Goal: Communication & Community: Connect with others

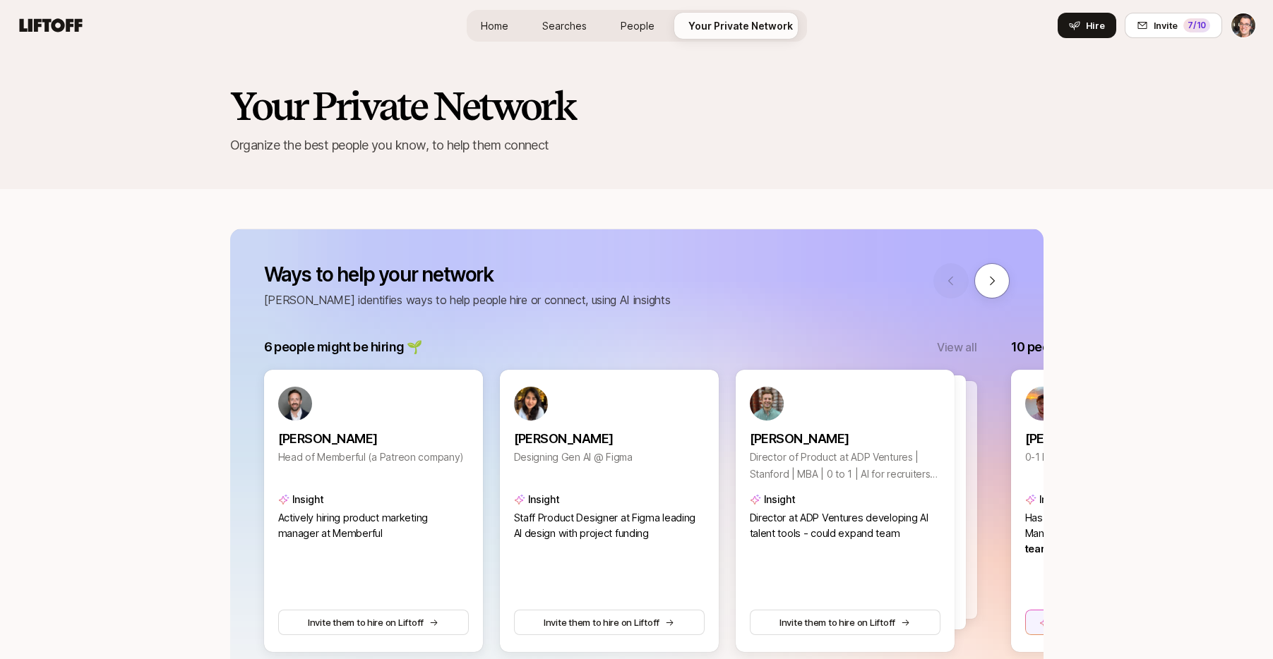
scroll to position [1403, 0]
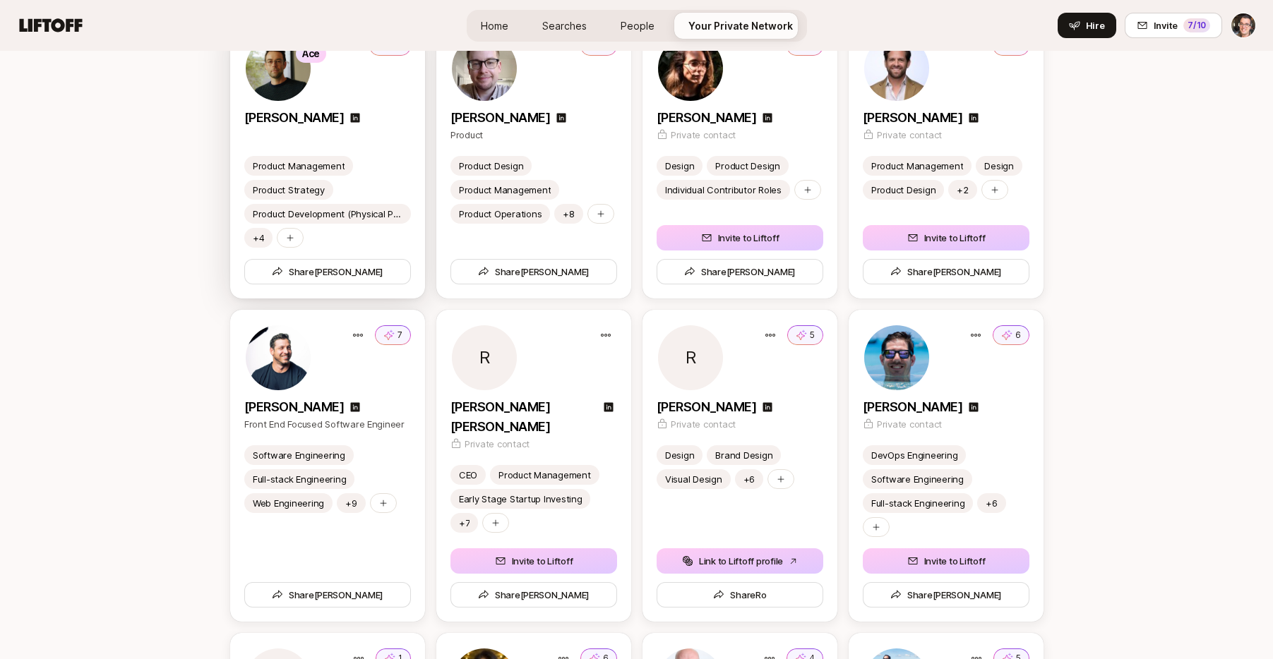
scroll to position [3469, 0]
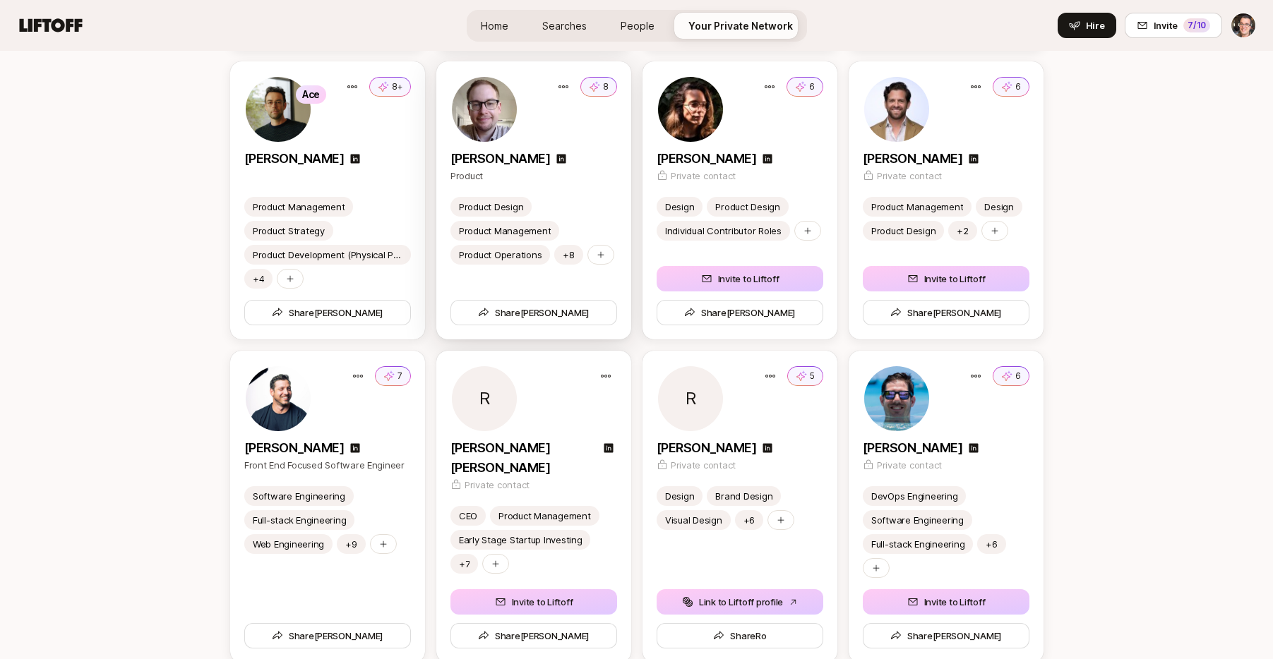
click at [590, 176] on p "Product" at bounding box center [533, 176] width 167 height 14
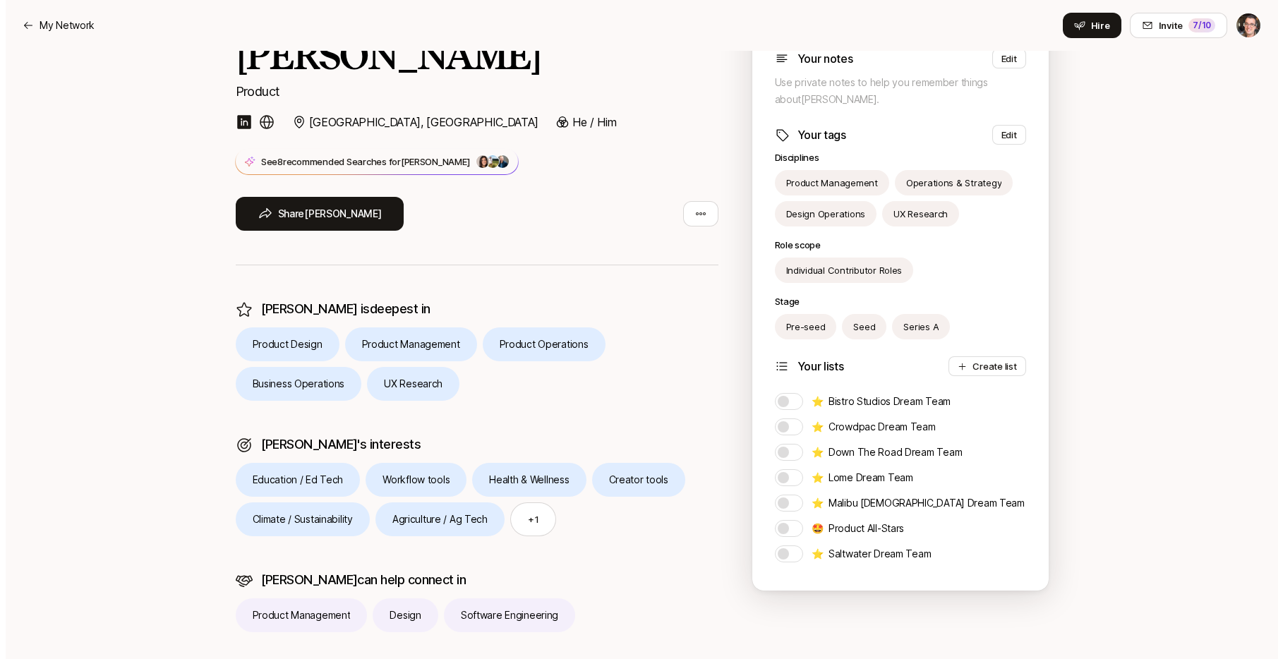
scroll to position [193, 0]
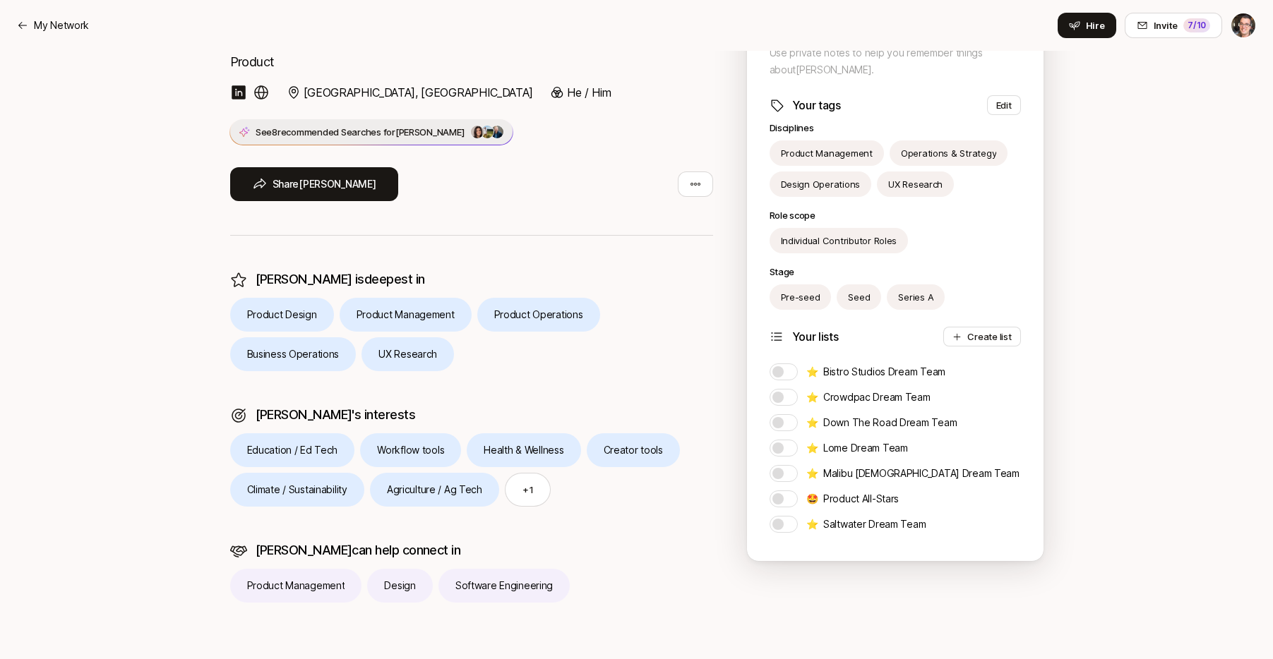
click at [401, 131] on span "for Luke" at bounding box center [424, 131] width 82 height 11
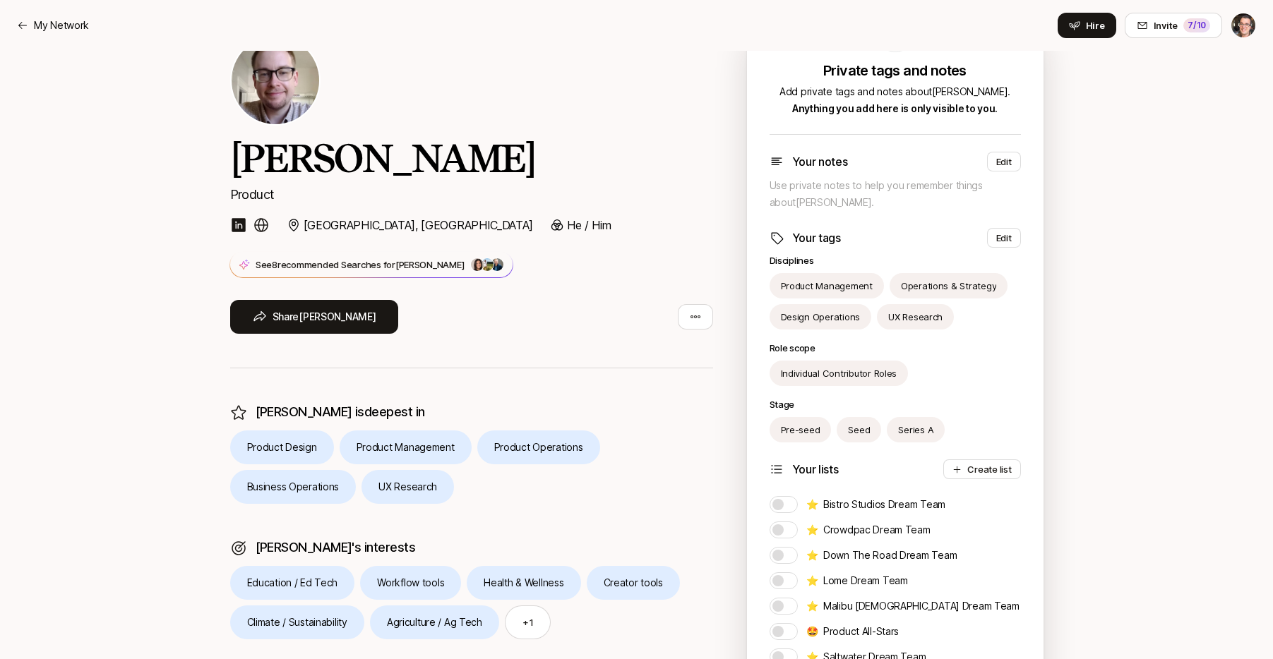
scroll to position [0, 0]
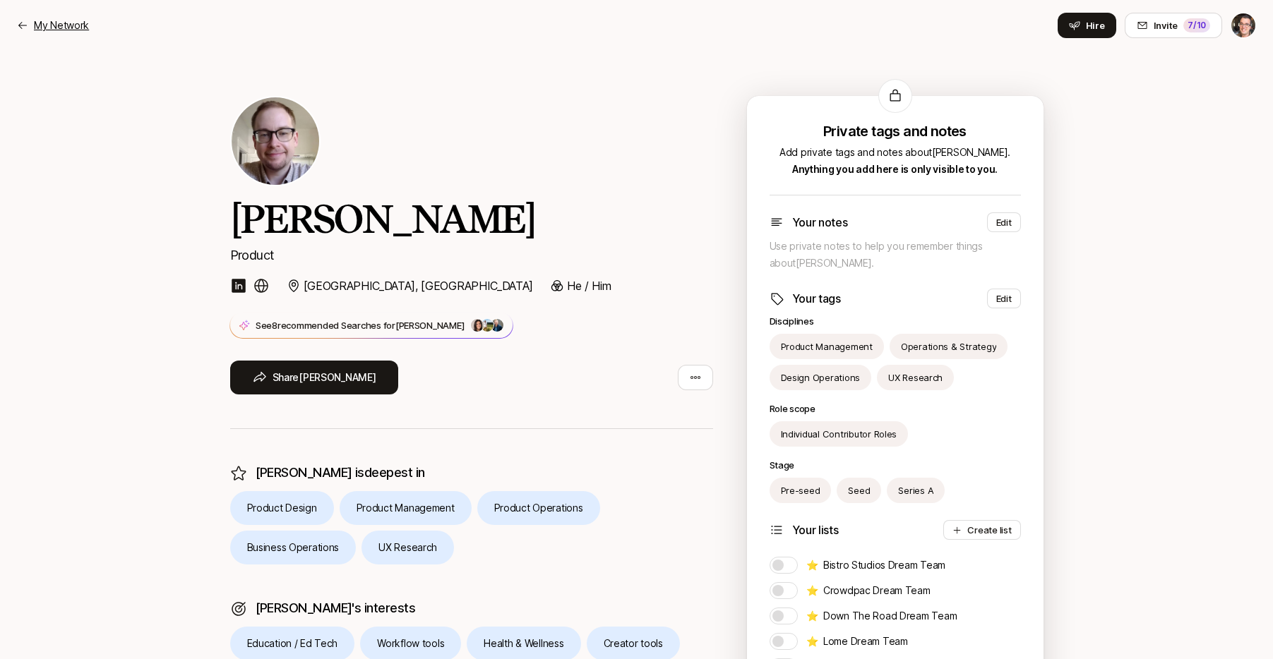
click at [47, 23] on p "My Network" at bounding box center [61, 25] width 55 height 17
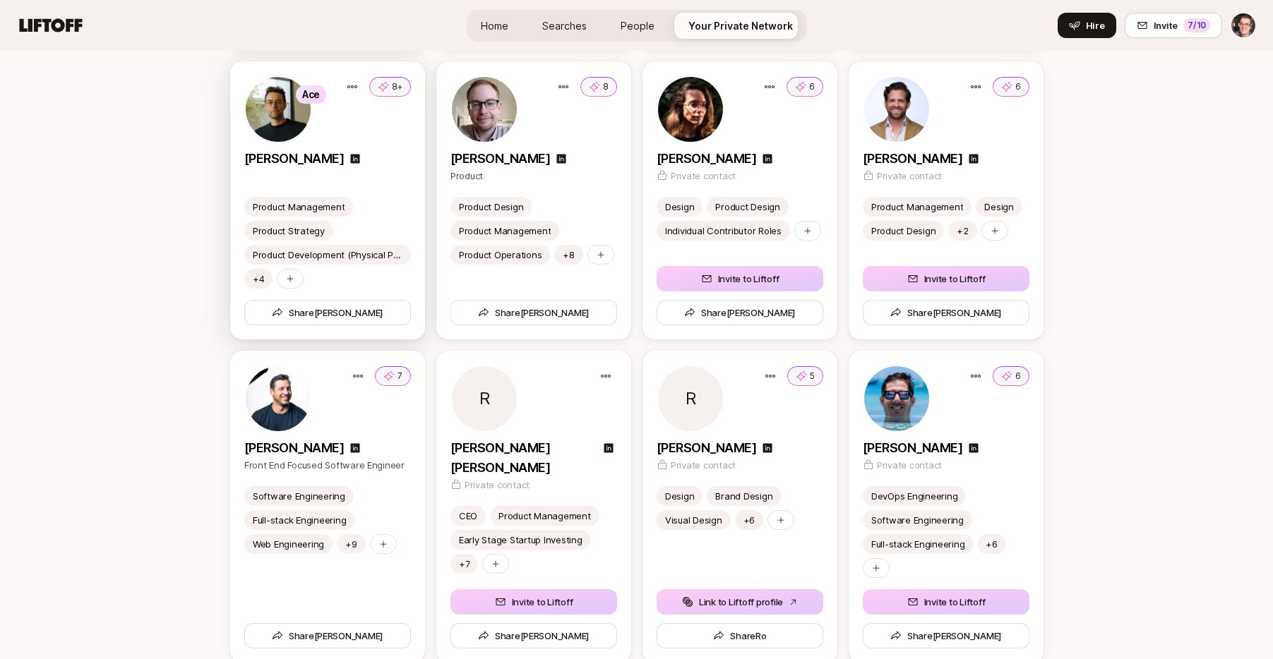
click at [366, 162] on div "[PERSON_NAME]" at bounding box center [327, 159] width 167 height 20
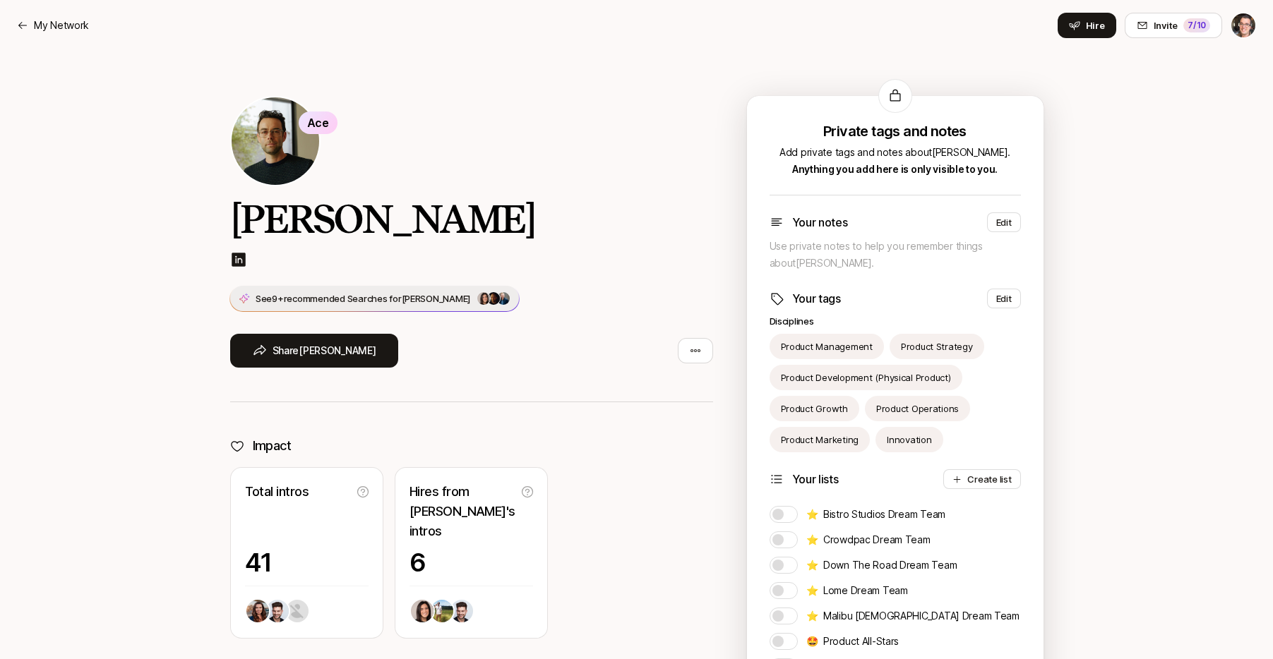
click at [414, 301] on span "for [PERSON_NAME]" at bounding box center [430, 298] width 82 height 11
click at [50, 20] on p "My Network" at bounding box center [61, 25] width 55 height 17
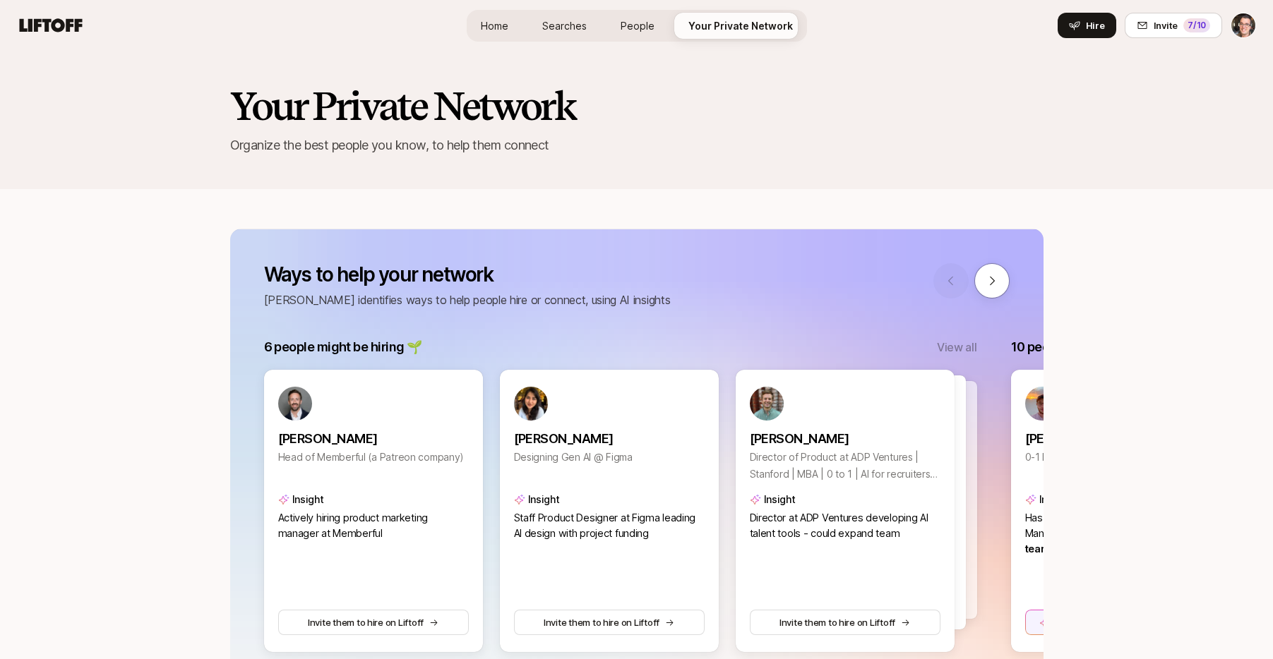
click at [503, 32] on span "Home" at bounding box center [495, 25] width 28 height 15
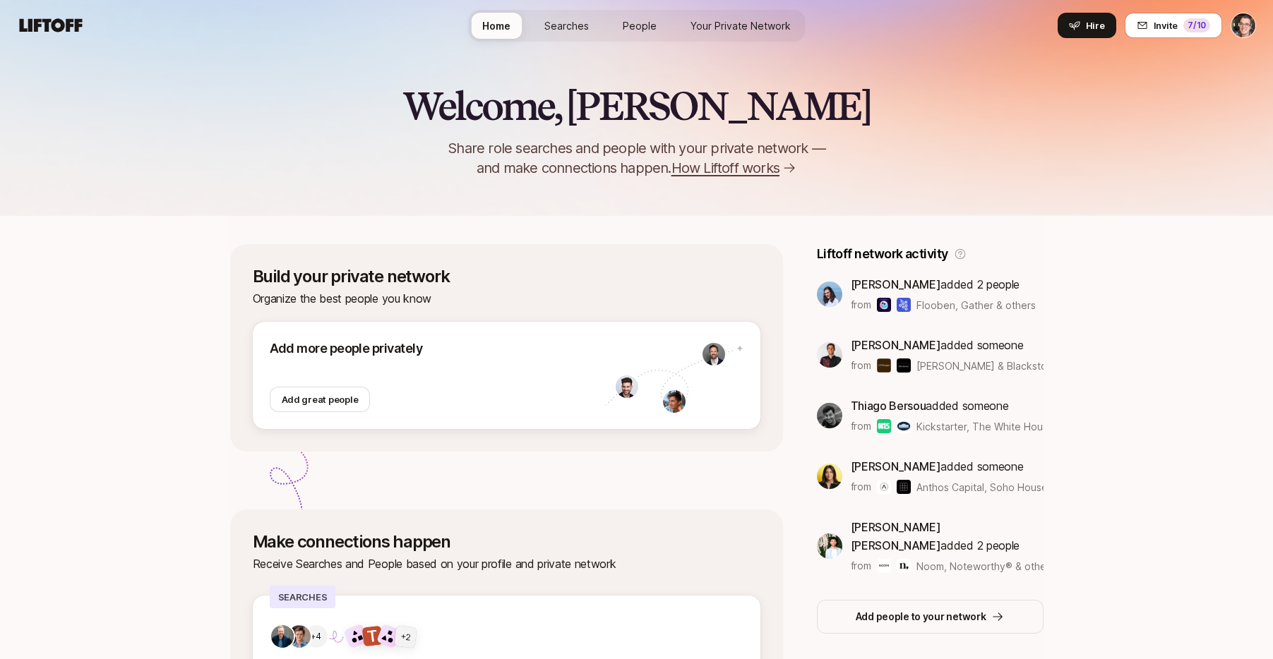
click at [559, 22] on span "Searches" at bounding box center [566, 25] width 44 height 15
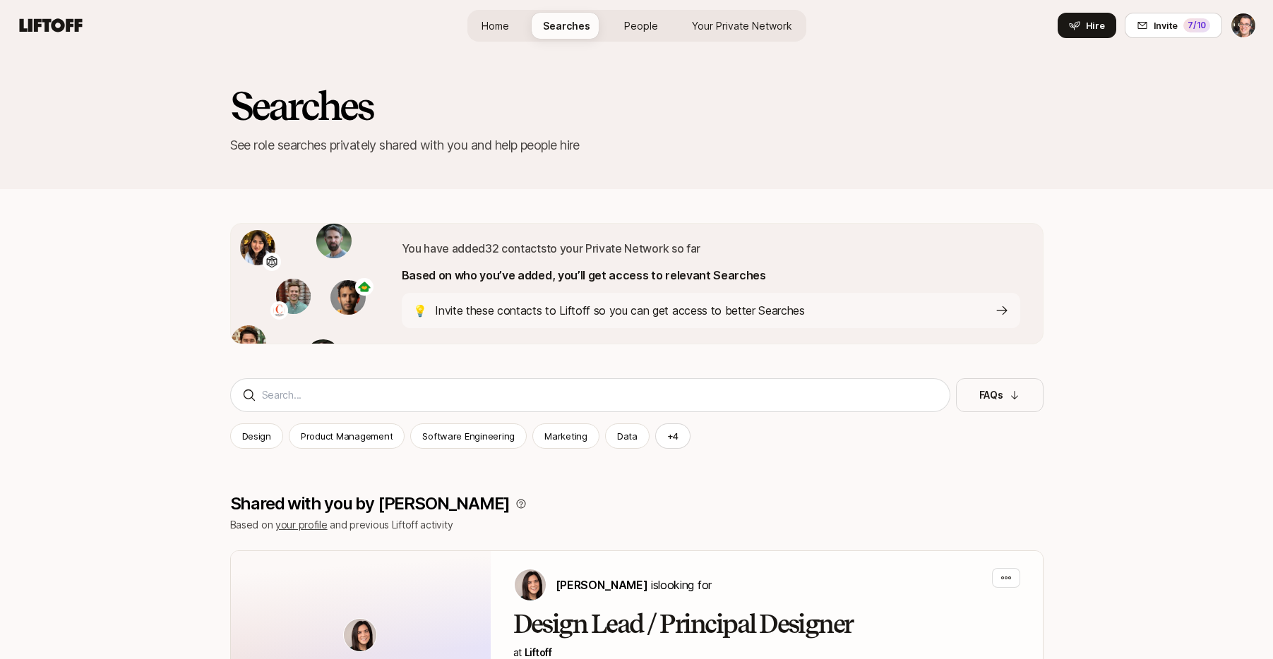
click at [686, 313] on p "Invite these contacts to Liftoff so you can get access to better Searches" at bounding box center [620, 310] width 370 height 18
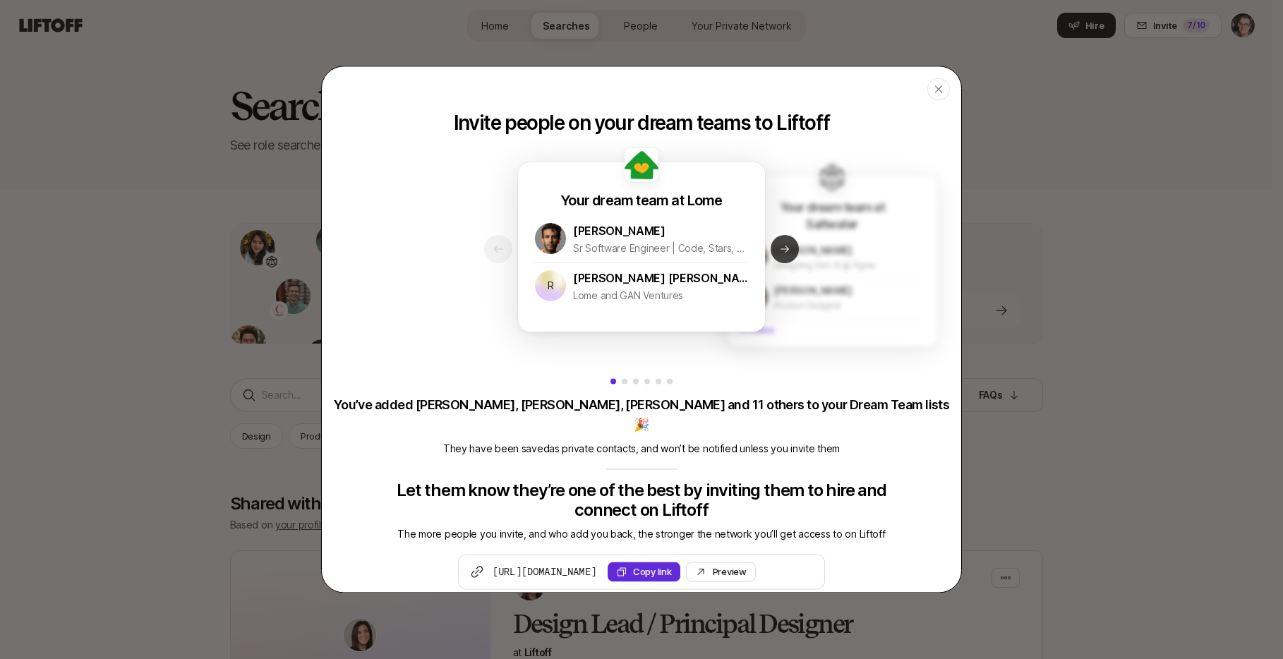
click at [779, 246] on icon at bounding box center [784, 249] width 11 height 11
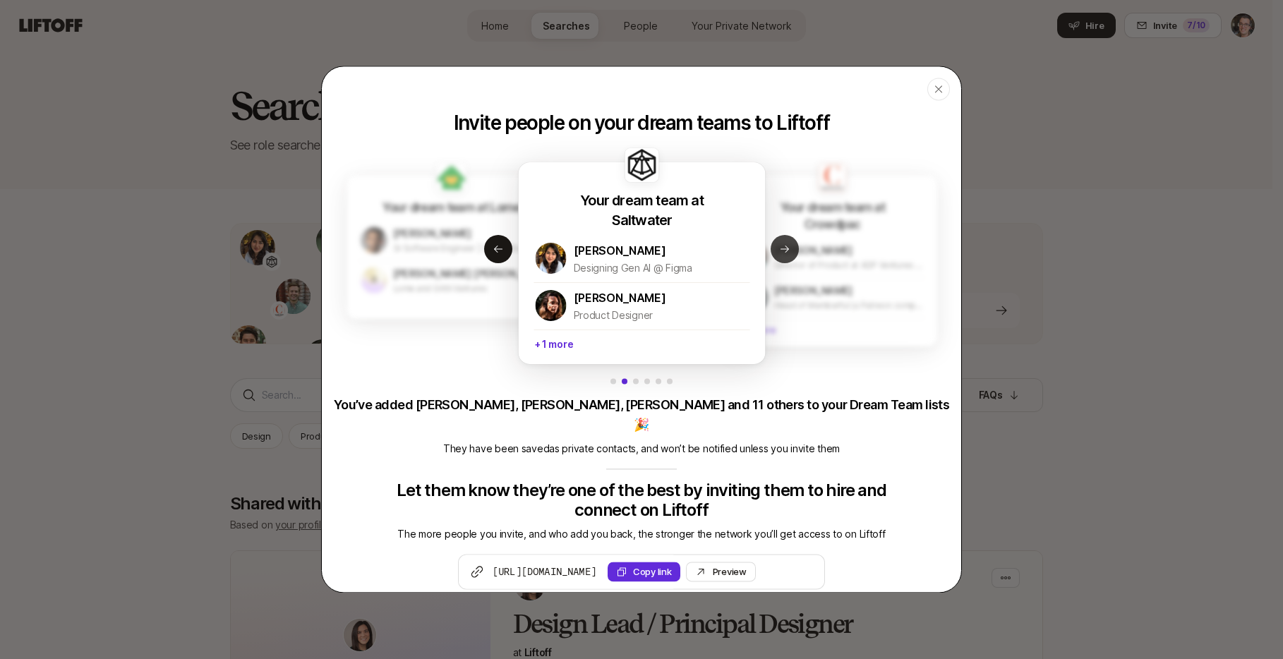
click at [781, 246] on icon at bounding box center [785, 249] width 8 height 7
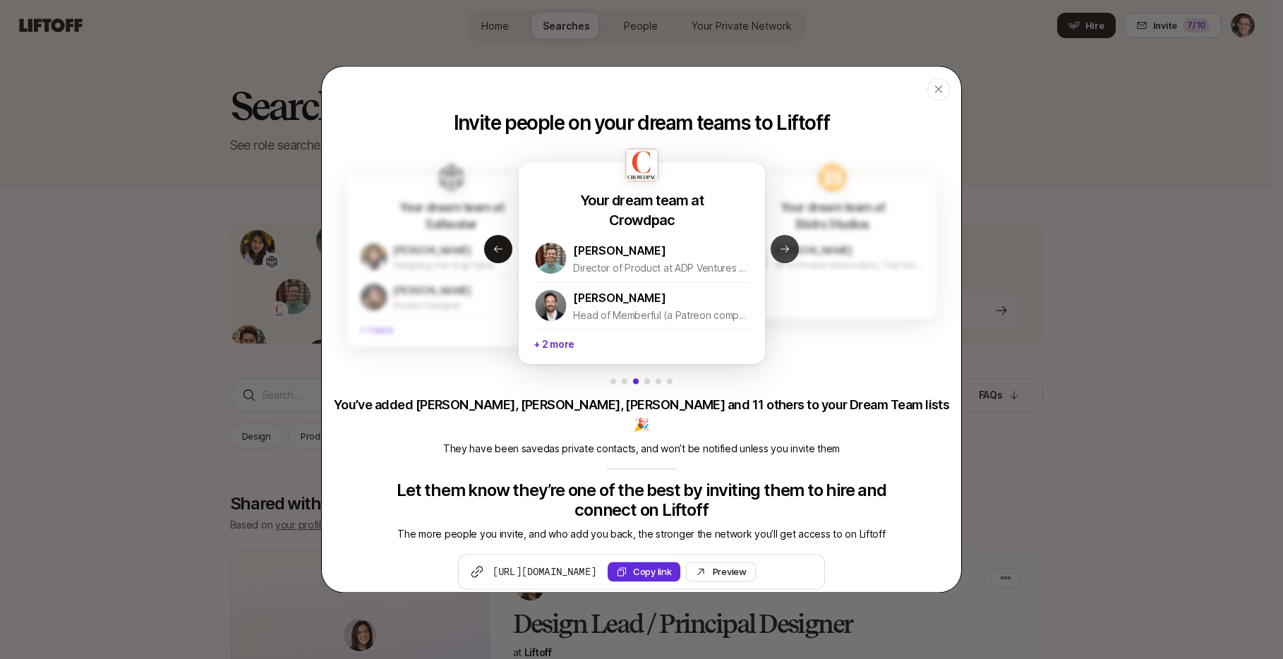
click at [781, 246] on icon at bounding box center [785, 249] width 8 height 7
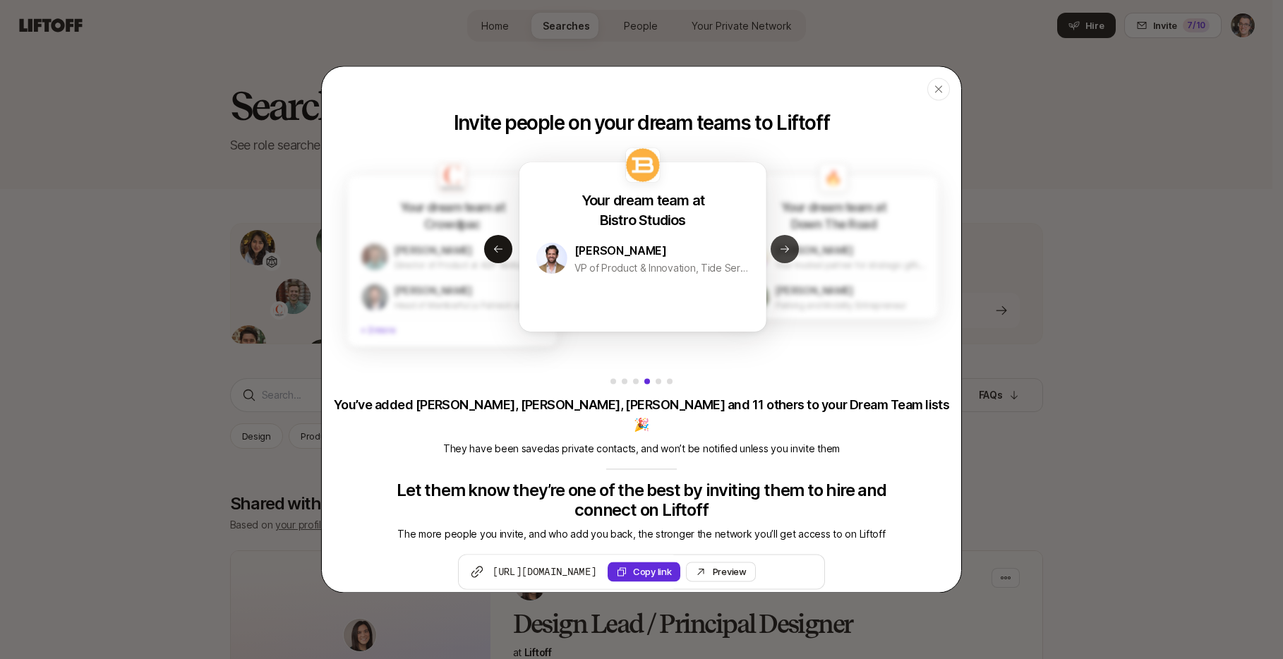
click at [781, 246] on icon at bounding box center [785, 249] width 8 height 7
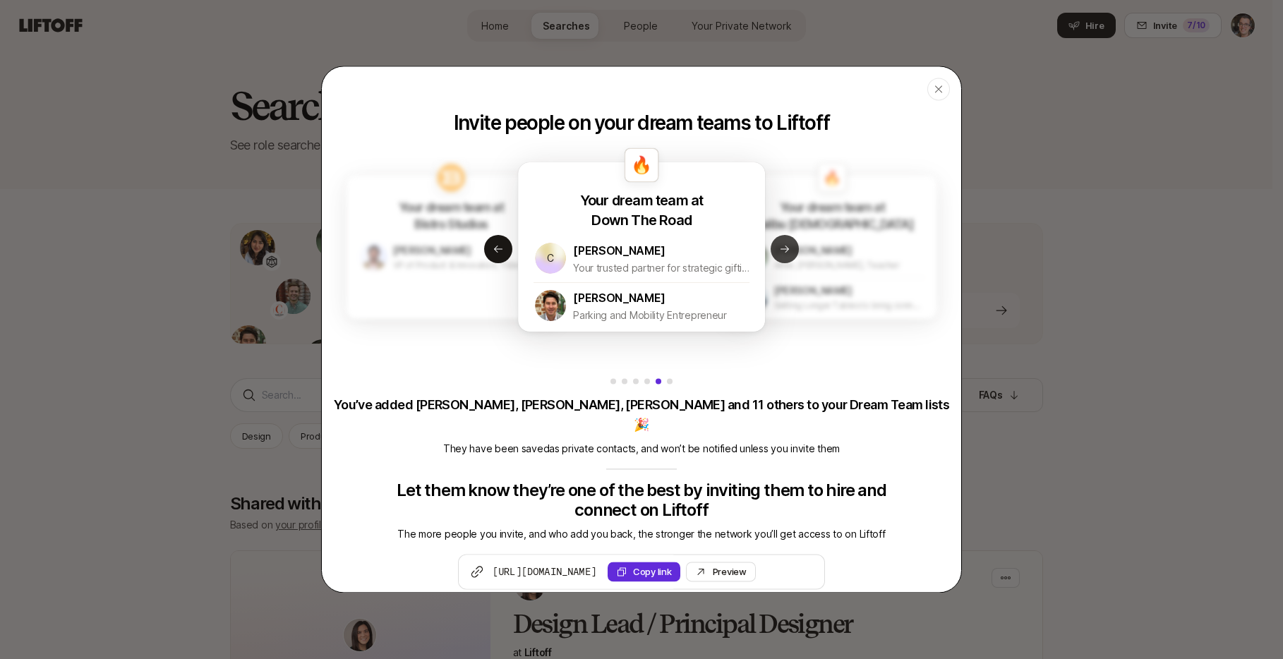
click at [781, 246] on icon at bounding box center [785, 249] width 8 height 7
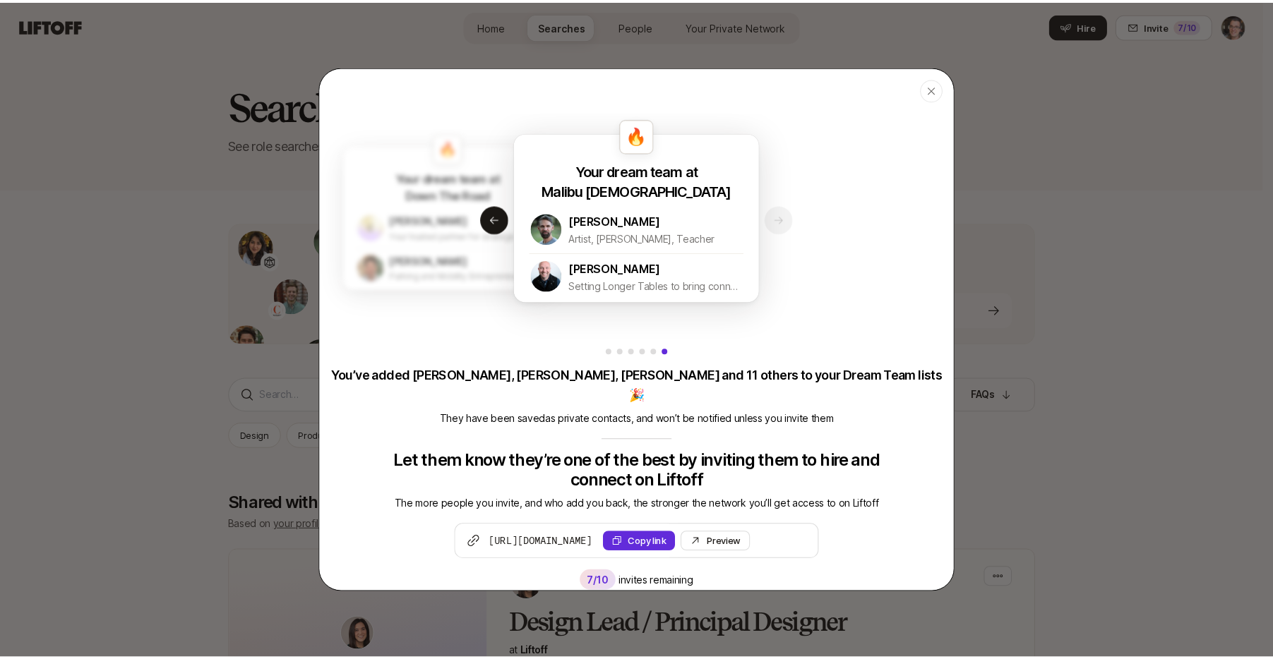
scroll to position [32, 0]
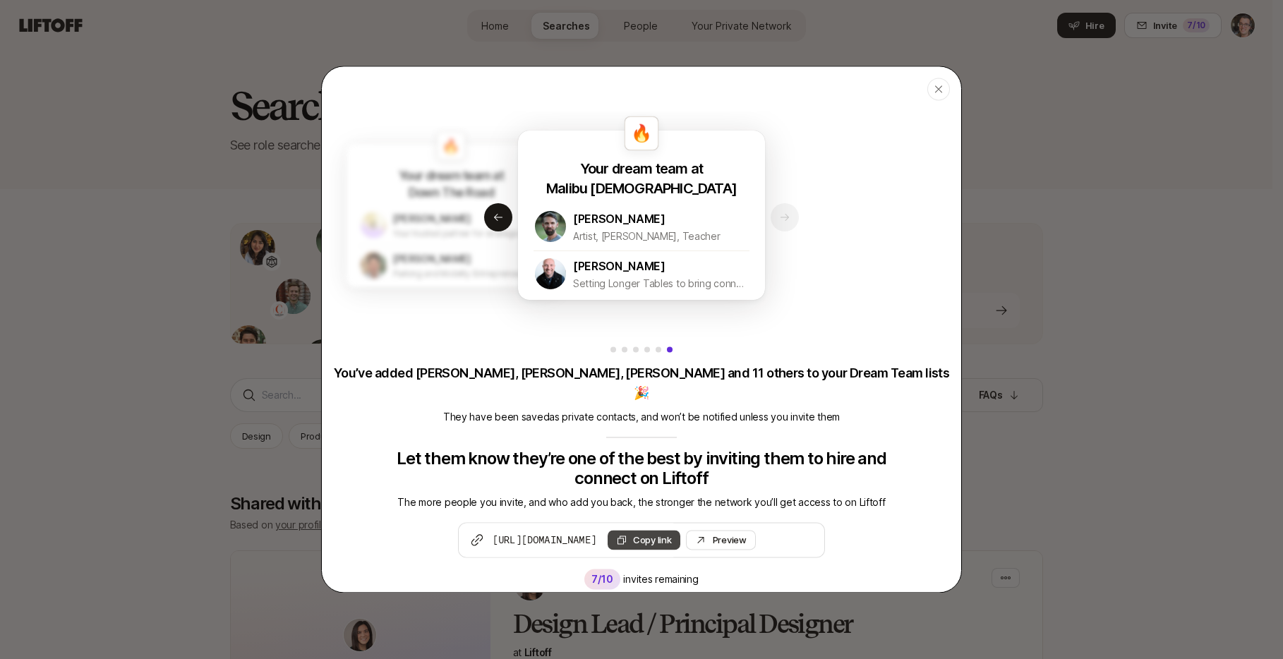
click at [681, 530] on button "Copy link" at bounding box center [644, 540] width 73 height 20
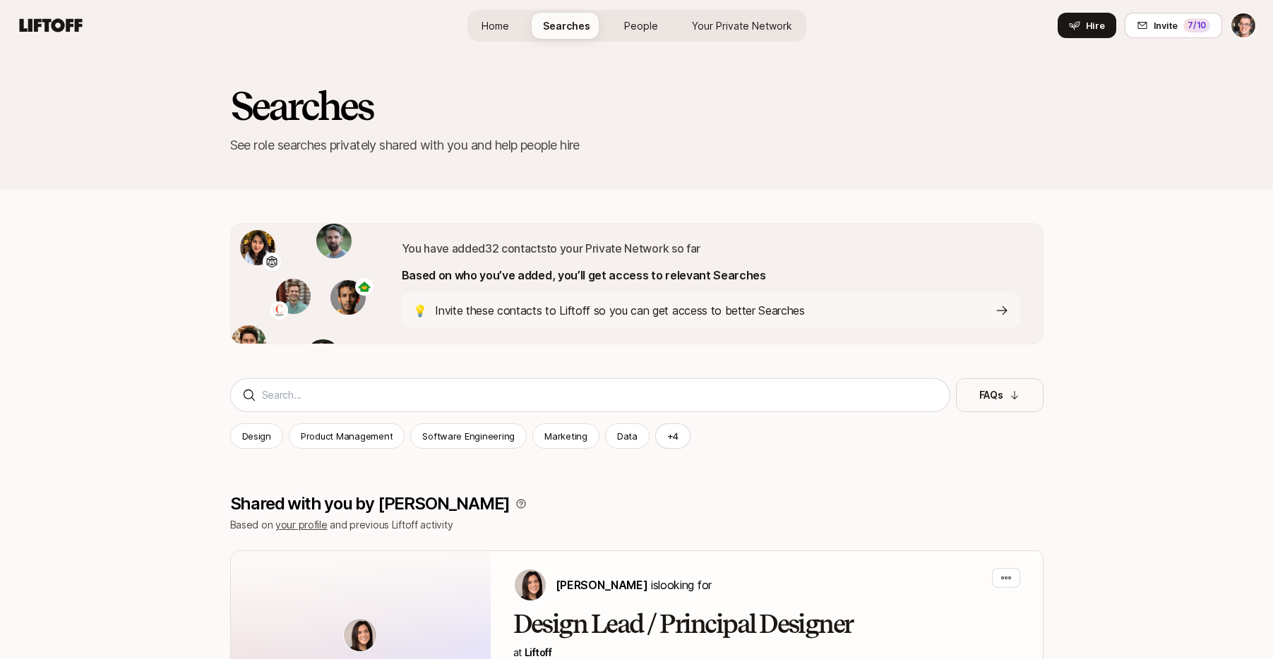
click at [49, 30] on icon at bounding box center [51, 26] width 68 height 20
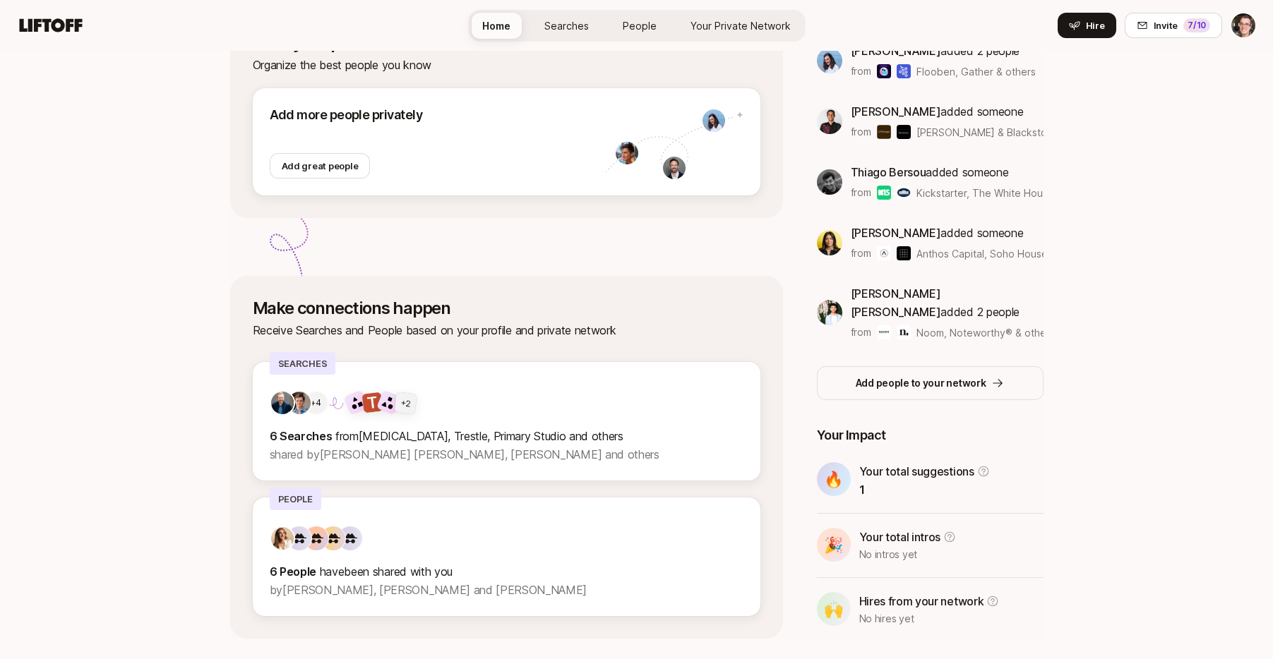
scroll to position [270, 0]
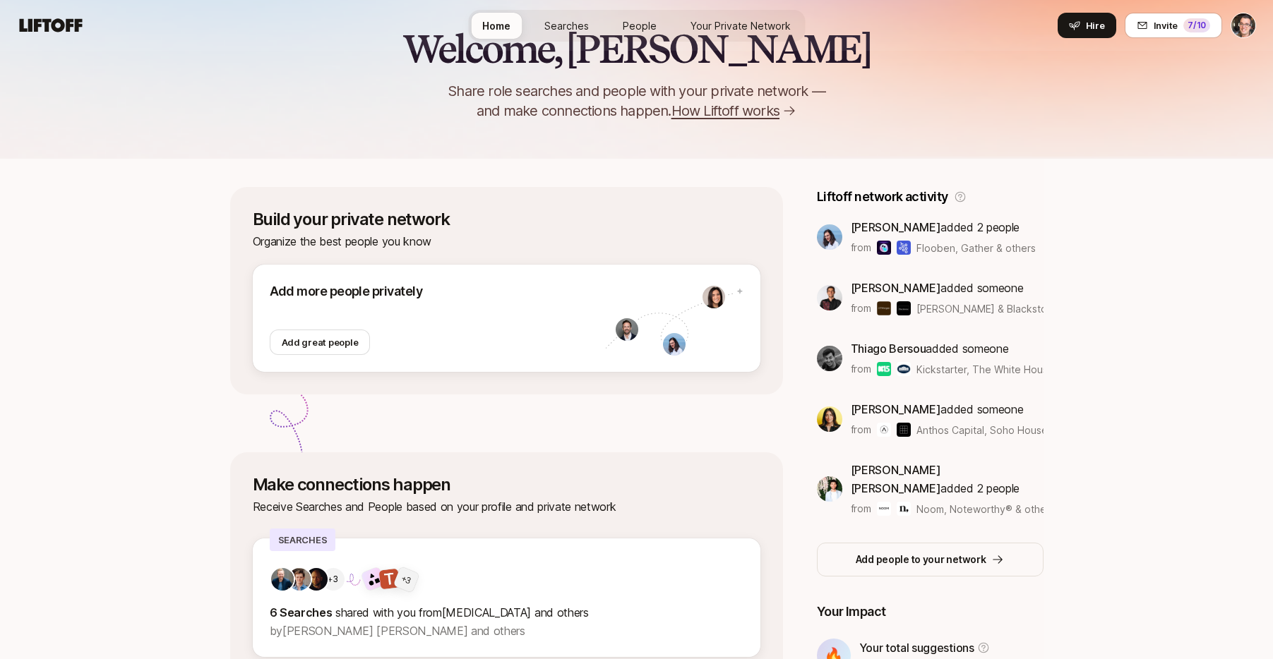
scroll to position [270, 0]
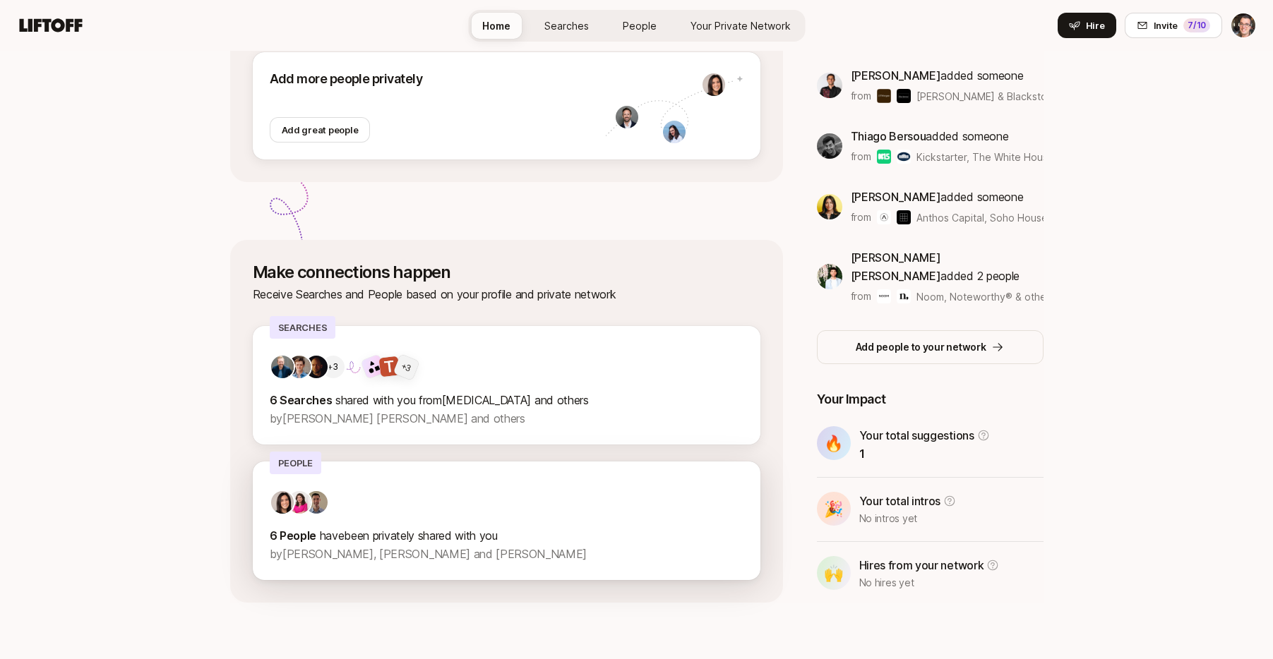
click at [449, 508] on div at bounding box center [507, 502] width 474 height 25
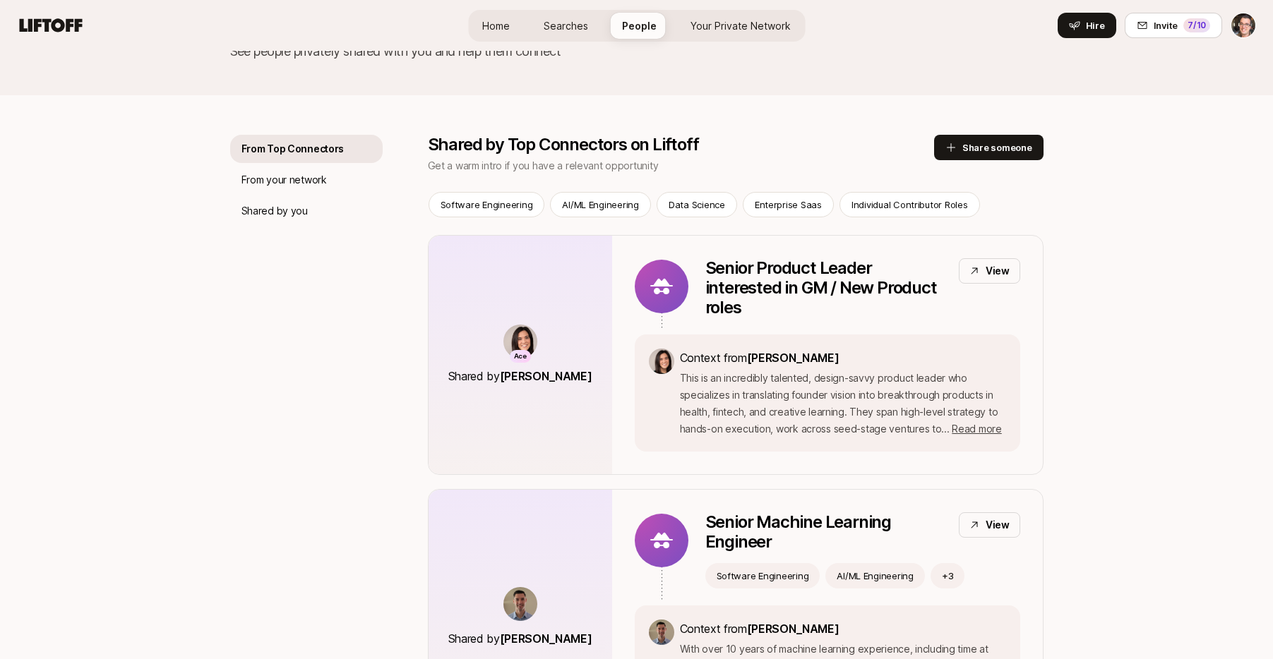
scroll to position [37, 0]
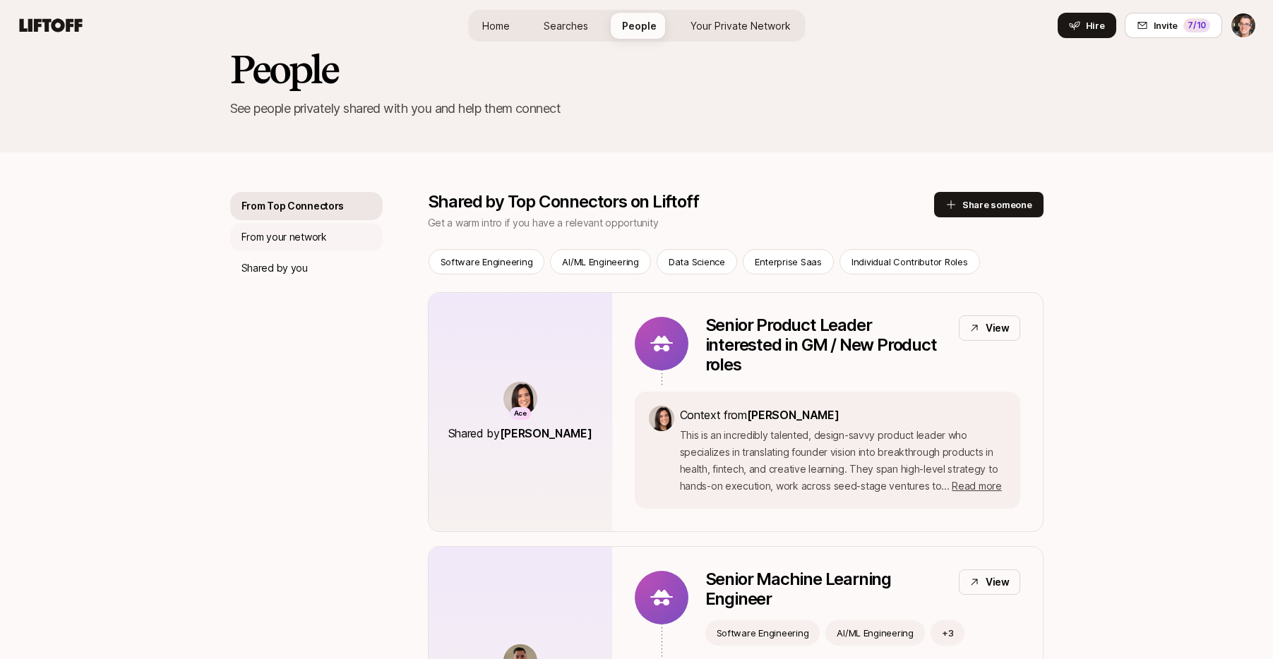
click at [280, 237] on p "From your network" at bounding box center [283, 237] width 85 height 17
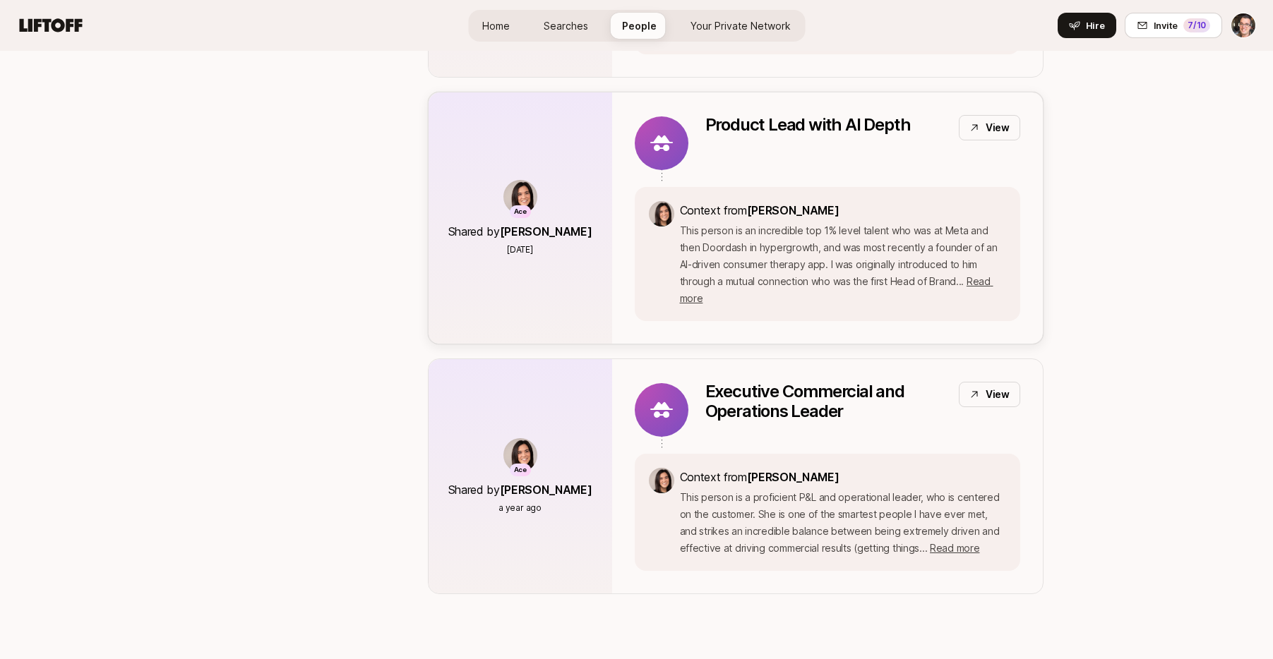
scroll to position [2675, 0]
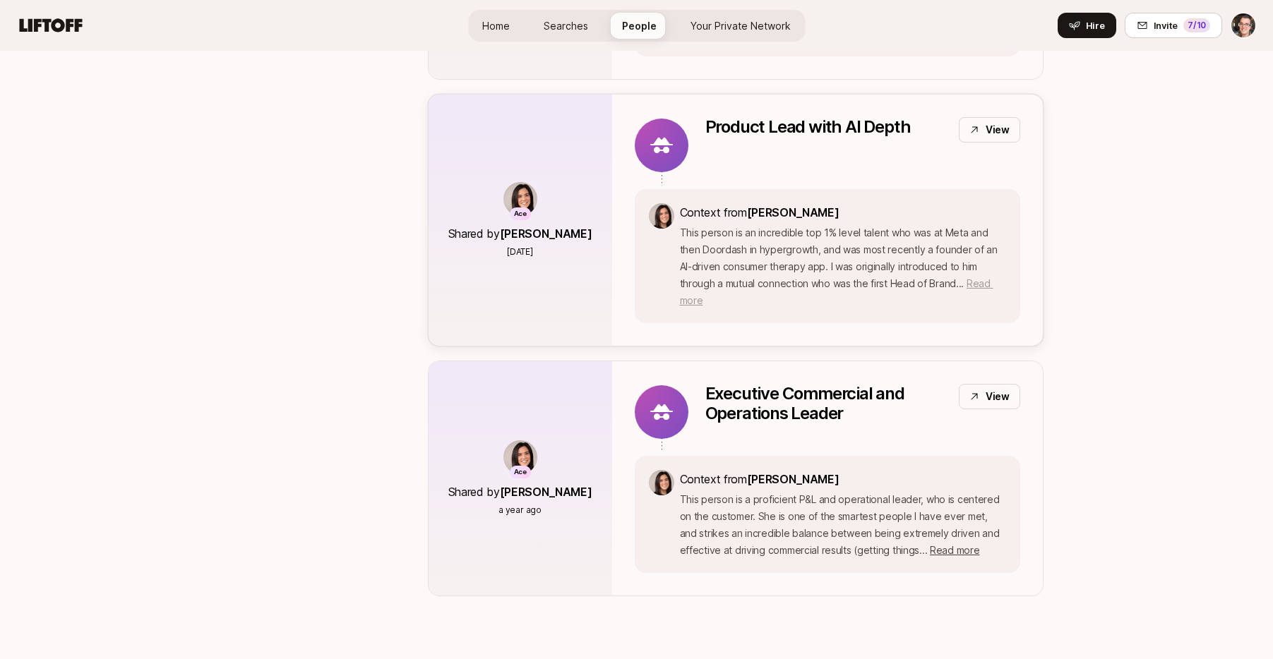
click at [695, 281] on span "Read more" at bounding box center [836, 291] width 313 height 29
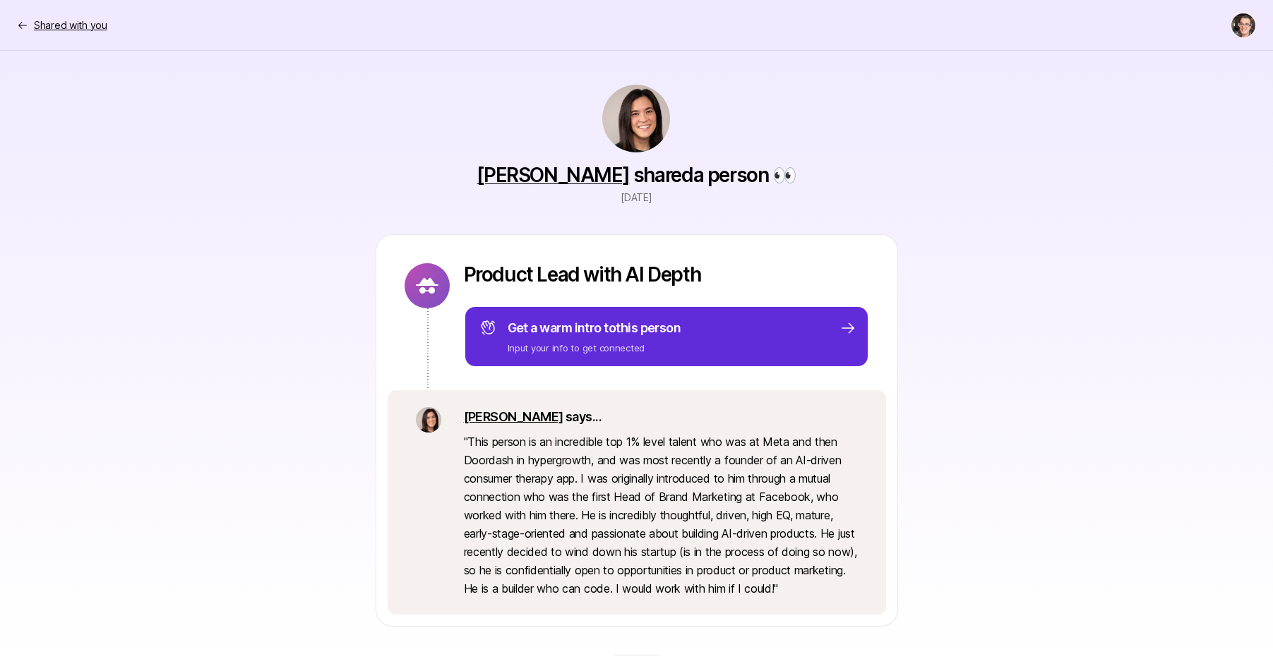
click at [71, 18] on p "Shared with you" at bounding box center [70, 25] width 73 height 17
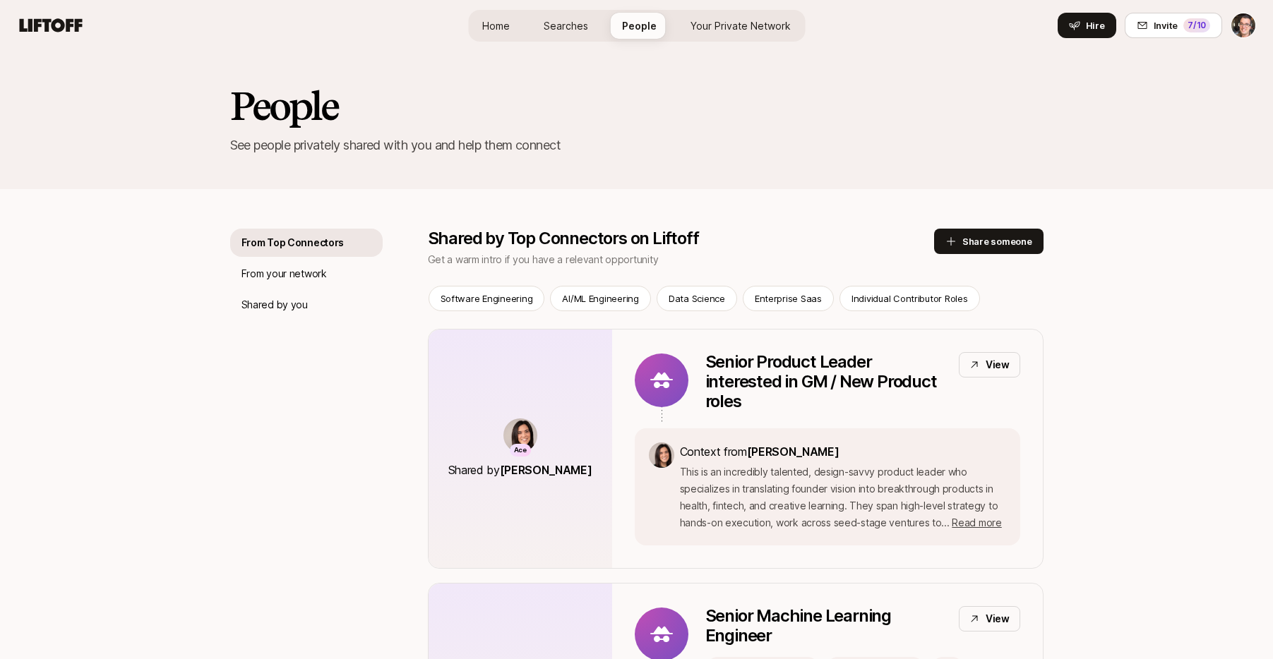
drag, startPoint x: 891, startPoint y: 183, endPoint x: 880, endPoint y: 176, distance: 12.7
click at [890, 183] on div "People See people privately shared with you and help them connect" at bounding box center [636, 120] width 1273 height 138
click at [734, 39] on div "Home Searches People Your Private Network Hire" at bounding box center [636, 26] width 337 height 32
click at [731, 28] on span "Your Private Network" at bounding box center [740, 25] width 100 height 15
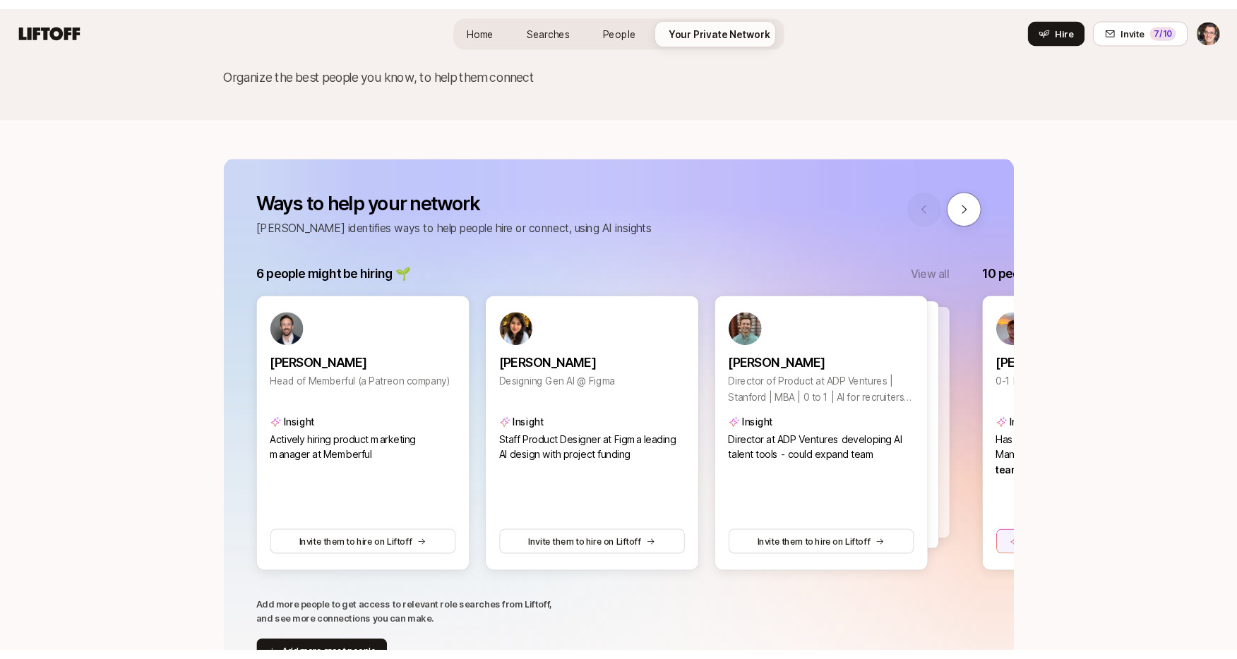
scroll to position [158, 0]
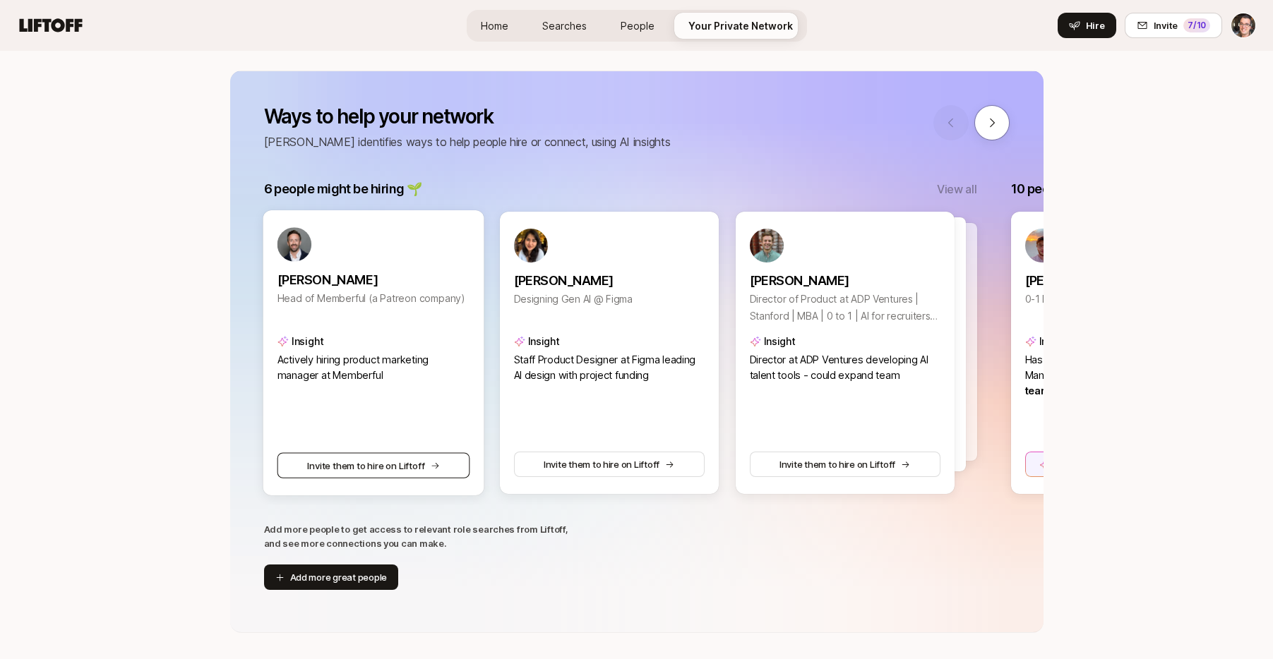
click at [402, 462] on button "Invite them to hire on Liftoff" at bounding box center [373, 465] width 193 height 25
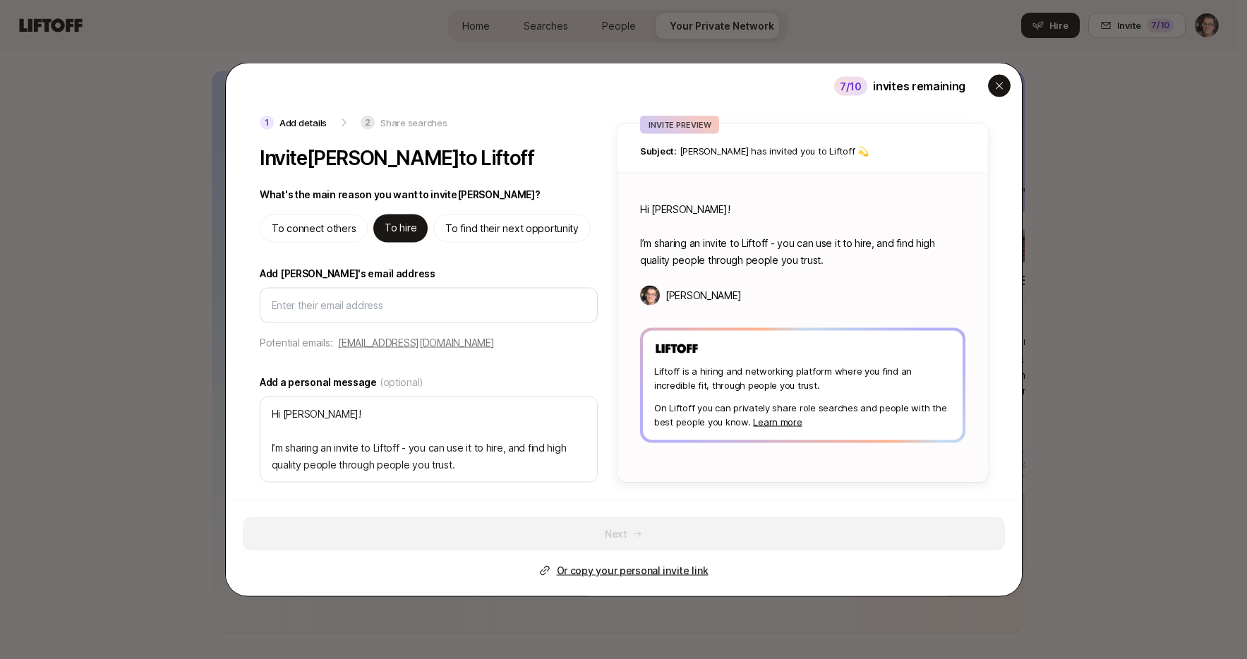
click at [998, 80] on icon "button" at bounding box center [999, 85] width 11 height 11
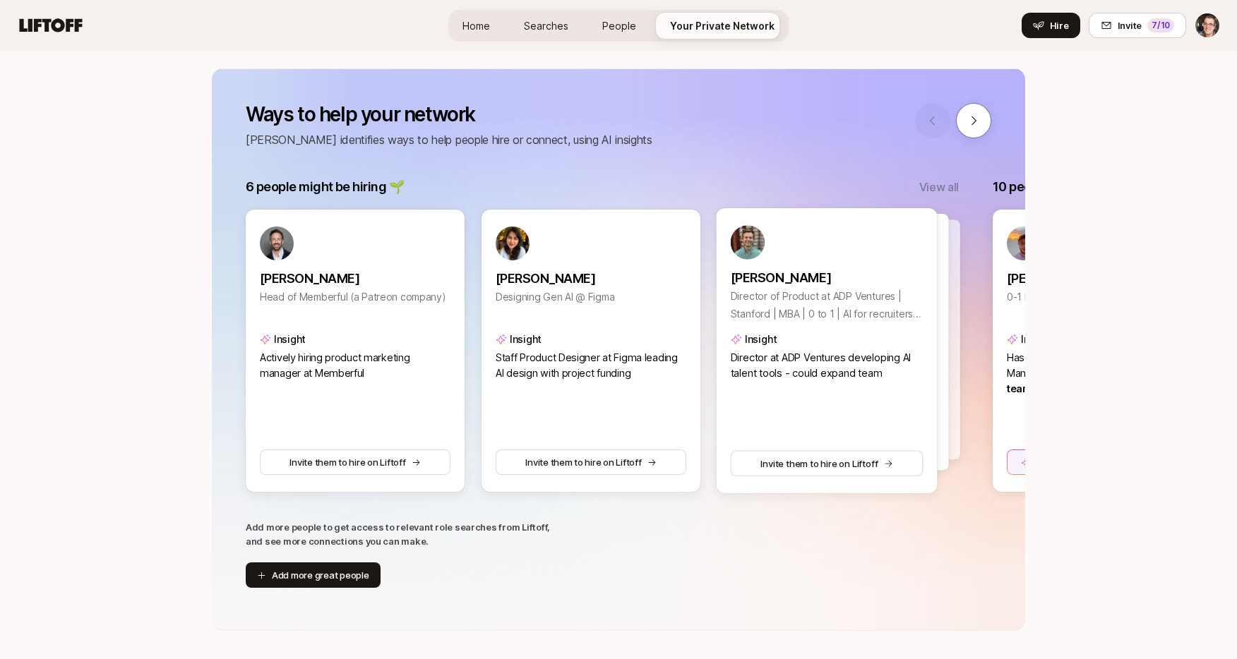
scroll to position [161, 0]
click at [817, 454] on button "Invite them to hire on Liftoff" at bounding box center [827, 462] width 193 height 25
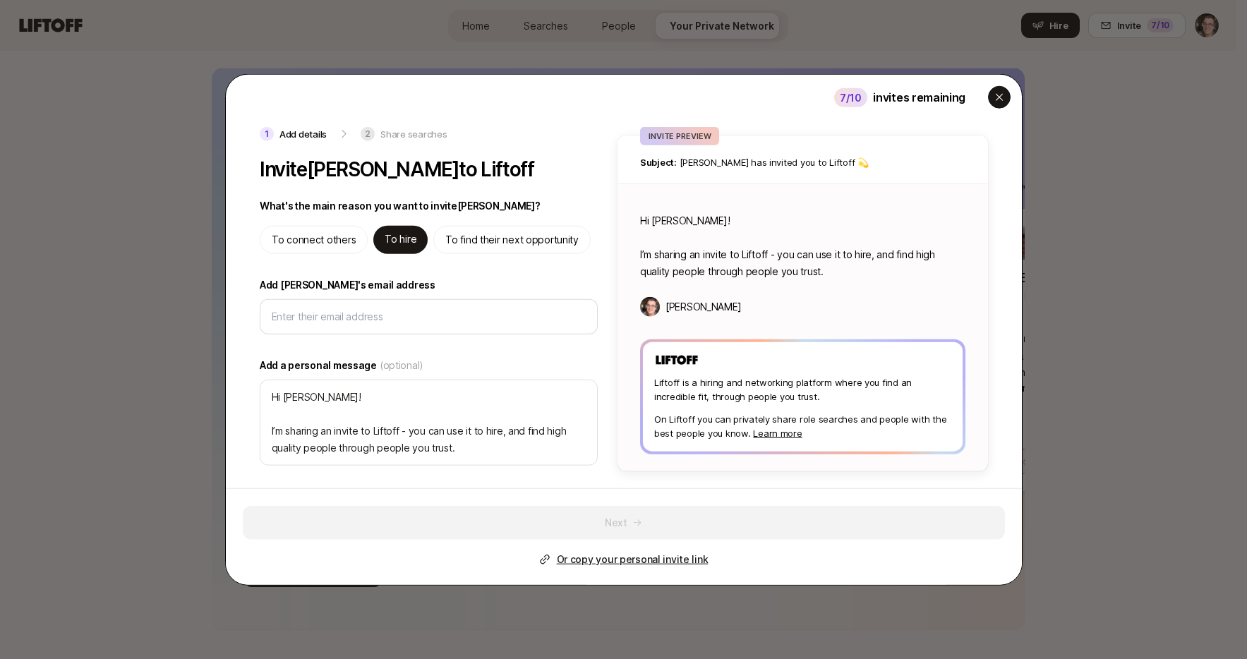
click at [998, 100] on icon "button" at bounding box center [999, 97] width 11 height 11
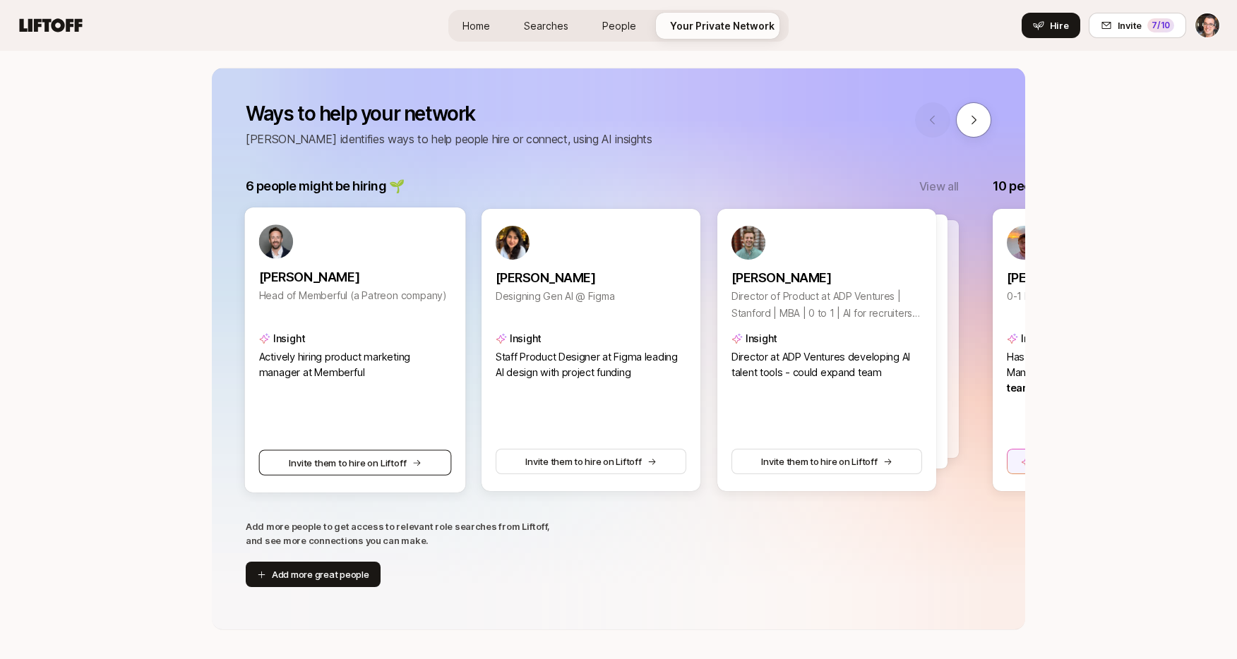
click at [381, 460] on button "Invite them to hire on Liftoff" at bounding box center [355, 462] width 193 height 25
type textarea "x"
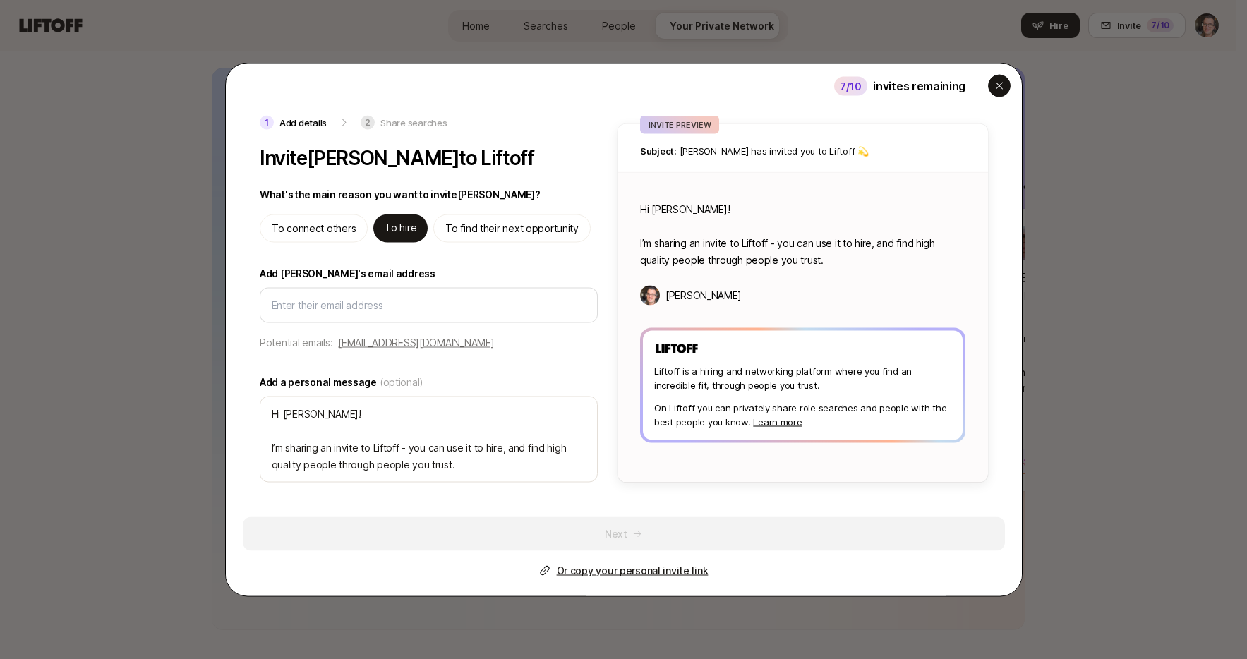
click at [998, 92] on div "button" at bounding box center [999, 86] width 23 height 23
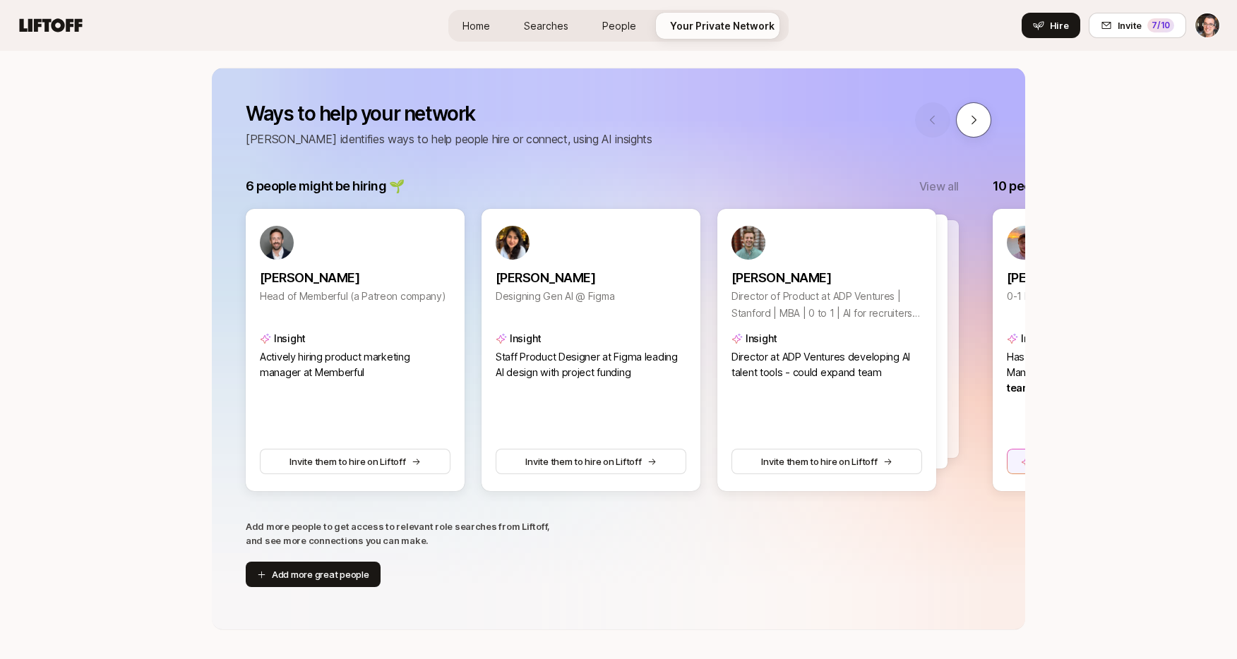
click at [973, 122] on icon at bounding box center [973, 120] width 5 height 8
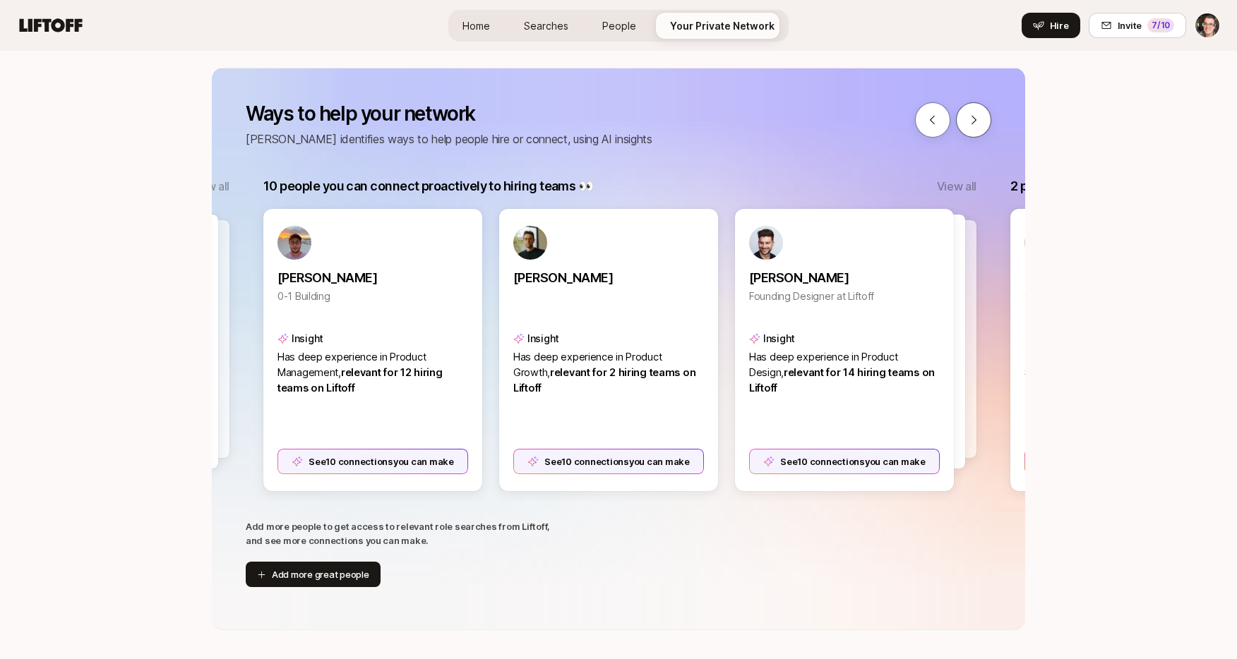
scroll to position [0, 747]
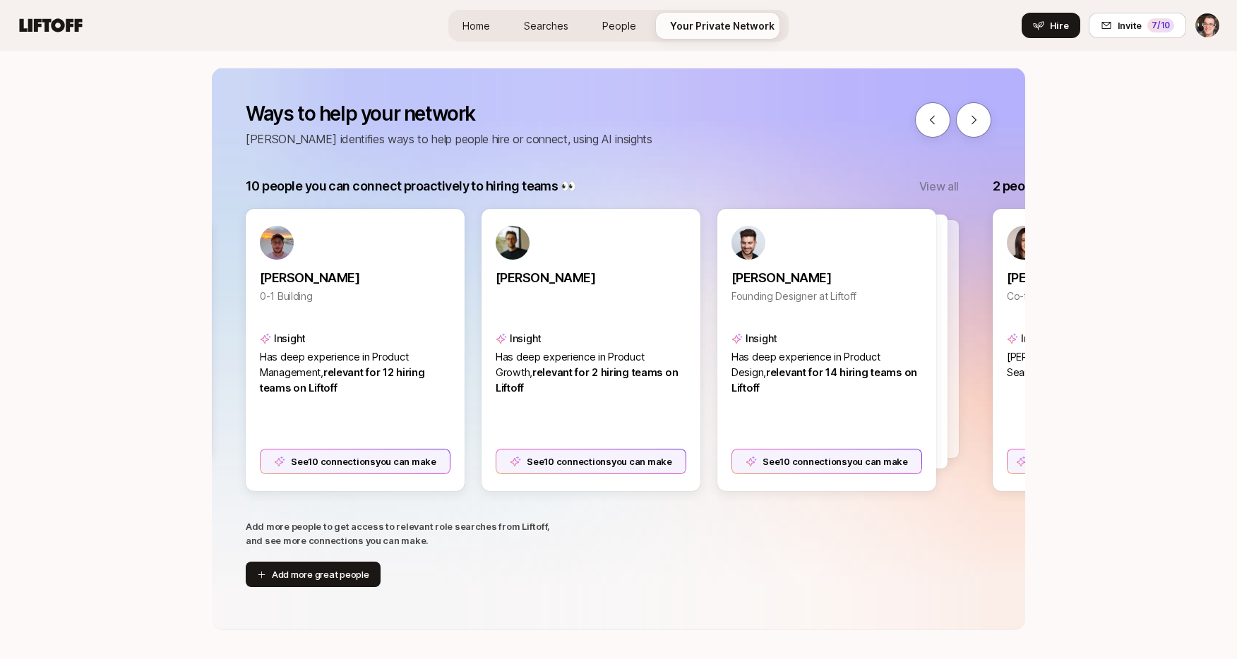
click at [945, 187] on p "View all" at bounding box center [939, 186] width 40 height 18
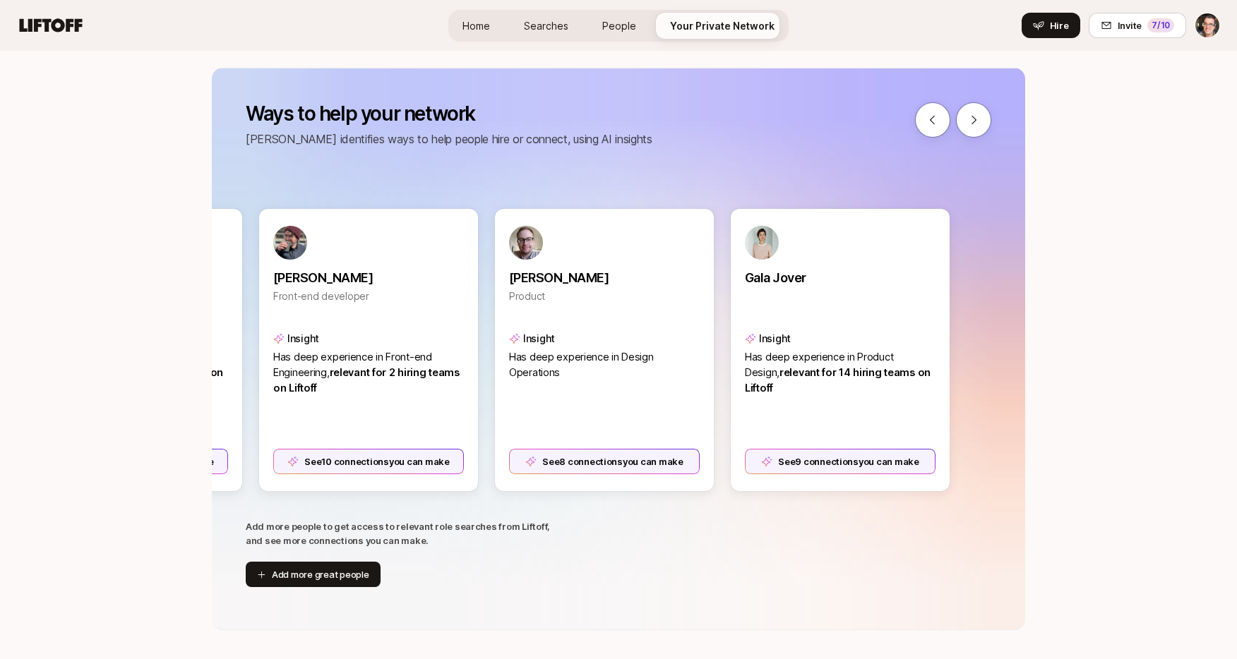
scroll to position [0, 1454]
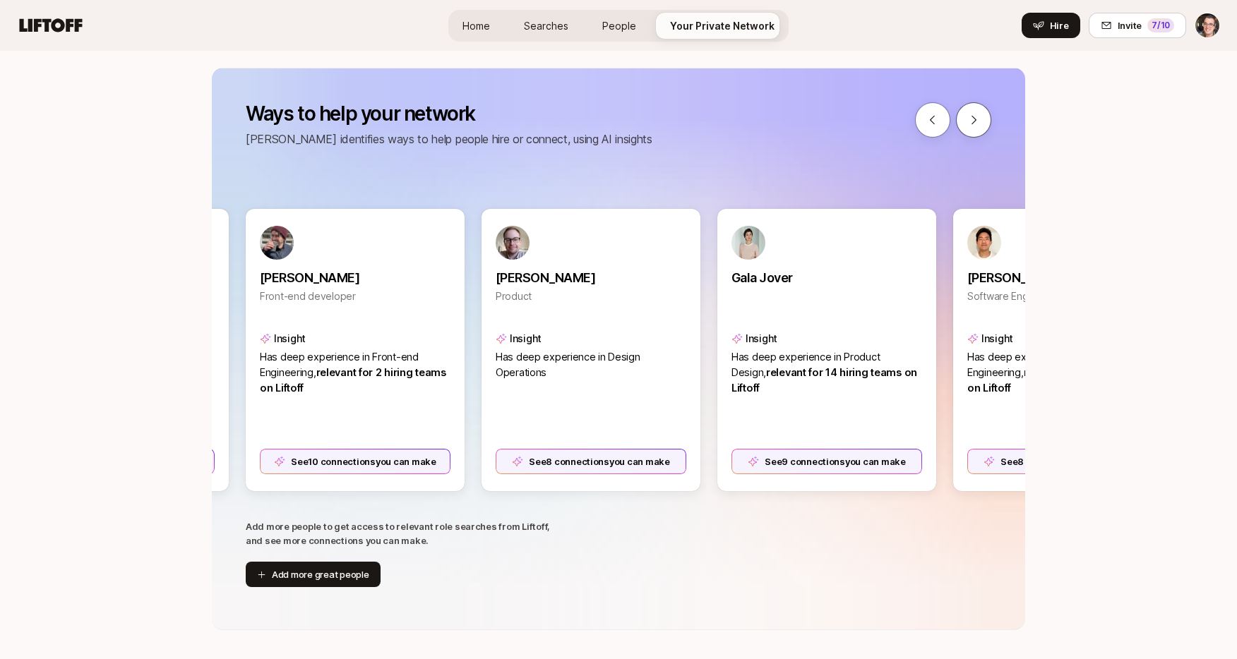
click at [972, 120] on icon at bounding box center [973, 120] width 13 height 13
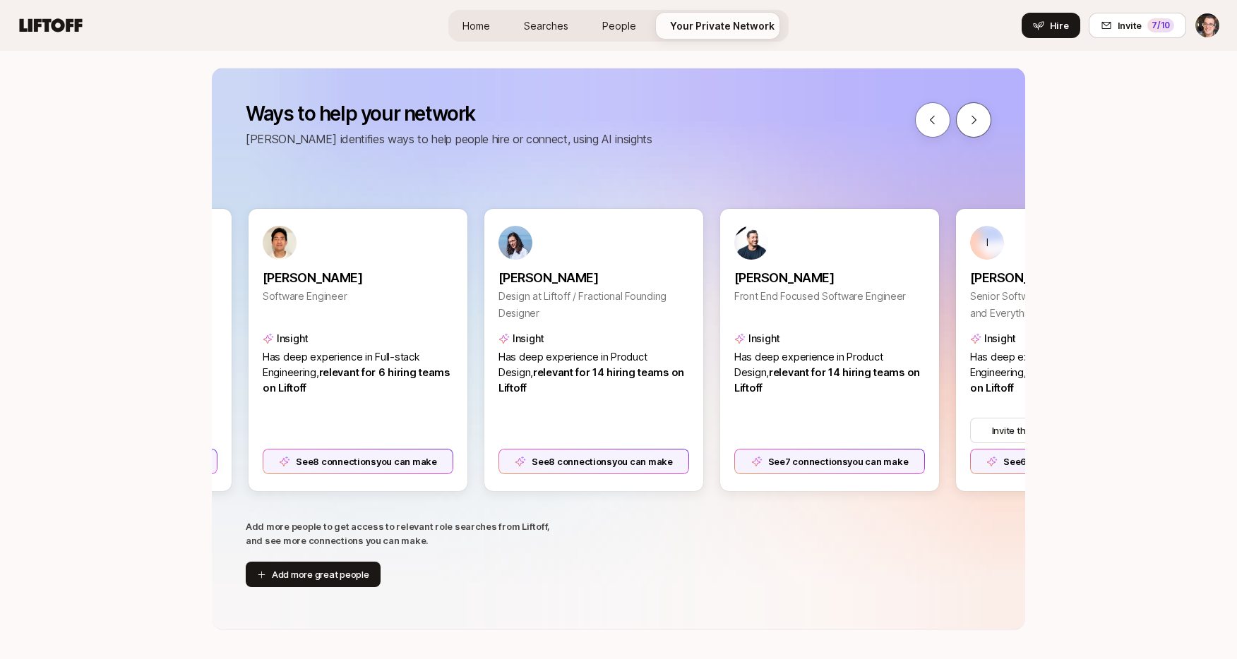
scroll to position [0, 2162]
click at [972, 120] on icon at bounding box center [973, 120] width 13 height 13
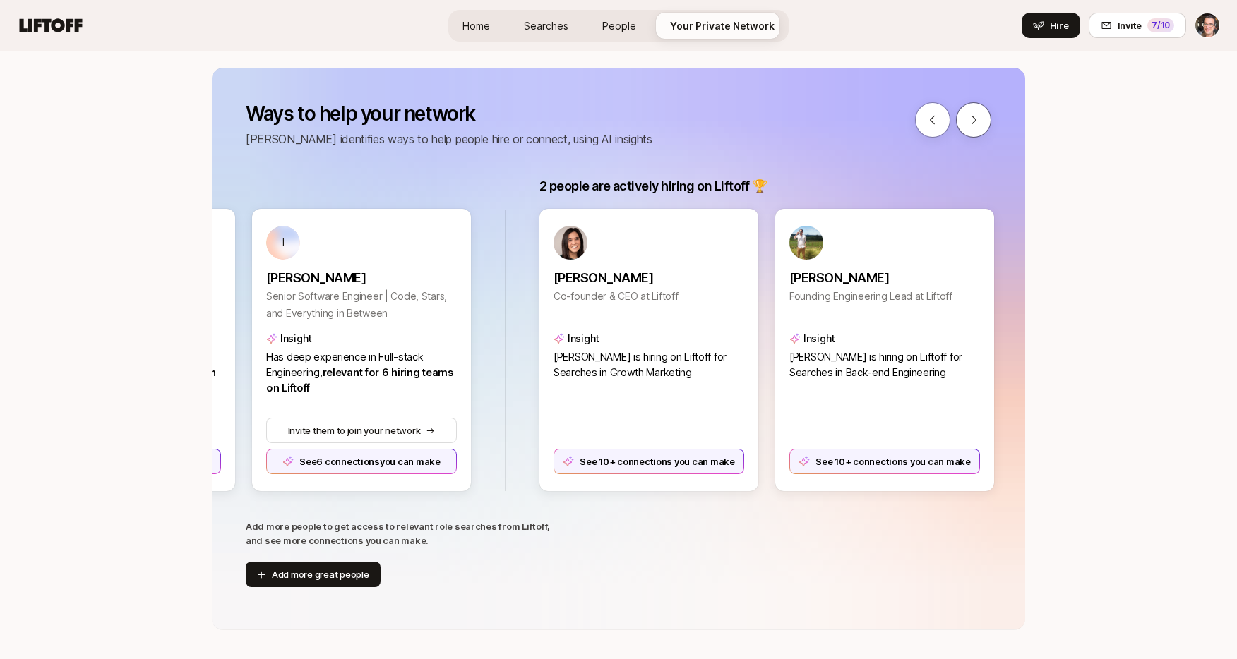
scroll to position [0, 2869]
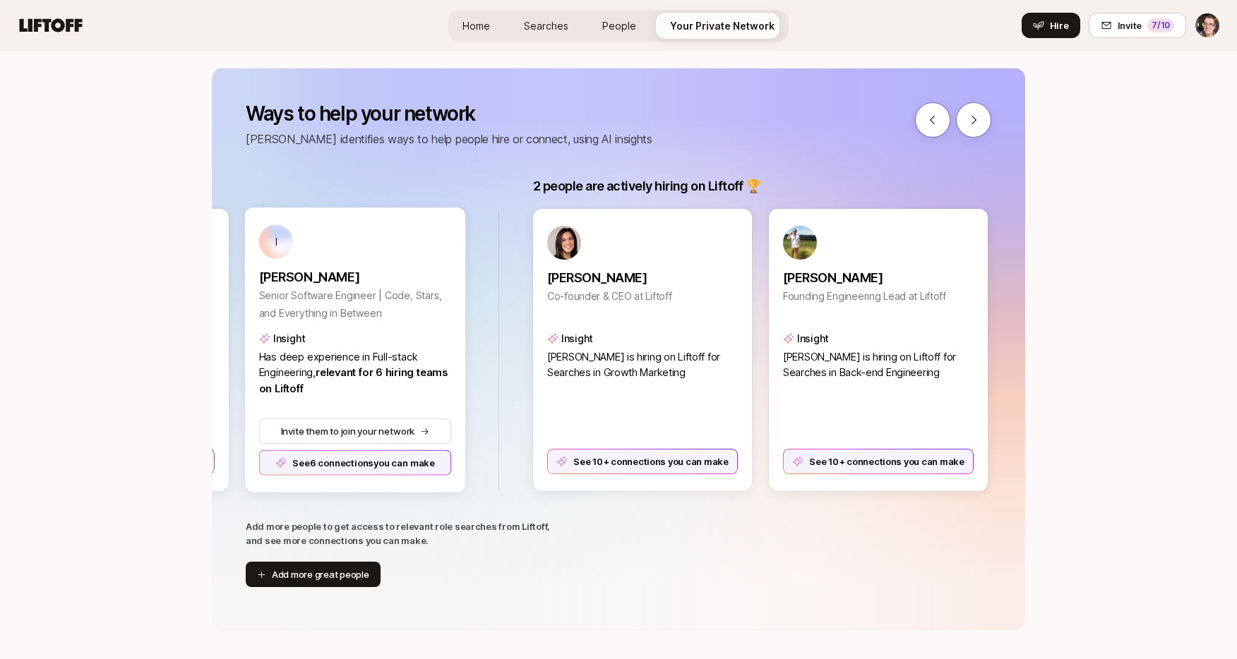
click at [386, 470] on div "See 6 connections you can make" at bounding box center [355, 462] width 193 height 25
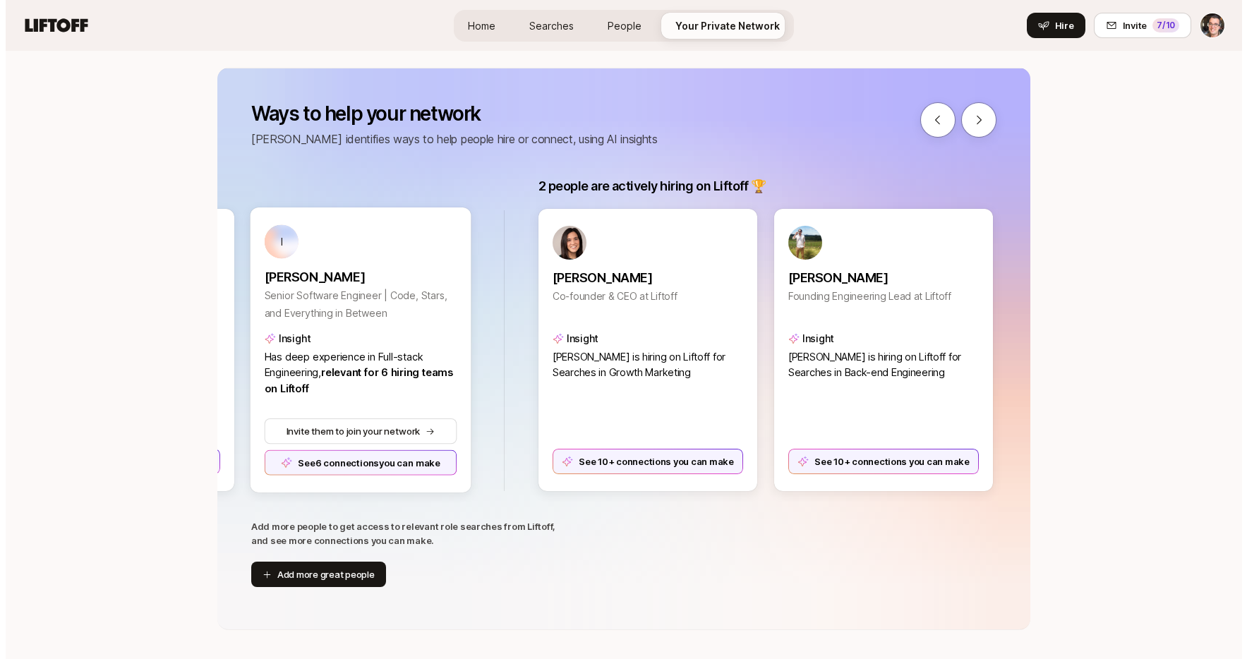
scroll to position [0, 0]
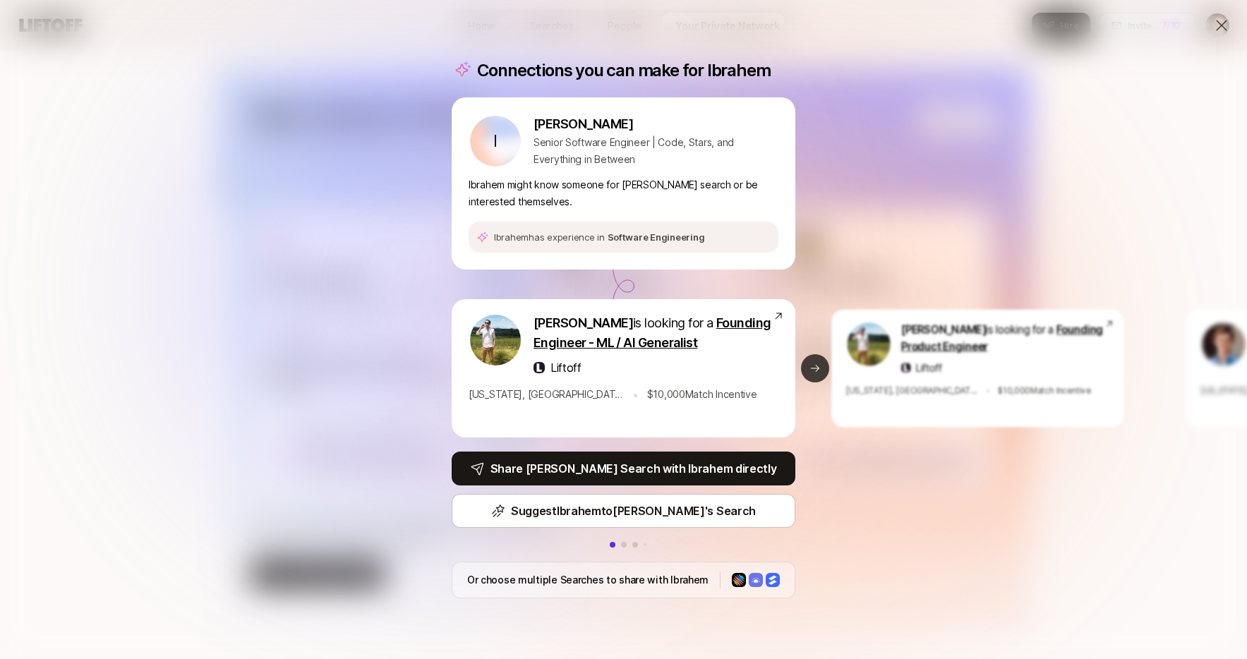
click at [813, 371] on icon at bounding box center [815, 368] width 11 height 11
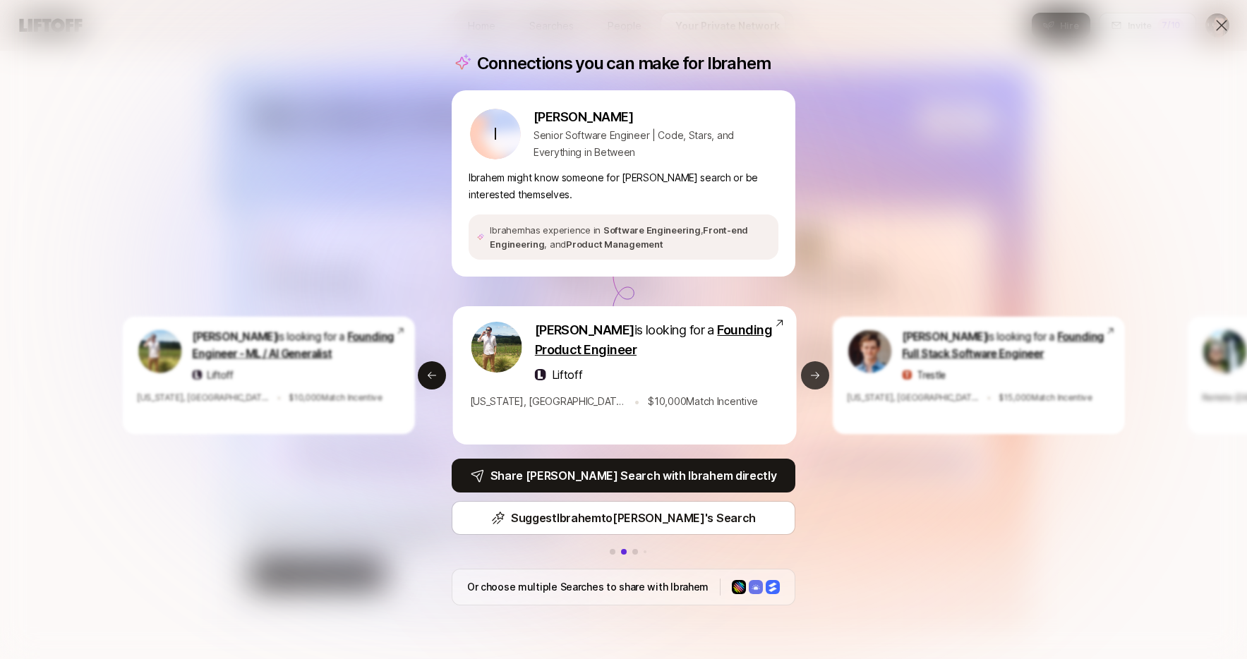
click at [813, 371] on icon at bounding box center [815, 375] width 11 height 11
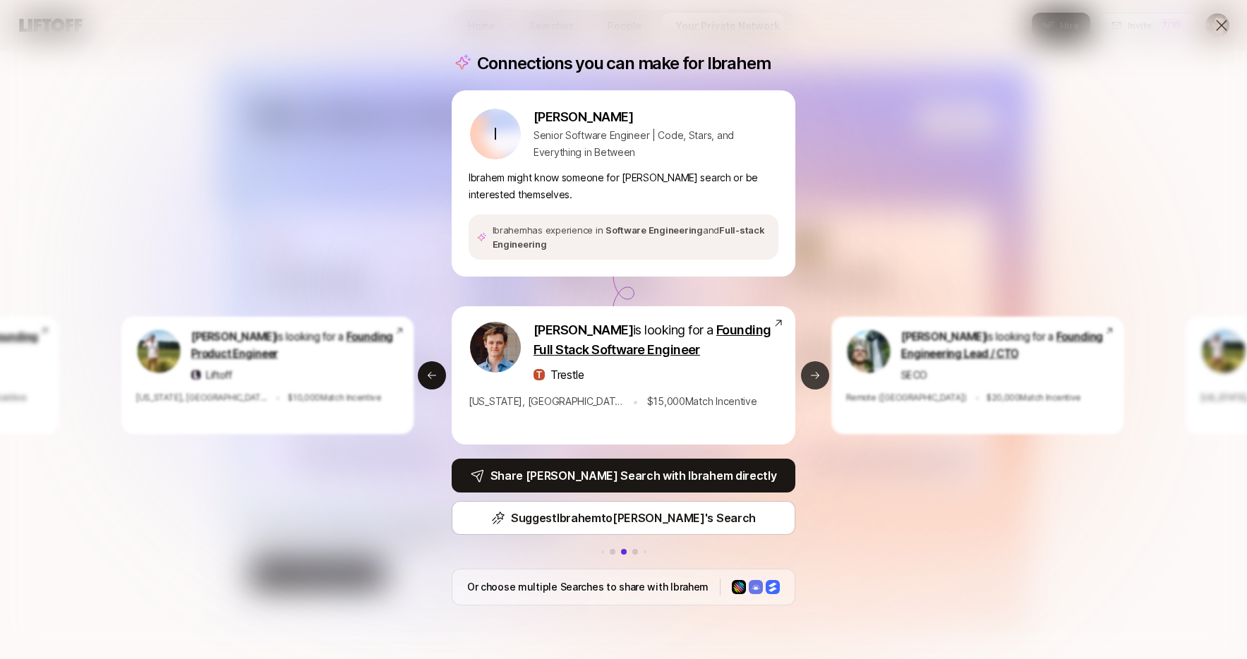
click at [813, 371] on icon at bounding box center [815, 375] width 11 height 11
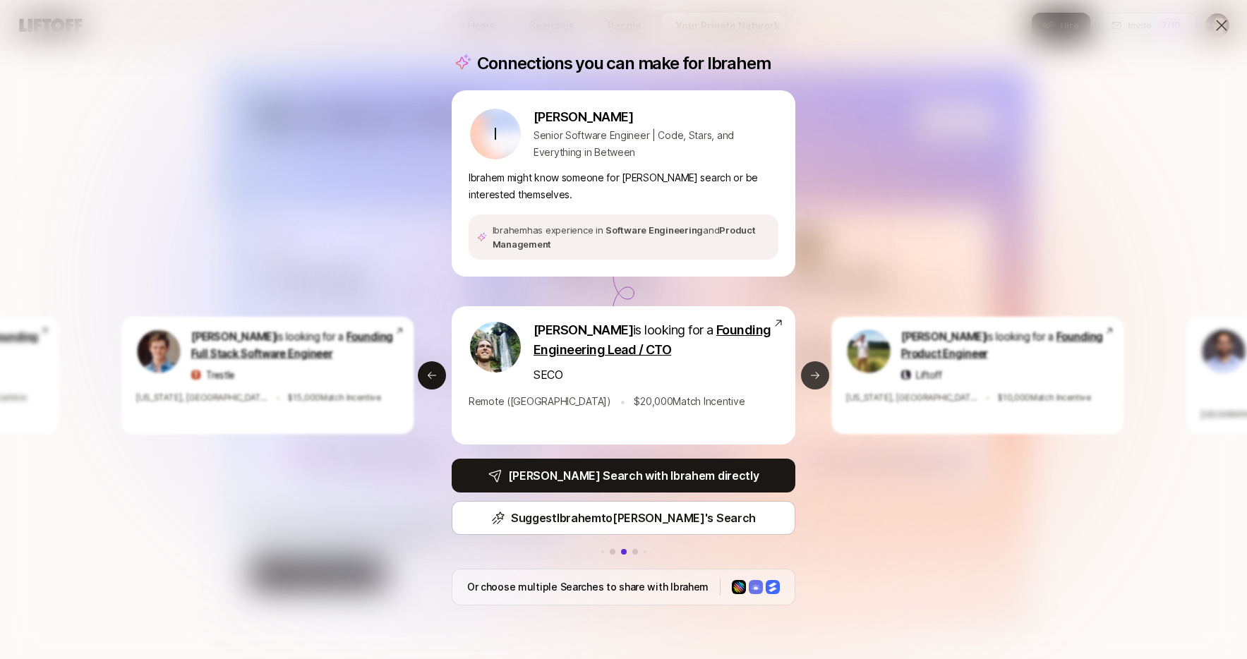
click at [813, 371] on icon at bounding box center [815, 375] width 11 height 11
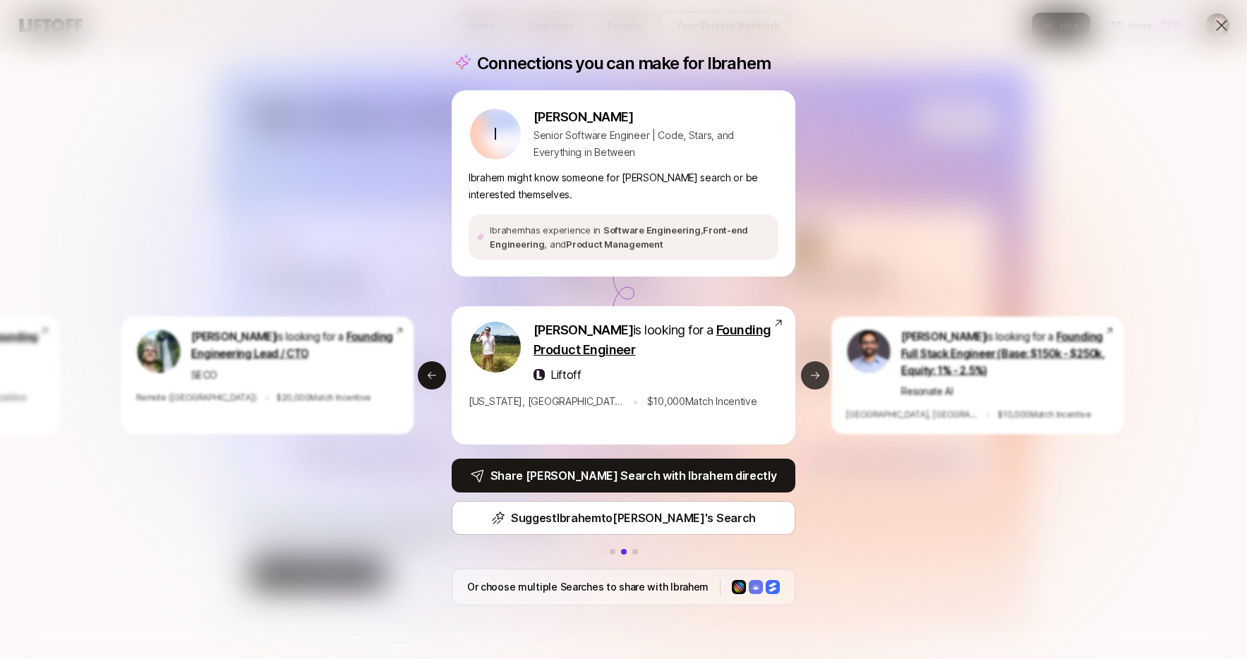
click at [813, 371] on icon at bounding box center [815, 375] width 11 height 11
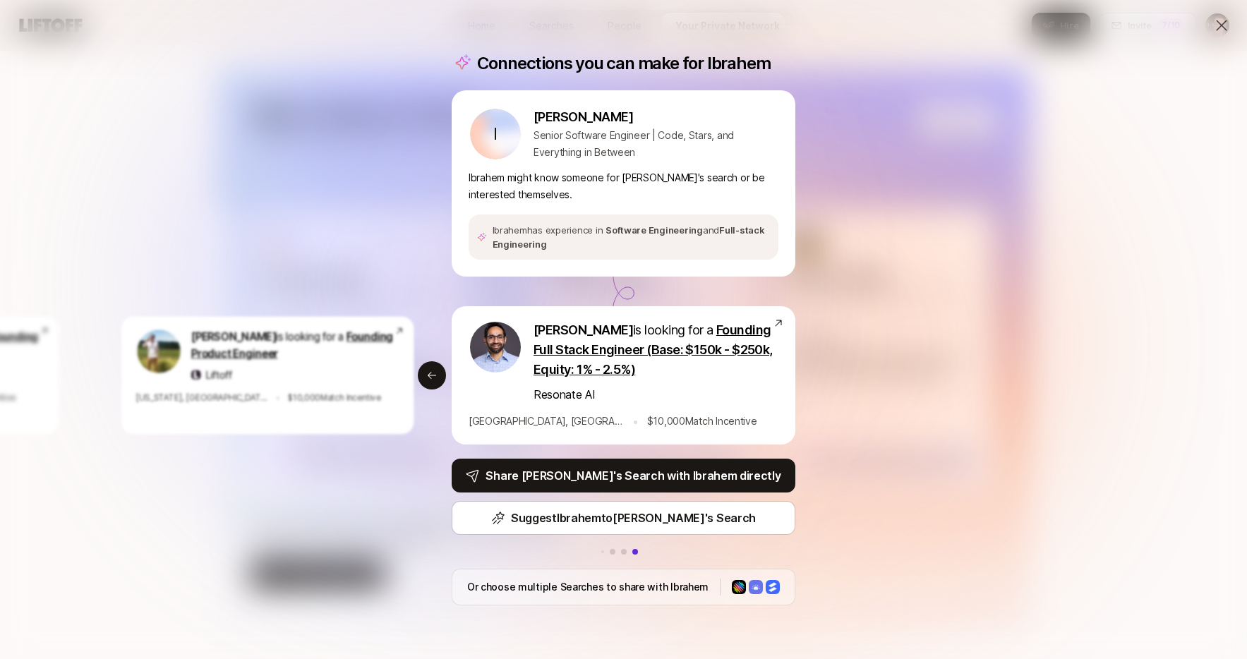
click at [610, 550] on button at bounding box center [613, 552] width 6 height 6
click at [619, 549] on div "Connections you can make for Ibrahem I Ibrahem Bastawi Senior Software Engineer…" at bounding box center [624, 330] width 378 height 586
click at [621, 551] on button at bounding box center [624, 552] width 6 height 6
click at [708, 585] on div "Or choose multiple Searches to share with Ibrahem" at bounding box center [624, 587] width 344 height 37
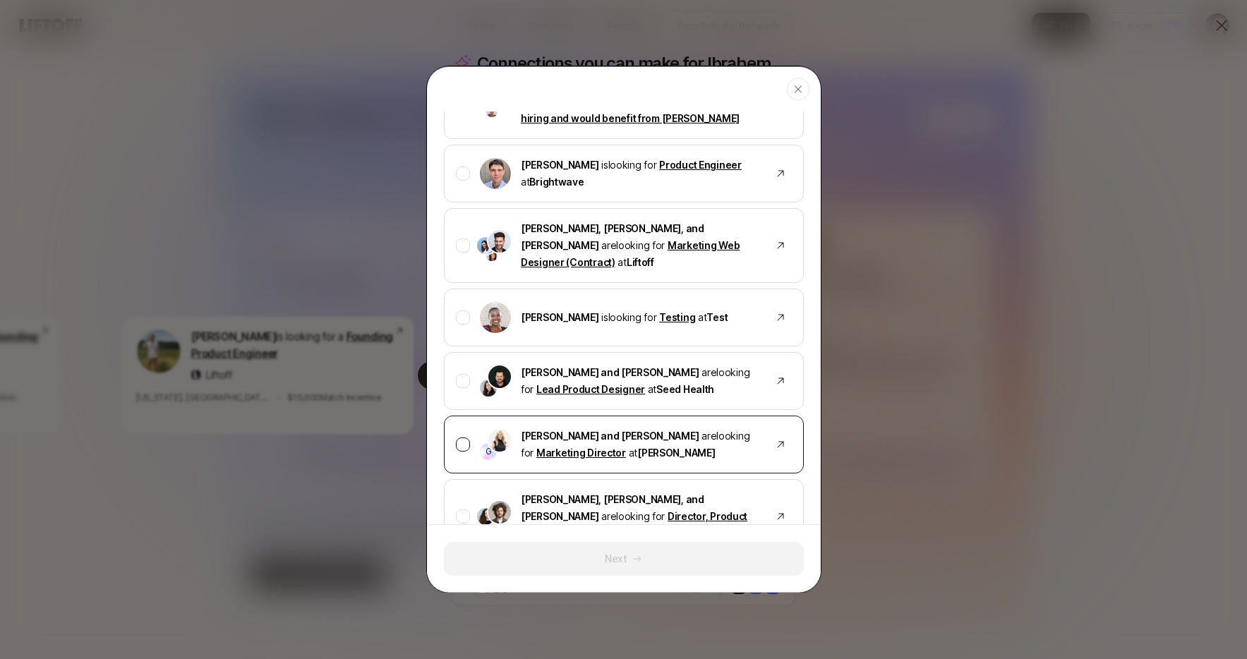
scroll to position [1559, 0]
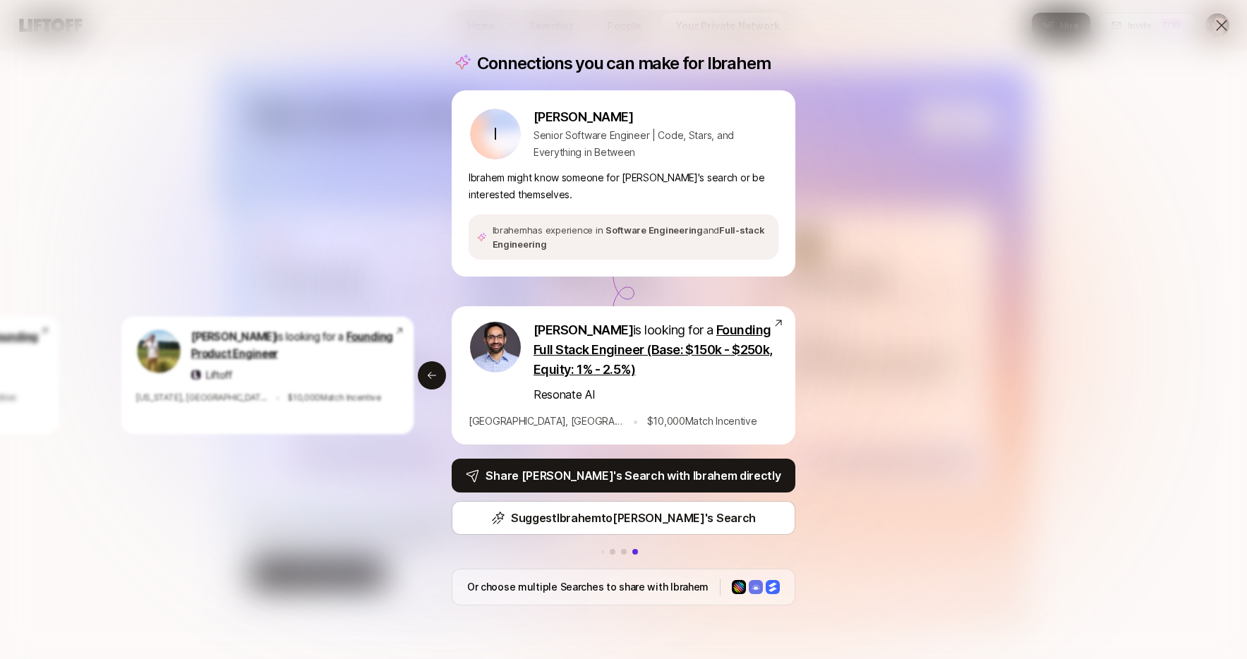
click at [1216, 28] on icon at bounding box center [1221, 25] width 11 height 11
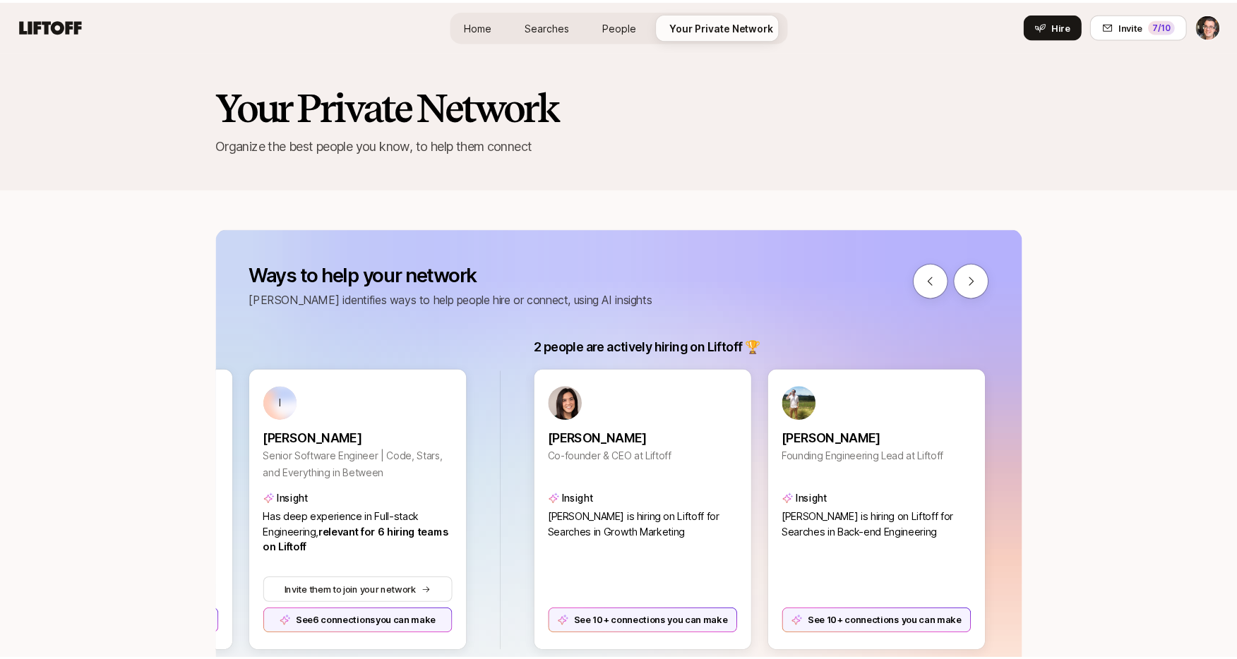
scroll to position [161, 0]
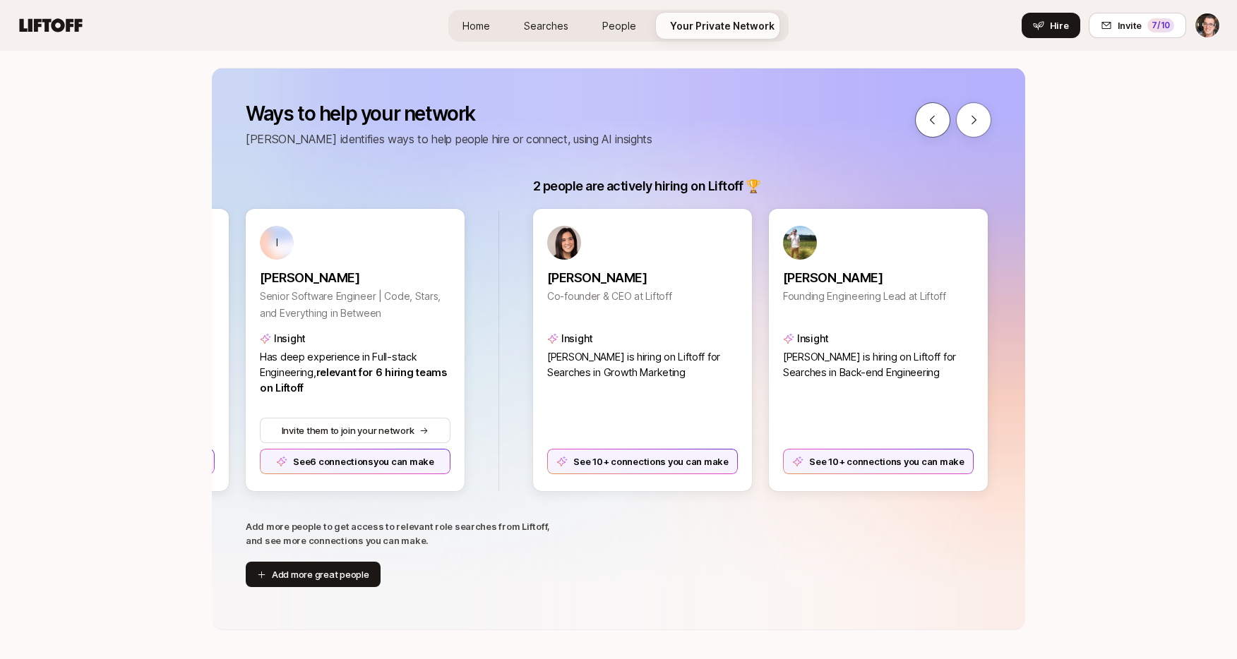
click at [935, 121] on icon at bounding box center [932, 120] width 13 height 13
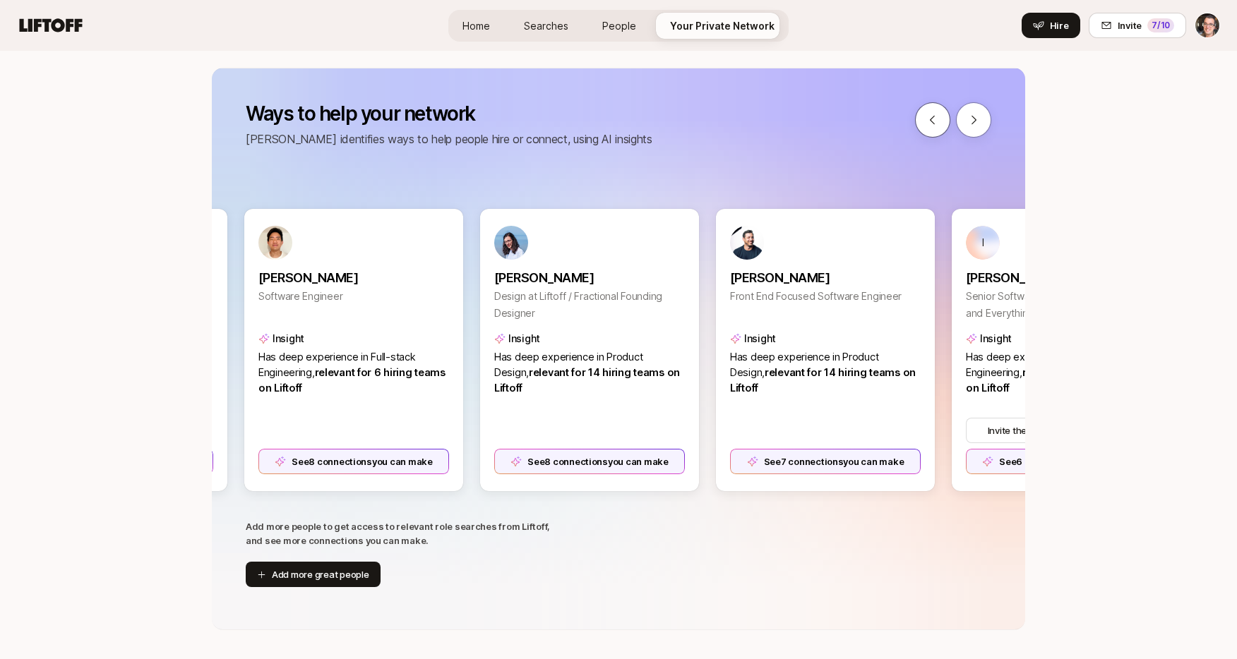
click at [935, 121] on icon at bounding box center [932, 120] width 13 height 13
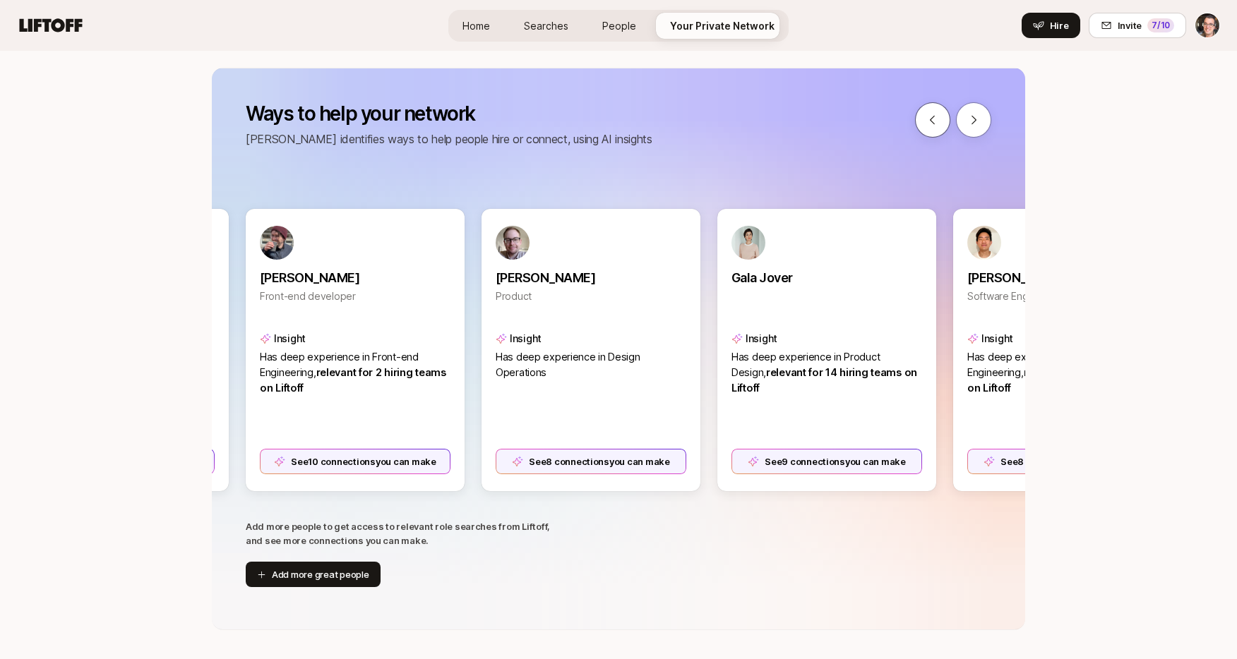
click at [934, 121] on icon at bounding box center [932, 120] width 13 height 13
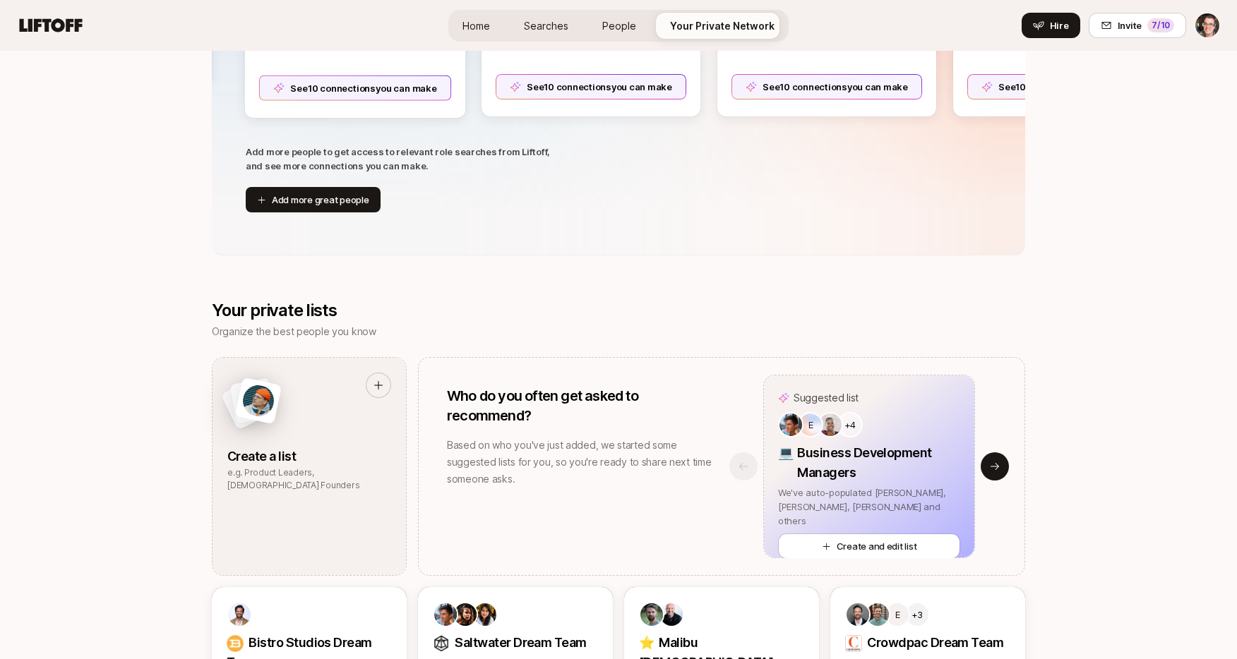
scroll to position [580, 0]
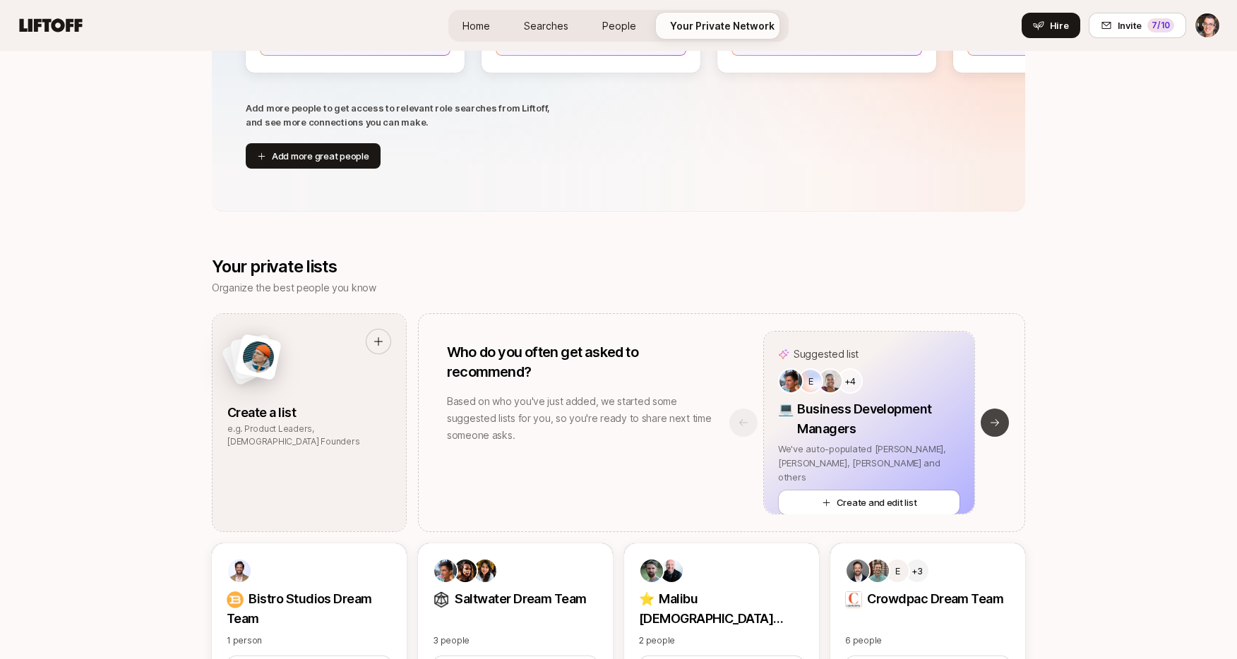
click at [998, 427] on icon at bounding box center [994, 422] width 11 height 11
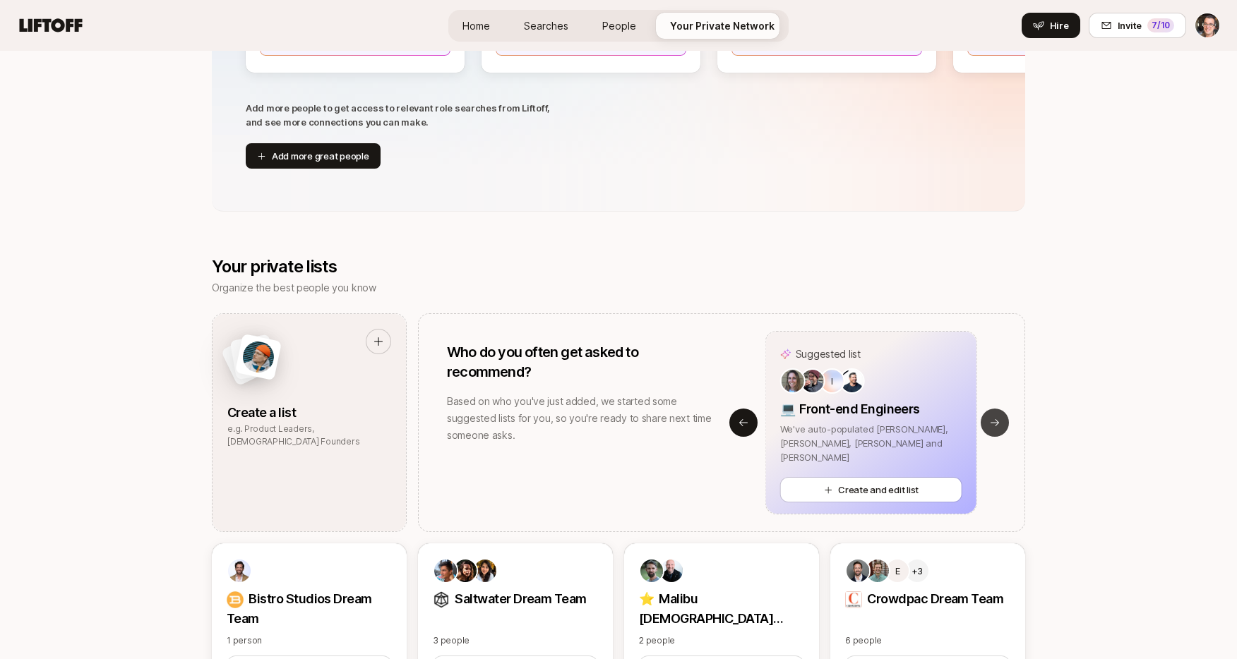
click at [998, 427] on icon at bounding box center [994, 422] width 11 height 11
click at [749, 419] on button "Previous slide" at bounding box center [743, 423] width 28 height 28
click at [999, 419] on icon at bounding box center [994, 422] width 11 height 11
click at [1000, 418] on icon at bounding box center [994, 422] width 11 height 11
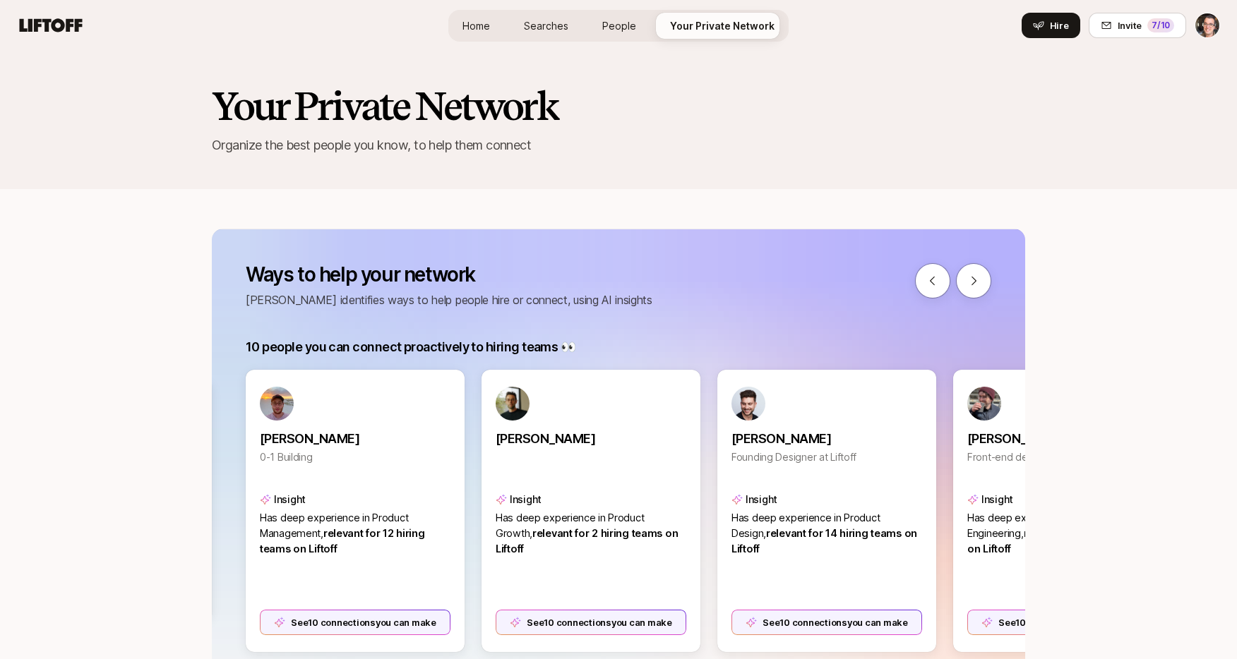
scroll to position [0, 747]
click at [486, 29] on span "Home" at bounding box center [476, 25] width 28 height 15
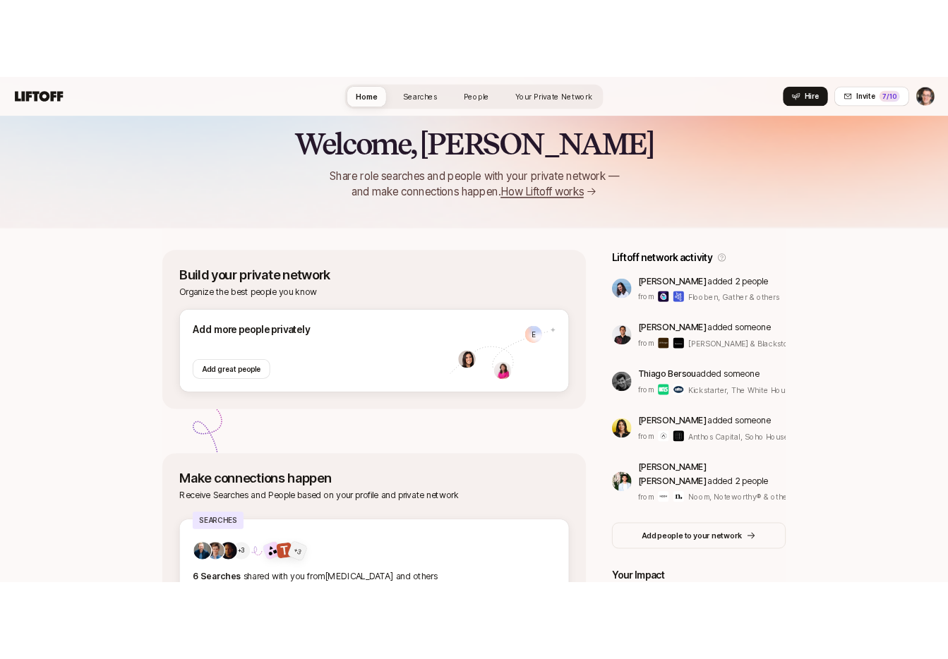
scroll to position [20, 0]
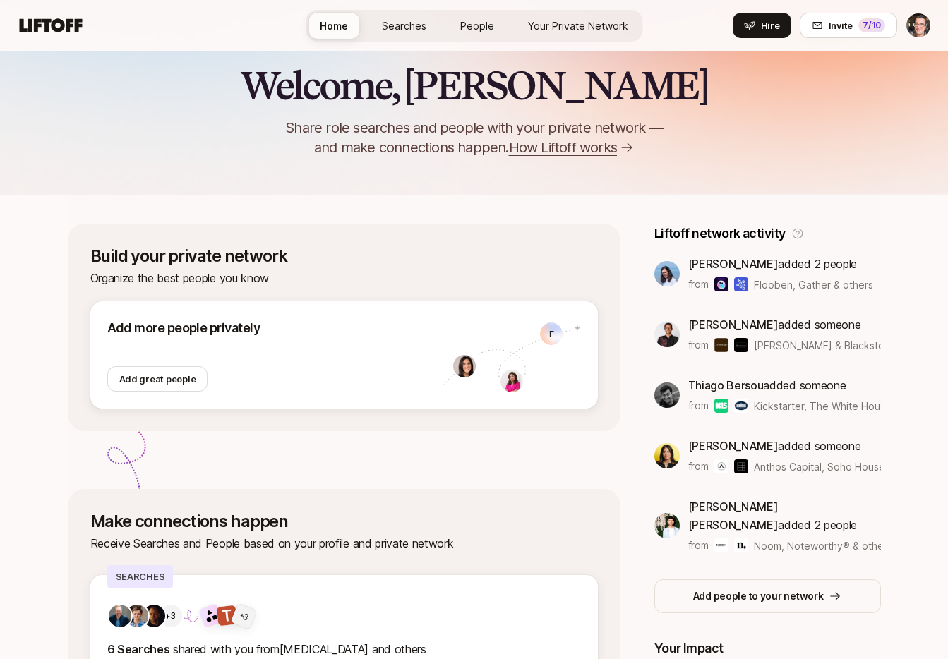
click at [551, 160] on div "Welcome, Eric 👋 Share role searches and people with your private network — and …" at bounding box center [474, 86] width 948 height 217
click at [565, 13] on link "Your Private Network" at bounding box center [578, 26] width 123 height 26
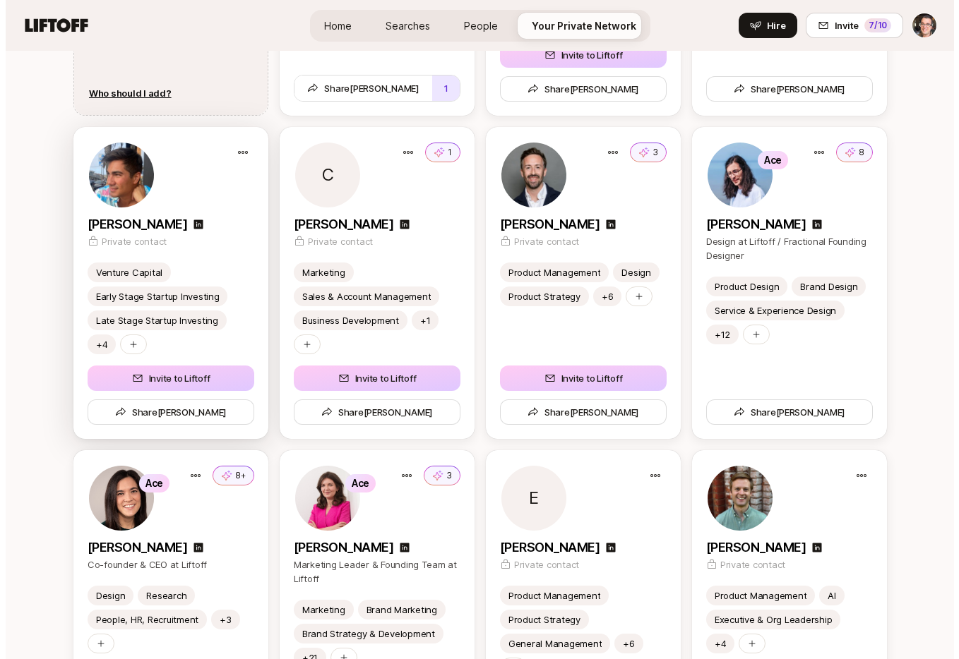
scroll to position [2286, 0]
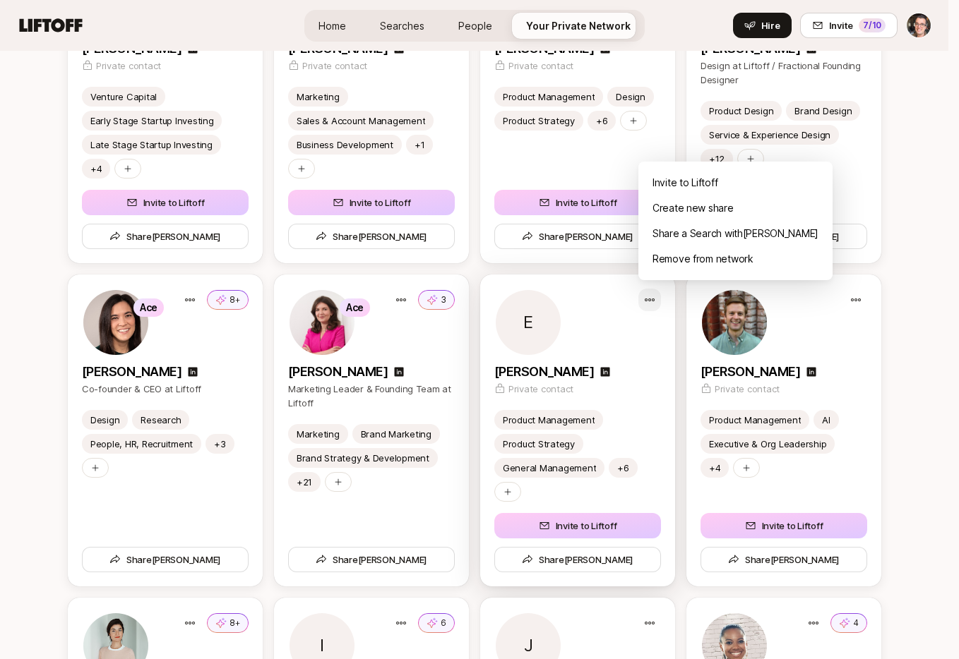
click at [678, 256] on div "Remove from network" at bounding box center [735, 258] width 194 height 25
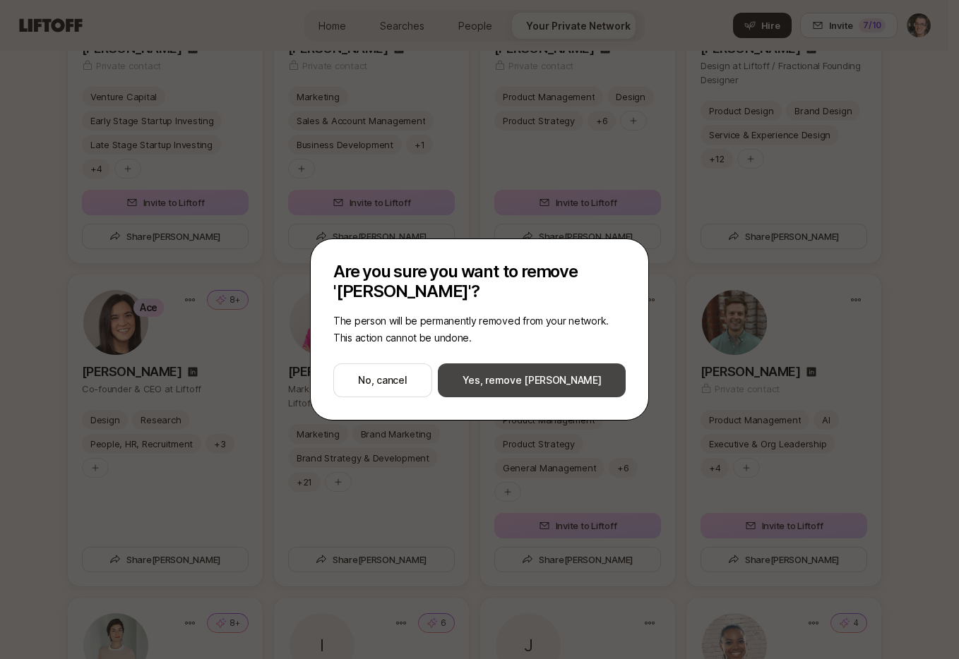
click at [520, 385] on button "Yes, remove Ethan" at bounding box center [532, 381] width 188 height 34
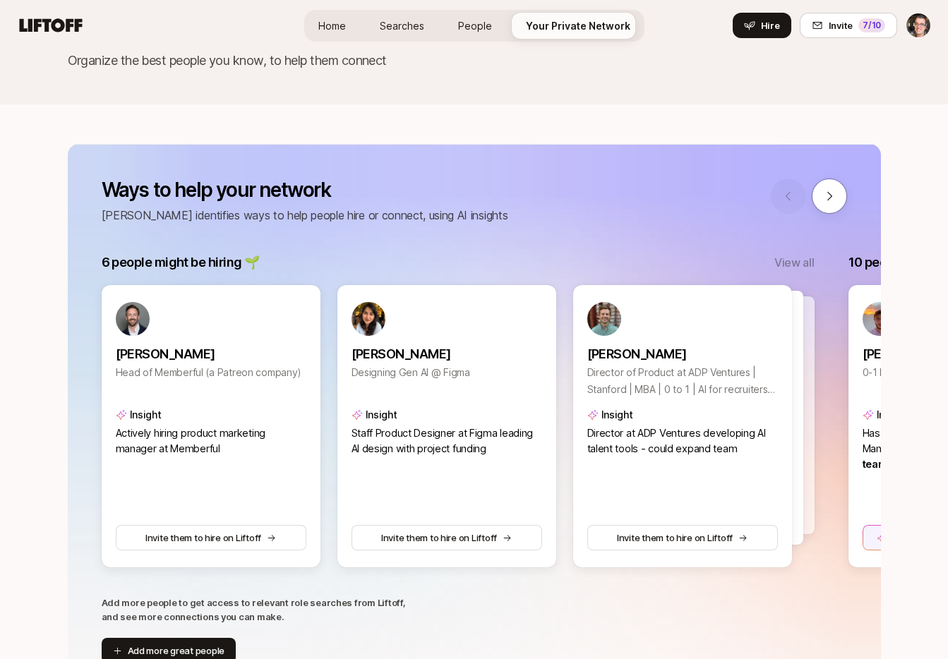
scroll to position [0, 0]
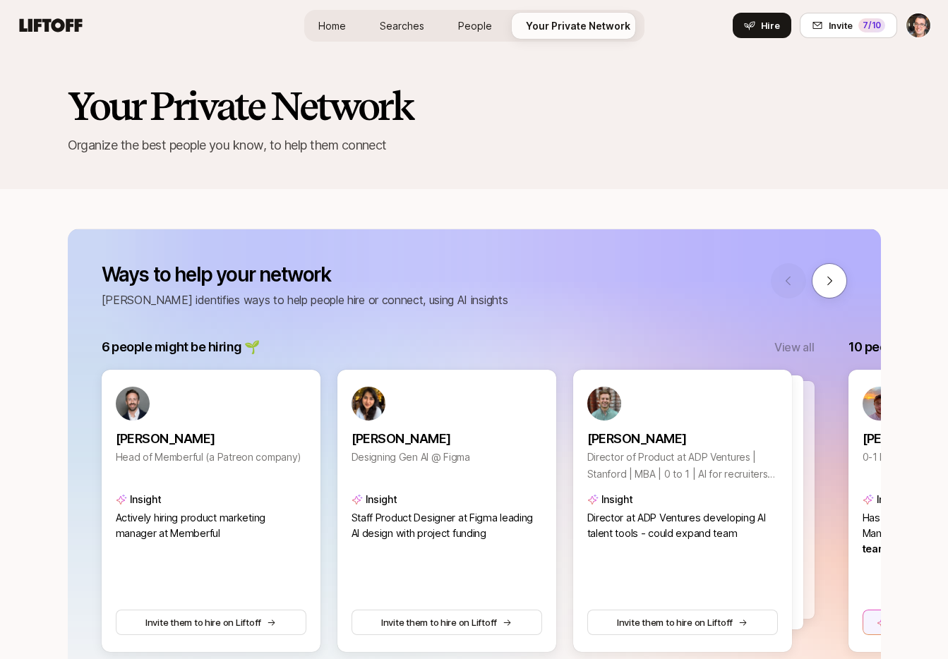
click at [333, 24] on span "Home" at bounding box center [332, 25] width 28 height 15
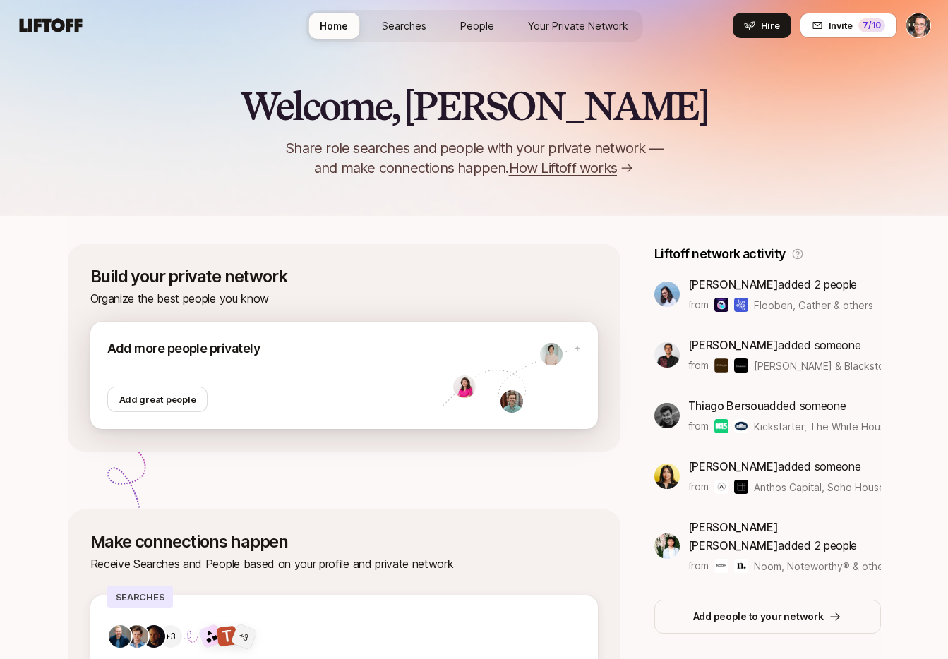
click at [269, 377] on div at bounding box center [274, 373] width 335 height 28
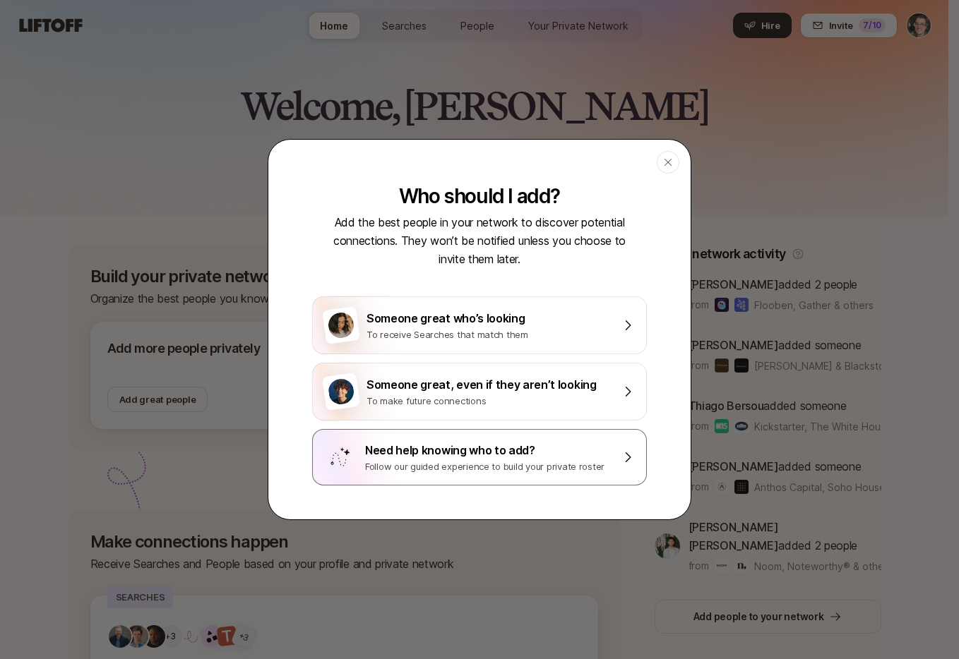
click at [402, 448] on div "Need help knowing who to add?" at bounding box center [488, 450] width 247 height 18
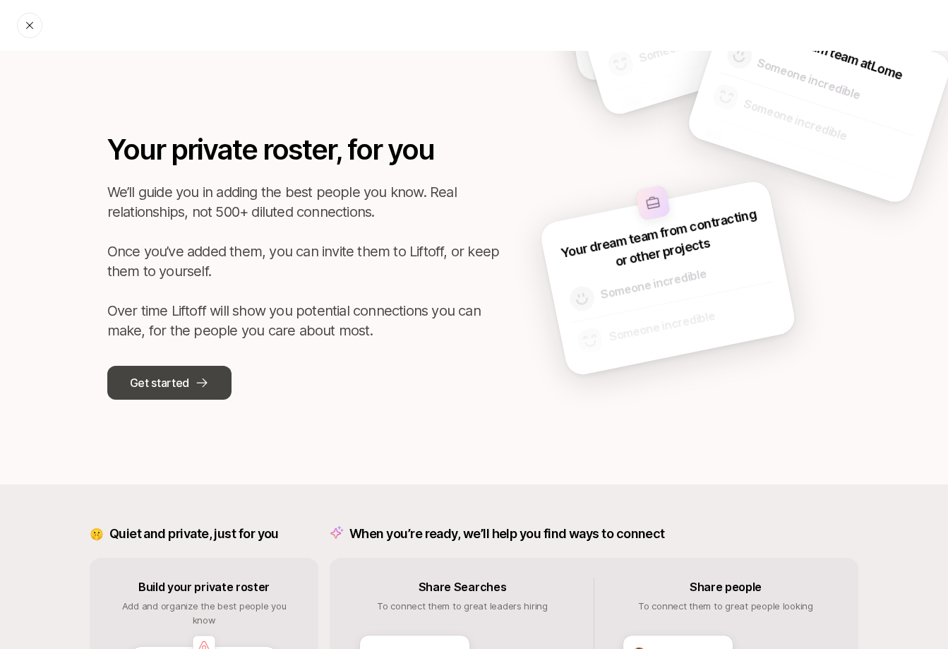
click at [195, 385] on icon at bounding box center [202, 383] width 14 height 14
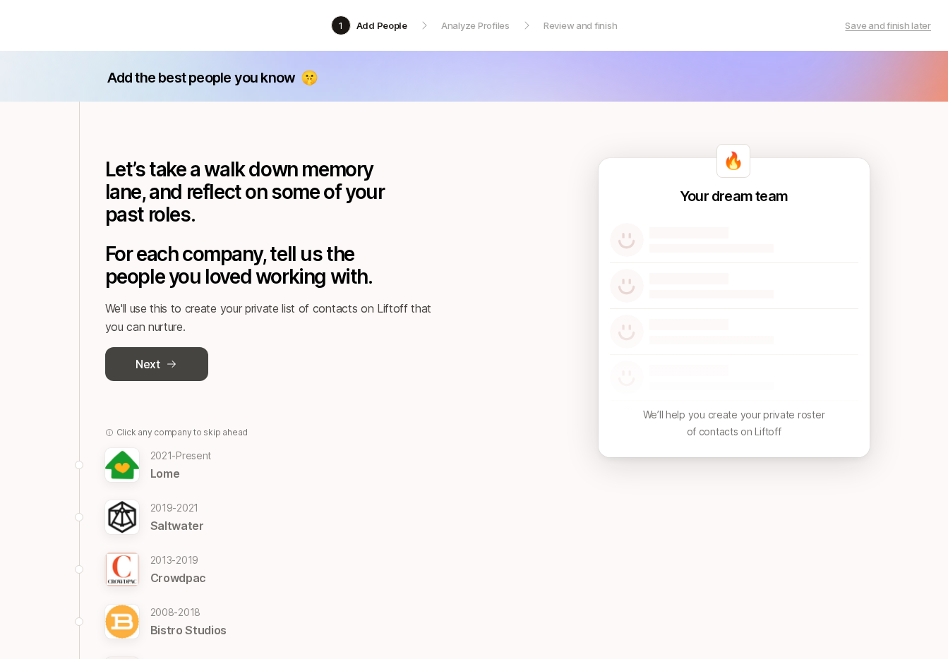
click at [178, 364] on button "Next" at bounding box center [156, 364] width 103 height 34
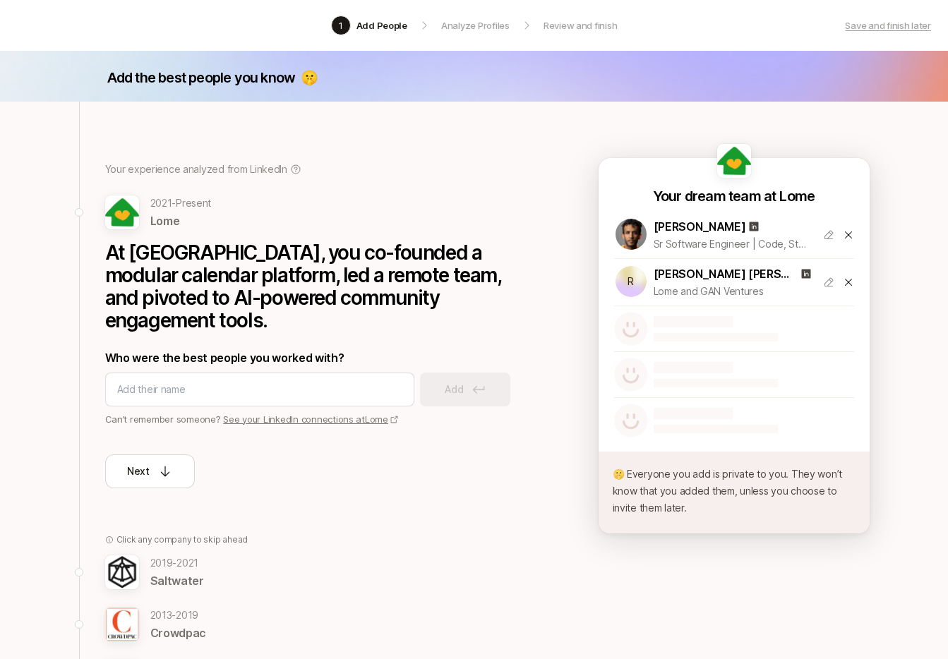
click at [846, 232] on icon at bounding box center [848, 234] width 11 height 11
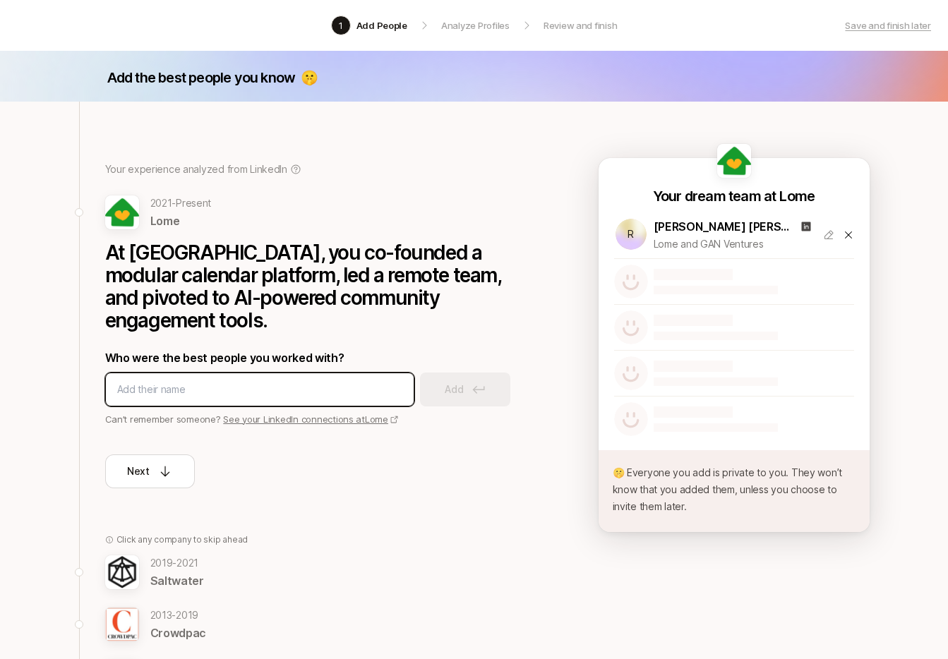
click at [160, 381] on input at bounding box center [259, 389] width 285 height 17
type input "ibrahem"
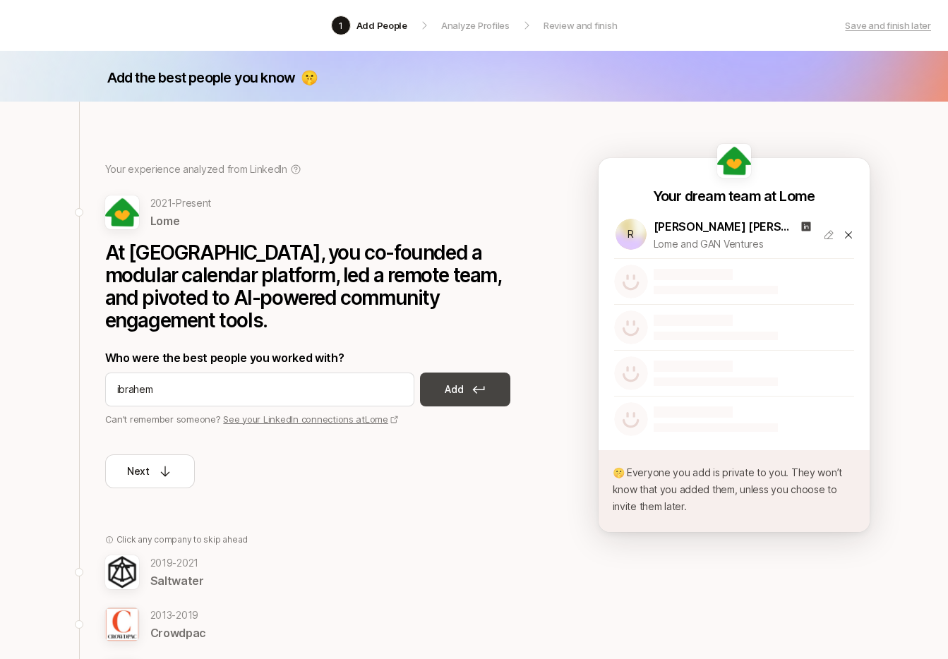
click at [469, 373] on button "Add" at bounding box center [465, 390] width 90 height 34
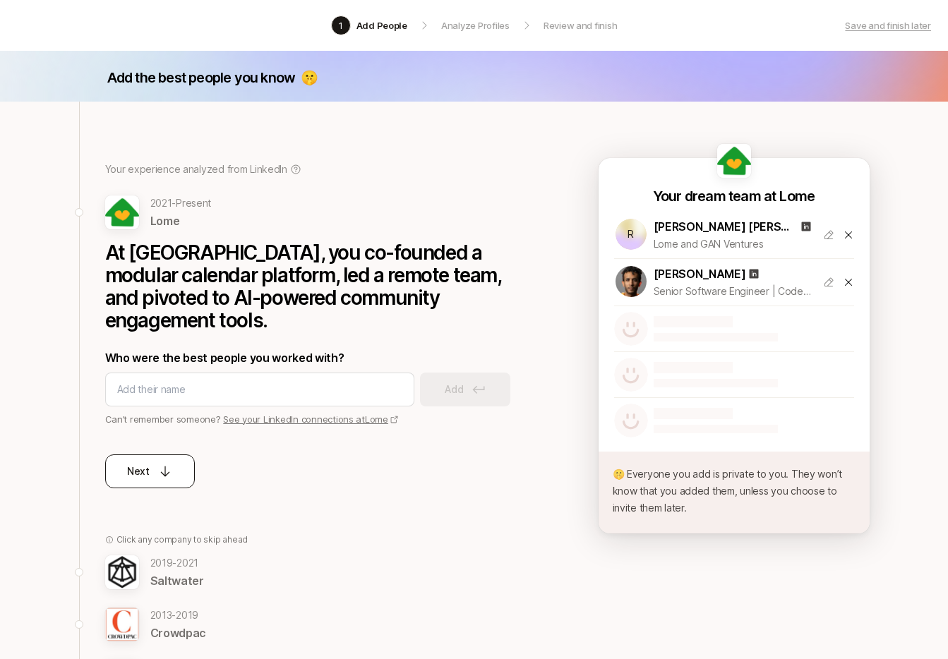
click at [159, 465] on icon at bounding box center [165, 472] width 14 height 14
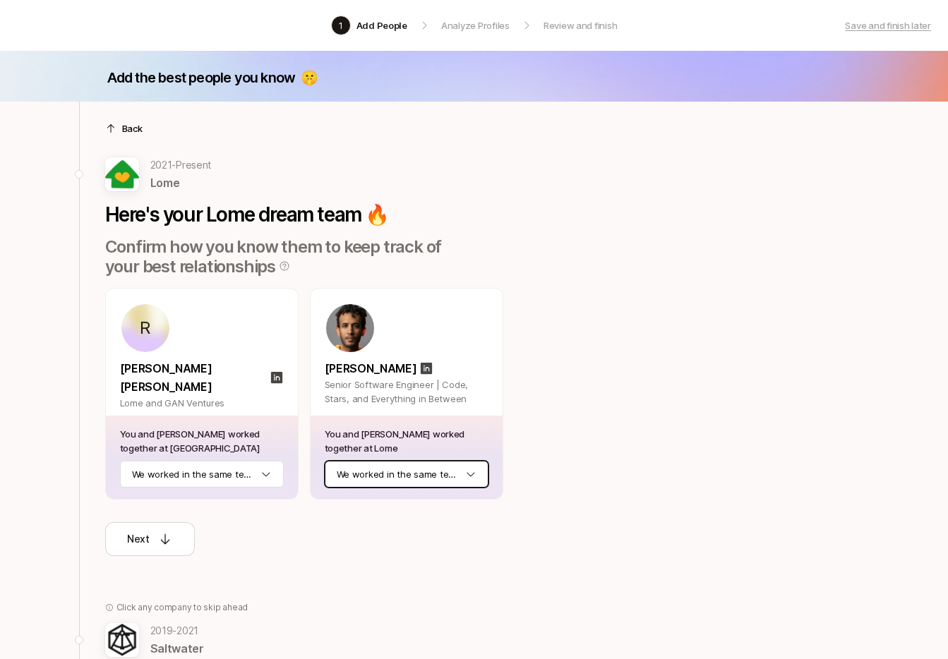
click at [438, 484] on html "1 Add People Analyze Profiles Review and finish Save and finish later Add the b…" at bounding box center [474, 329] width 948 height 659
click at [154, 536] on div "Next" at bounding box center [149, 539] width 45 height 17
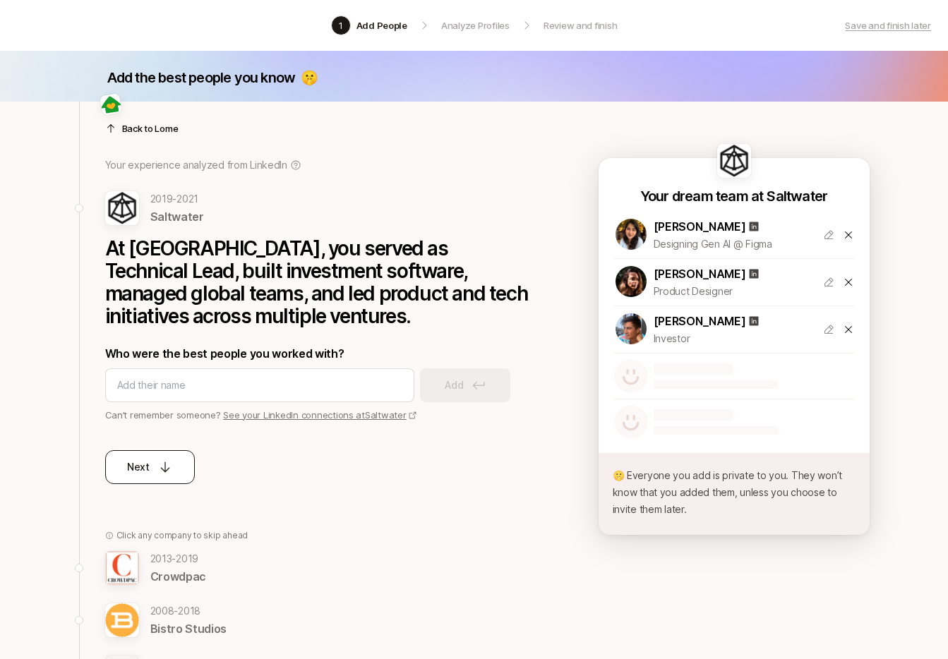
click at [155, 459] on div "Next" at bounding box center [149, 467] width 45 height 17
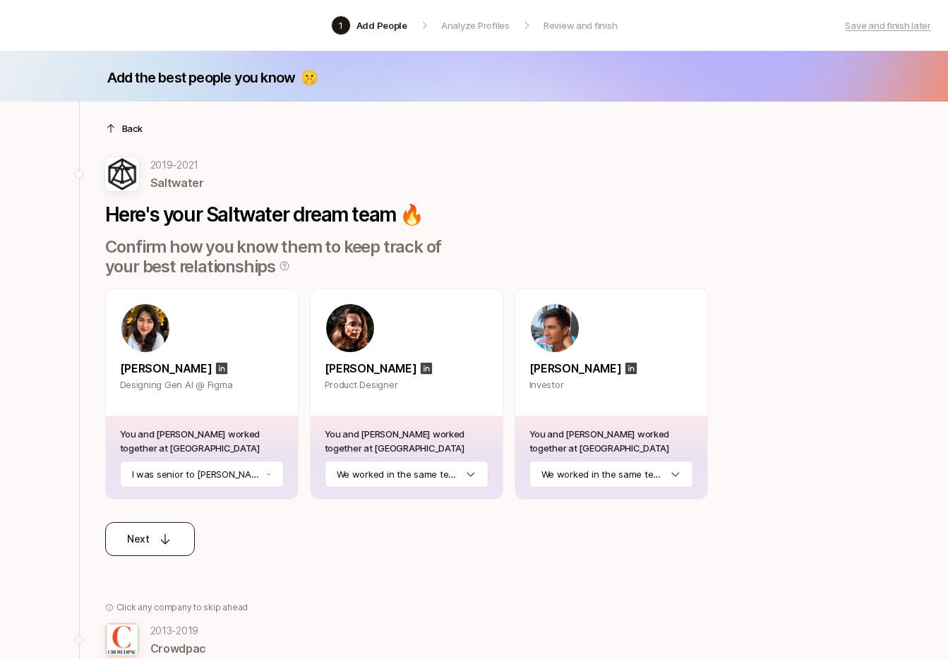
click at [149, 535] on div "Next" at bounding box center [149, 539] width 45 height 17
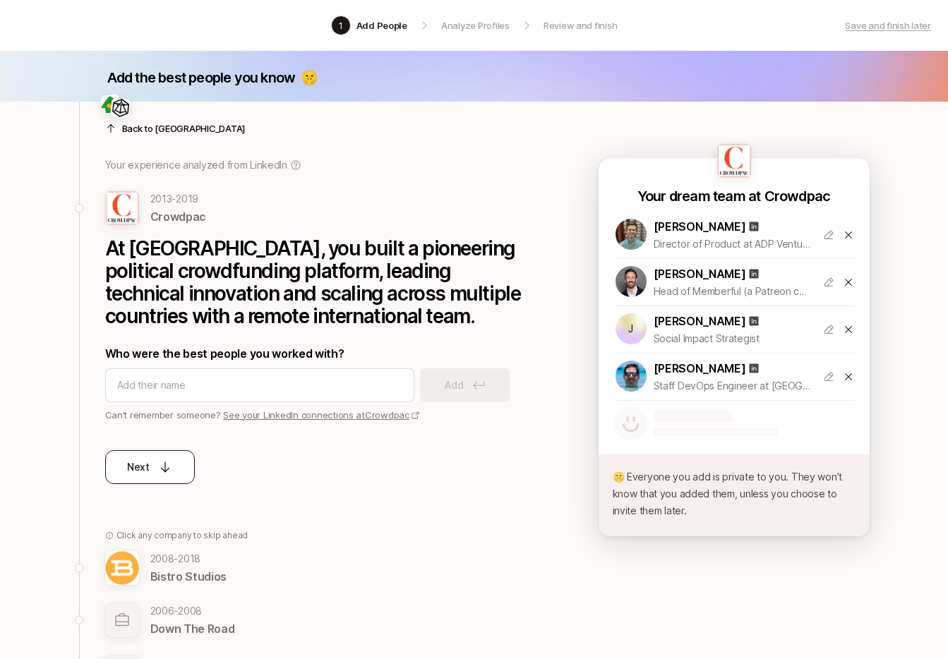
click at [168, 473] on icon at bounding box center [165, 467] width 14 height 14
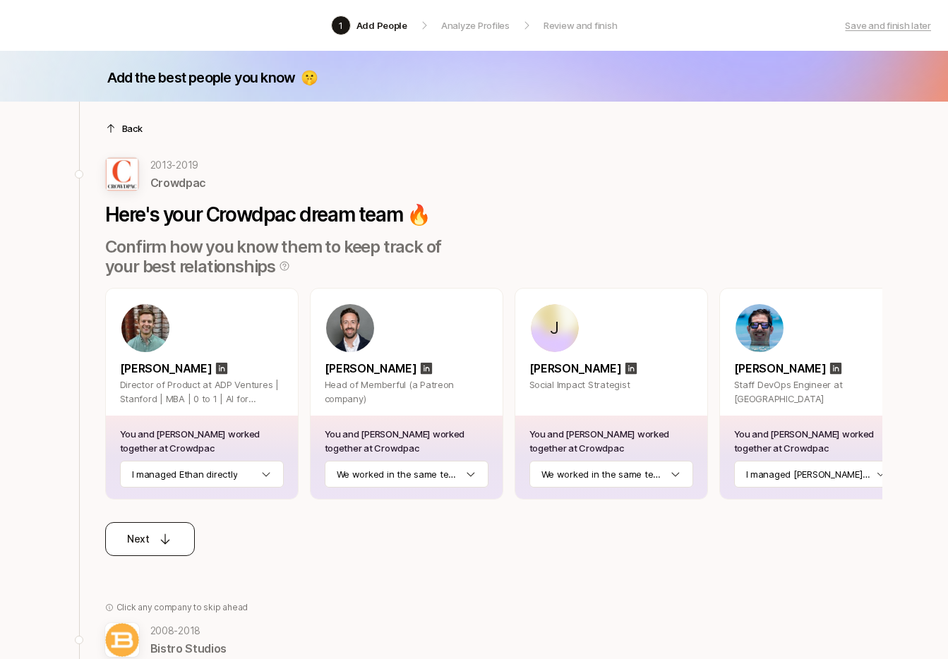
click at [158, 544] on icon at bounding box center [165, 539] width 14 height 14
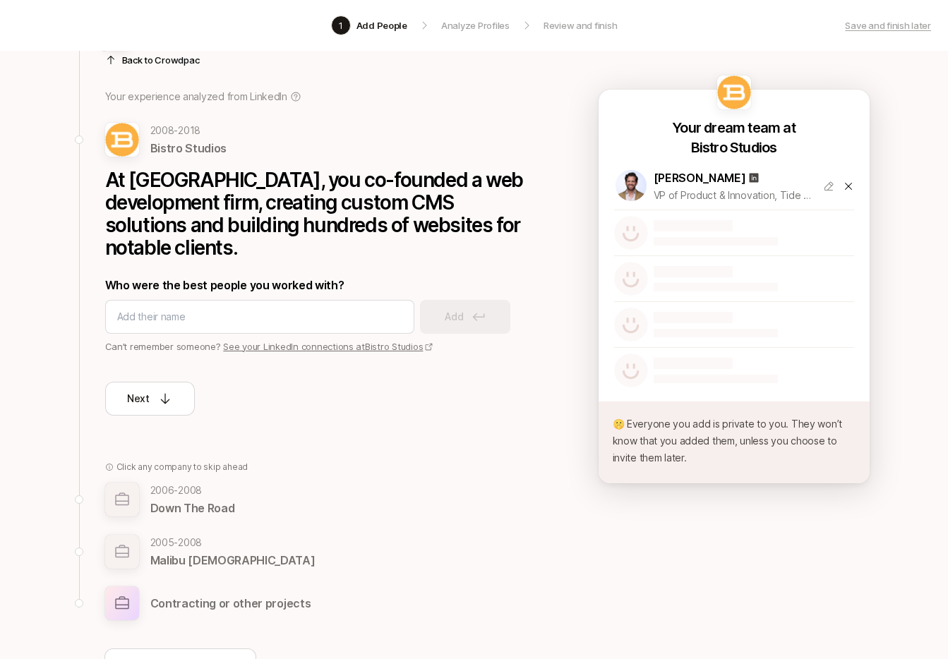
scroll to position [69, 0]
click at [140, 393] on p "Next" at bounding box center [138, 398] width 23 height 17
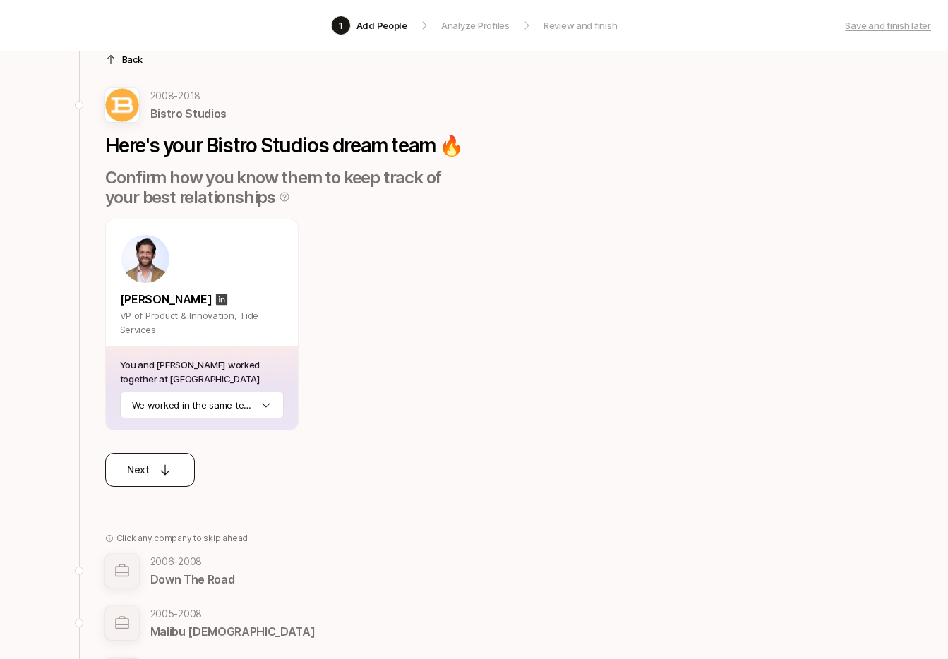
click at [167, 456] on button "Next" at bounding box center [150, 470] width 90 height 34
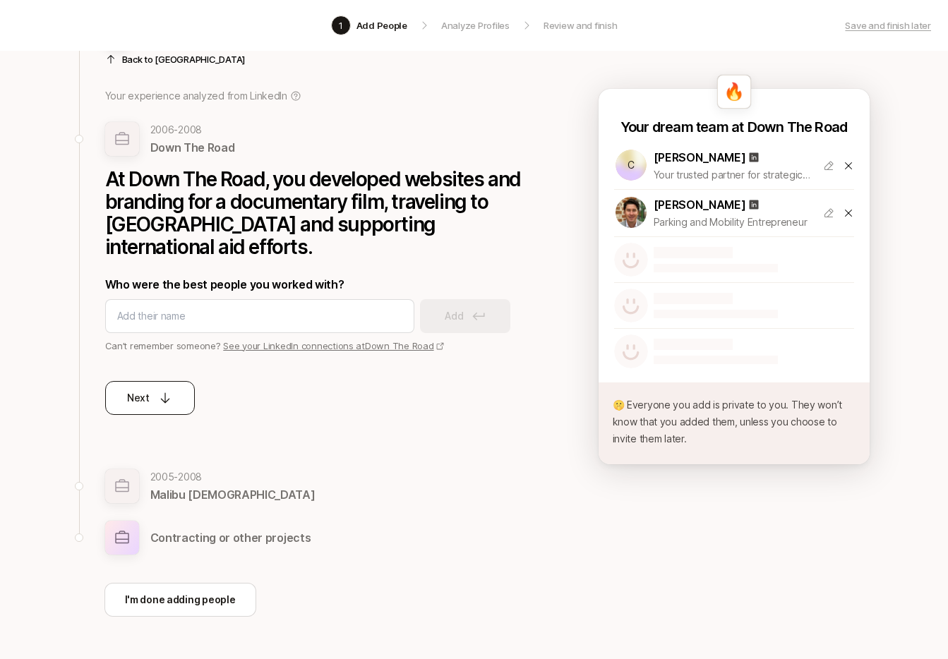
click at [142, 405] on p "Next" at bounding box center [138, 398] width 23 height 17
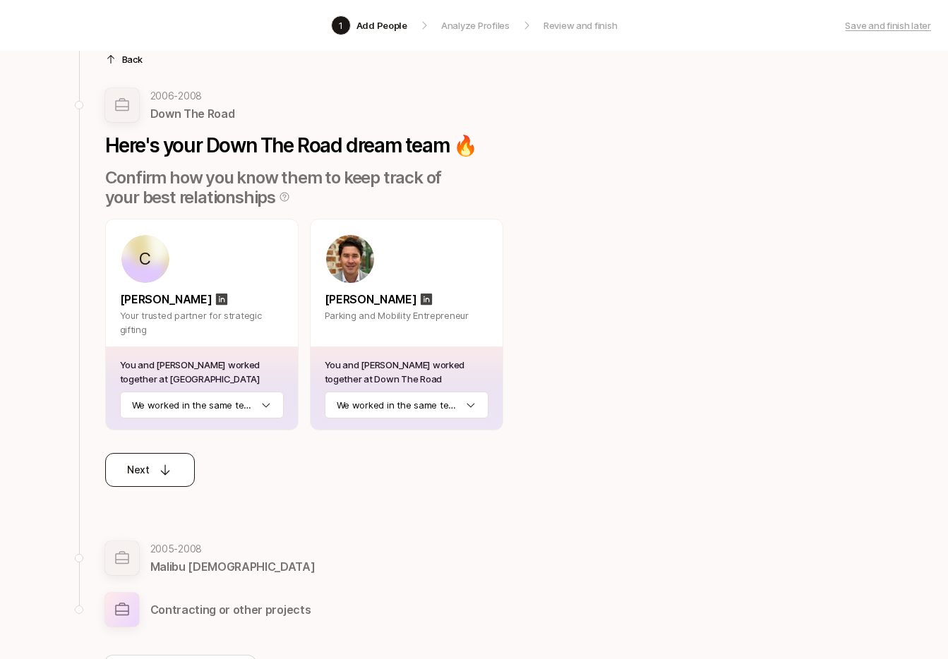
click at [157, 460] on button "Next" at bounding box center [150, 470] width 90 height 34
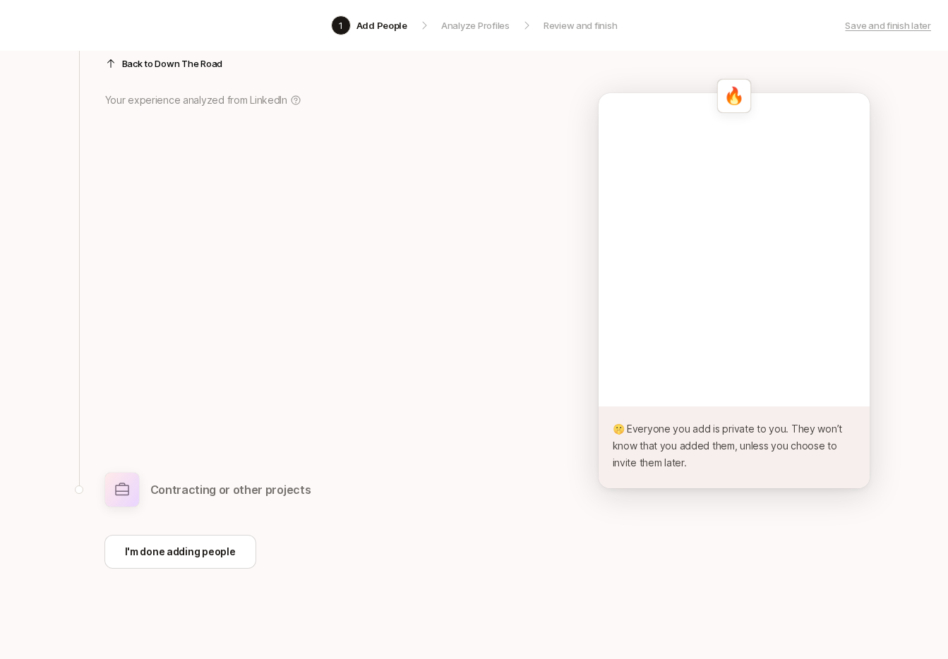
scroll to position [42, 0]
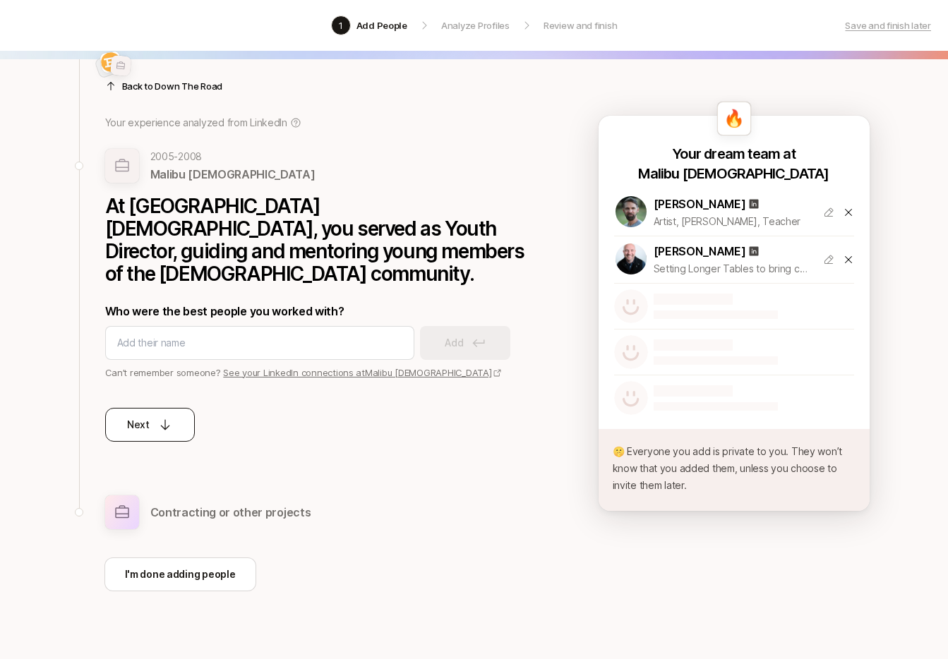
click at [165, 418] on icon at bounding box center [165, 425] width 14 height 14
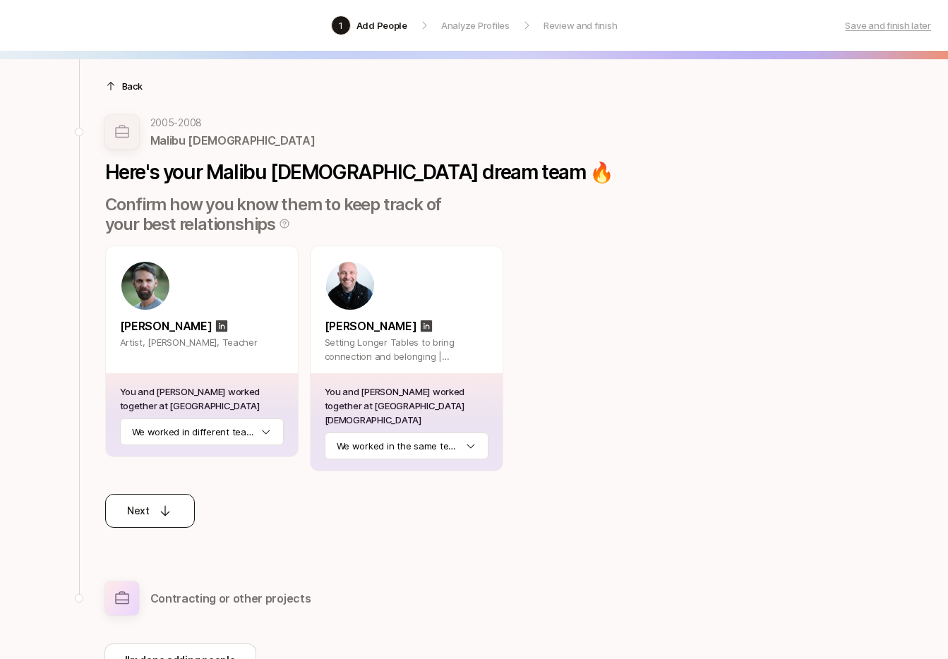
click at [156, 503] on div "Next" at bounding box center [149, 511] width 45 height 17
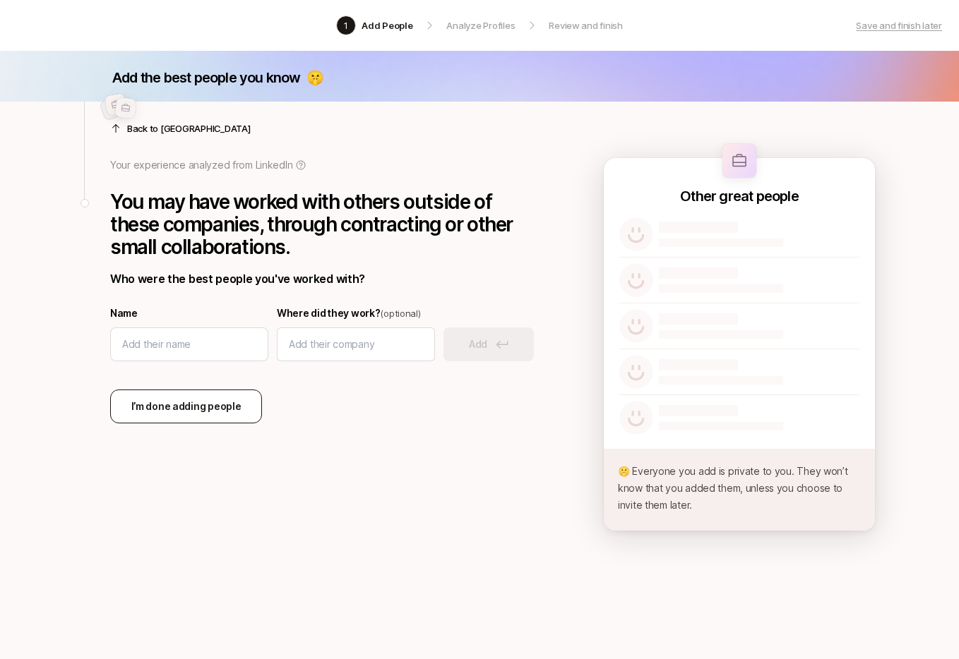
click at [191, 403] on p "I’m done adding people" at bounding box center [186, 406] width 110 height 17
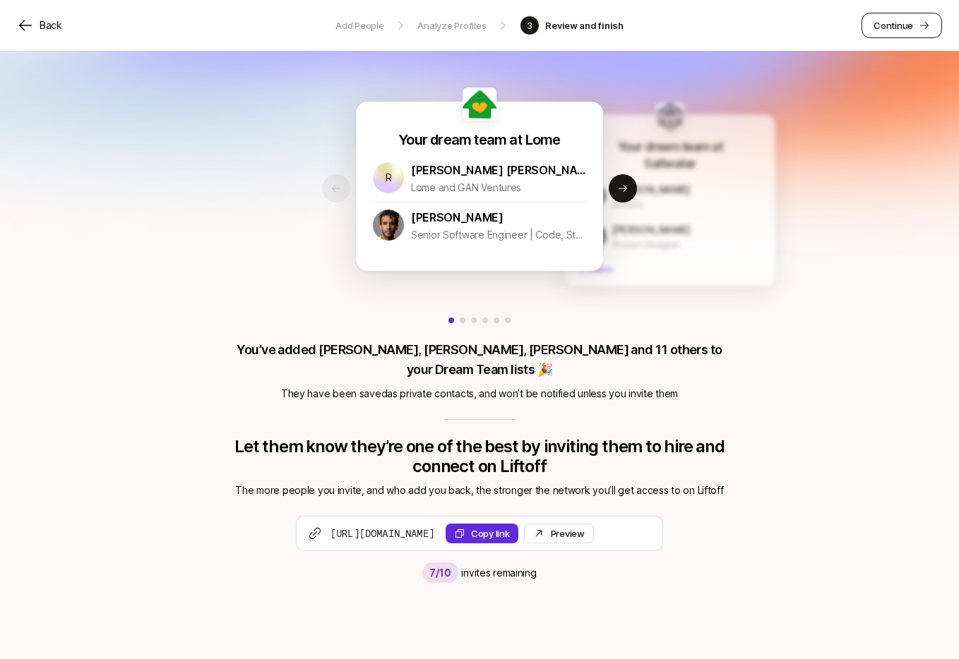
click at [901, 30] on p "Continue" at bounding box center [893, 25] width 40 height 14
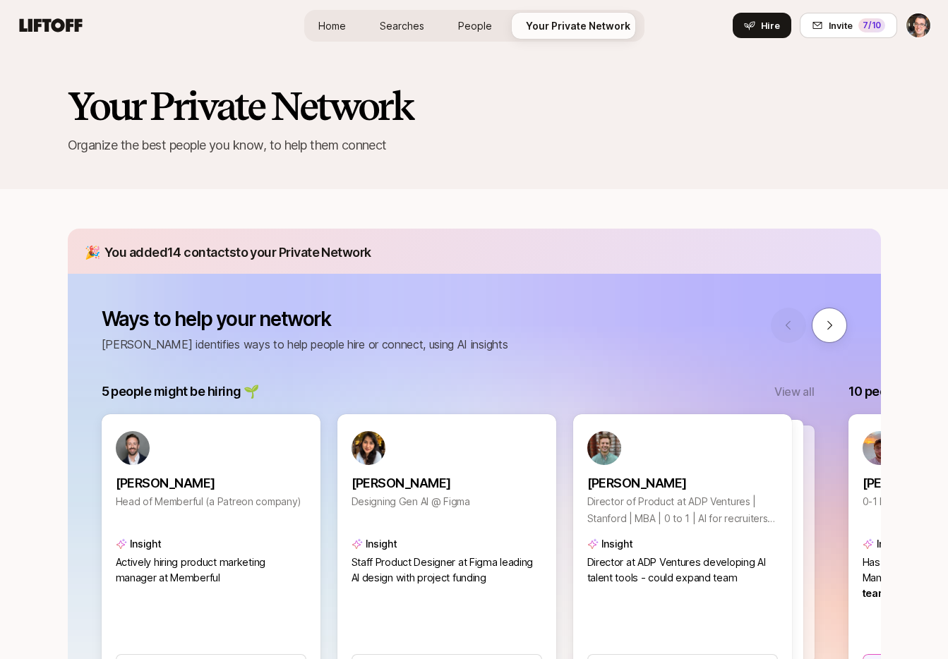
click at [407, 32] on span "Searches" at bounding box center [402, 25] width 44 height 15
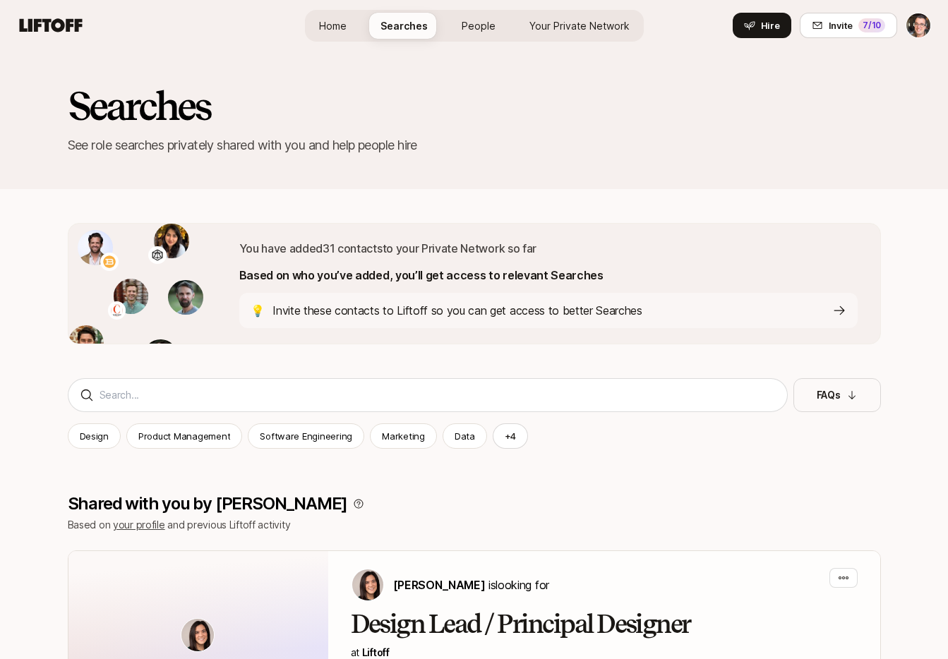
click at [548, 18] on span "Your Private Network" at bounding box center [579, 25] width 100 height 15
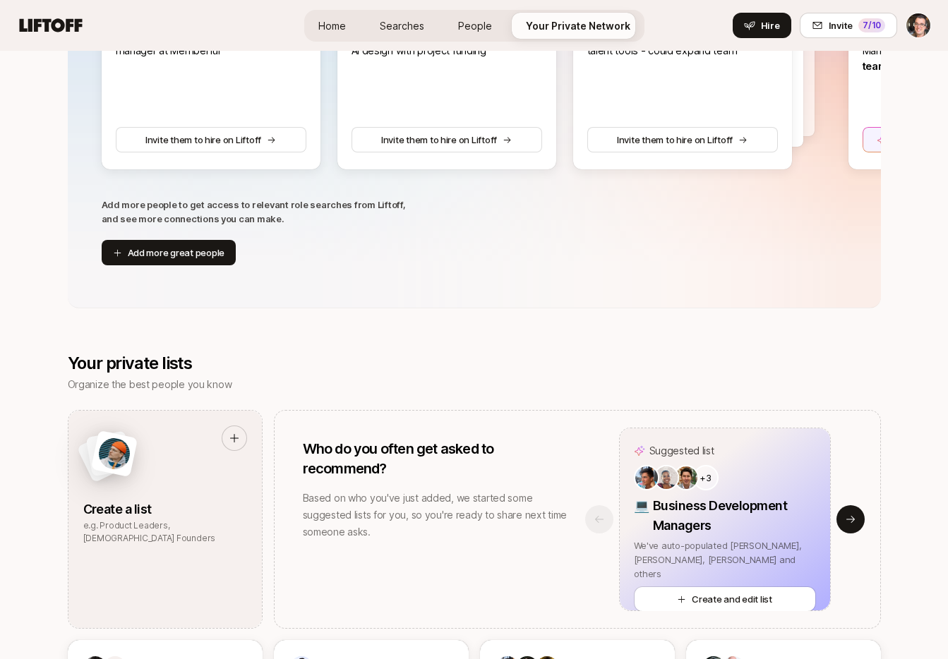
scroll to position [322, 0]
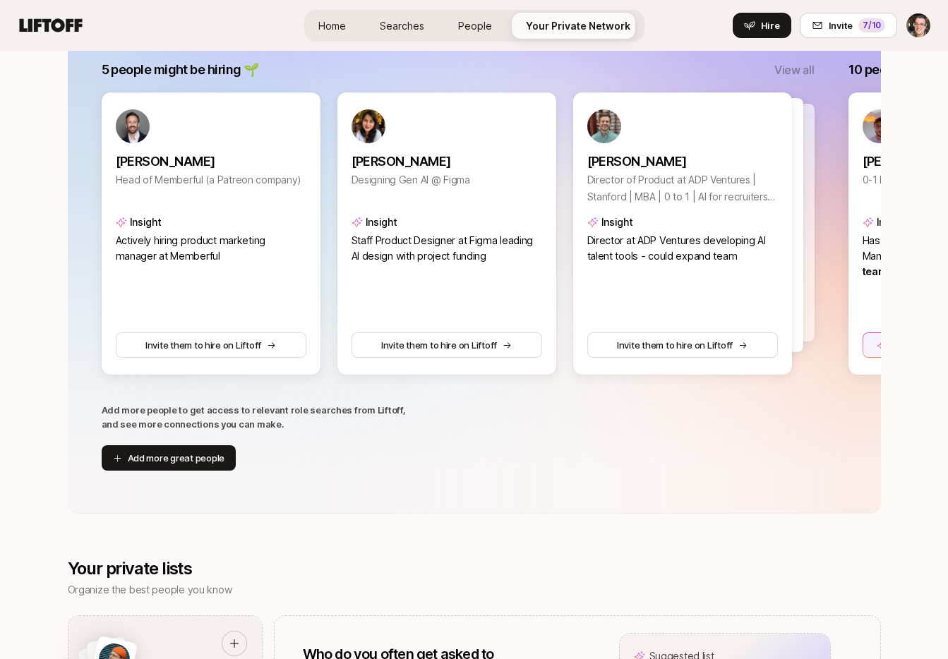
click at [793, 67] on p "View all" at bounding box center [794, 70] width 40 height 18
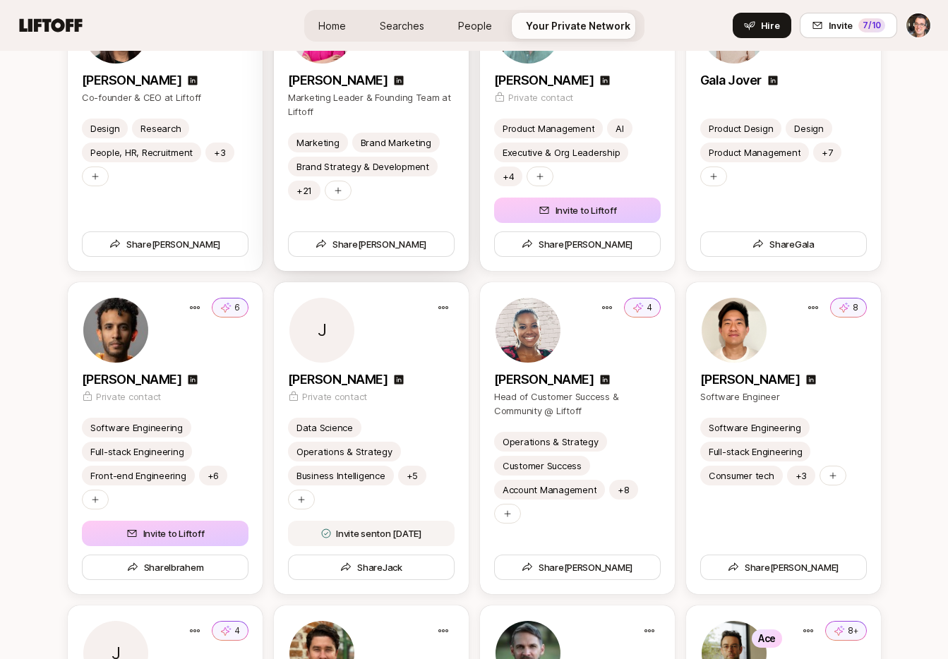
scroll to position [2874, 0]
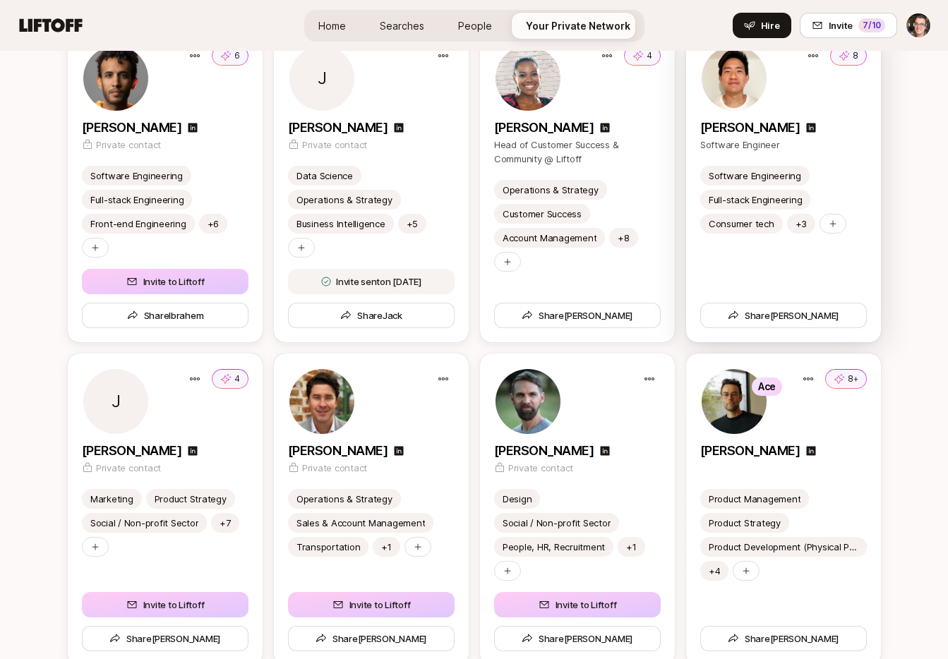
click at [772, 264] on div "Software Engineering Full-stack Engineering Consumer tech +3 Share Jeremy" at bounding box center [783, 254] width 195 height 176
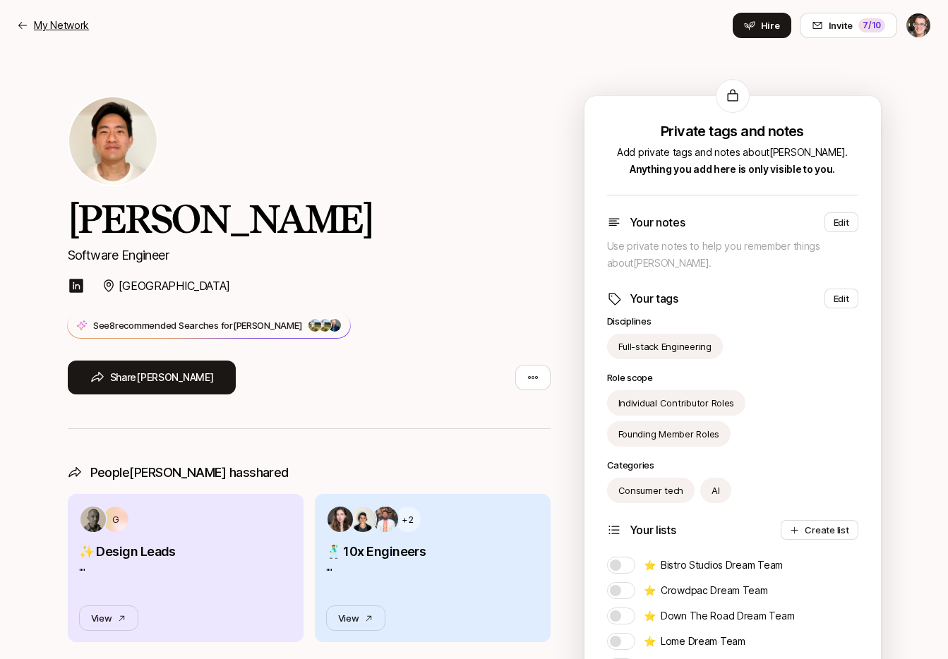
click at [66, 23] on p "My Network" at bounding box center [61, 25] width 55 height 17
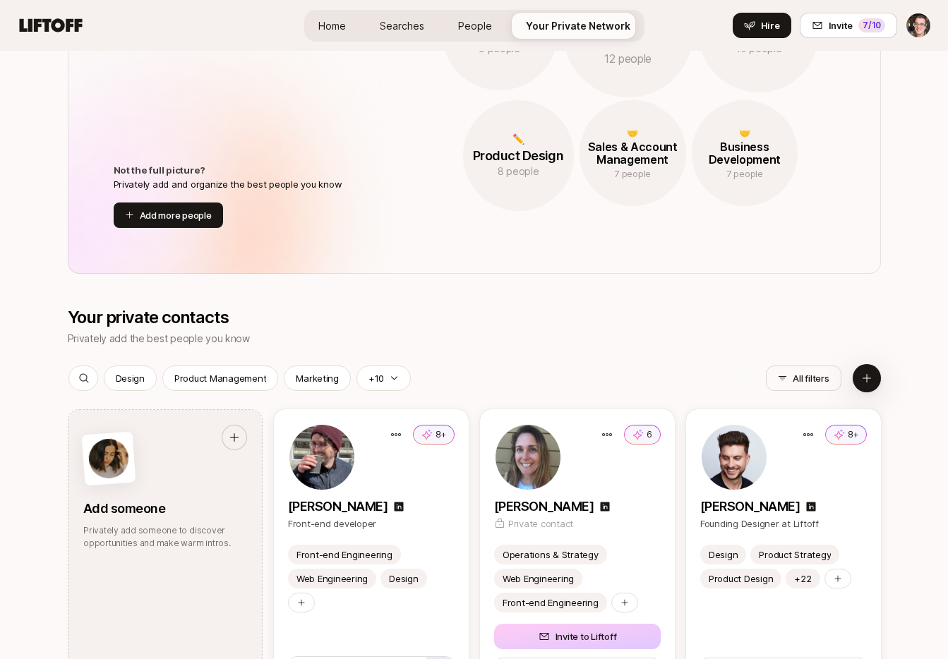
scroll to position [1490, 0]
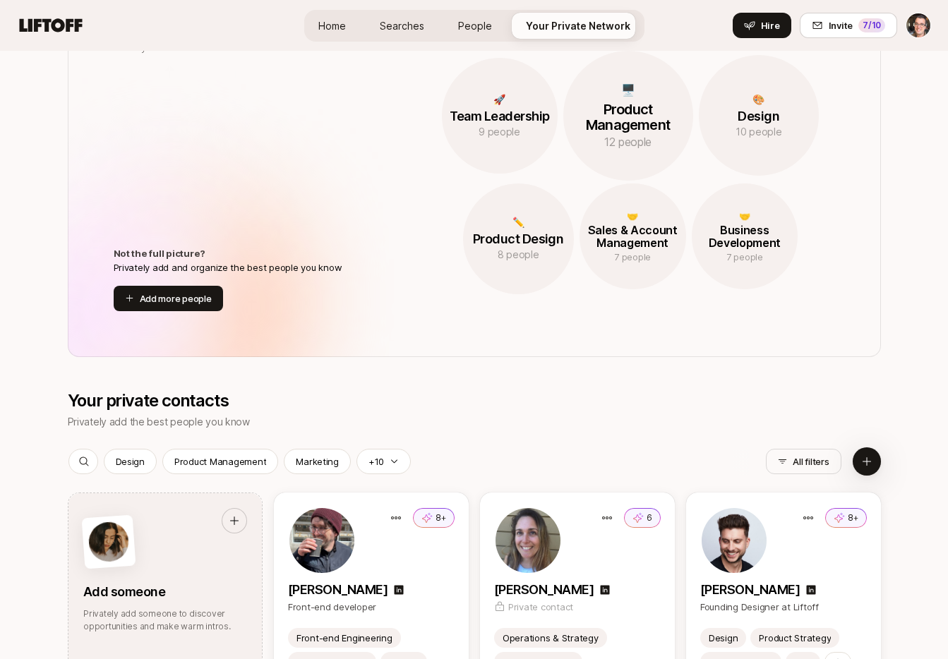
click at [332, 11] on div "Home Searches People Your Private Network Hire" at bounding box center [474, 26] width 340 height 32
click at [336, 20] on span "Home" at bounding box center [332, 25] width 28 height 15
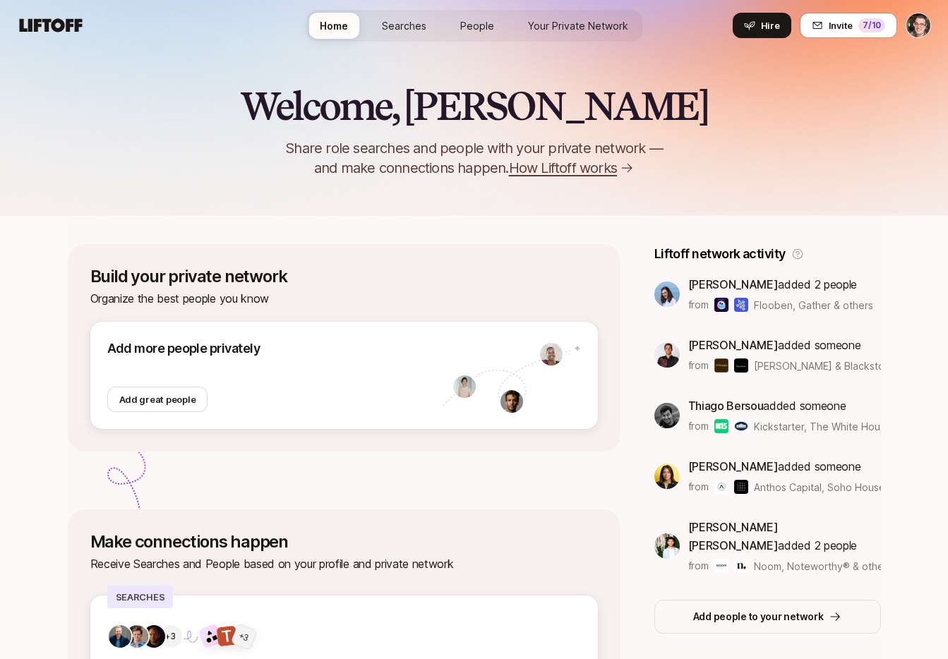
click at [402, 27] on span "Searches" at bounding box center [404, 25] width 44 height 15
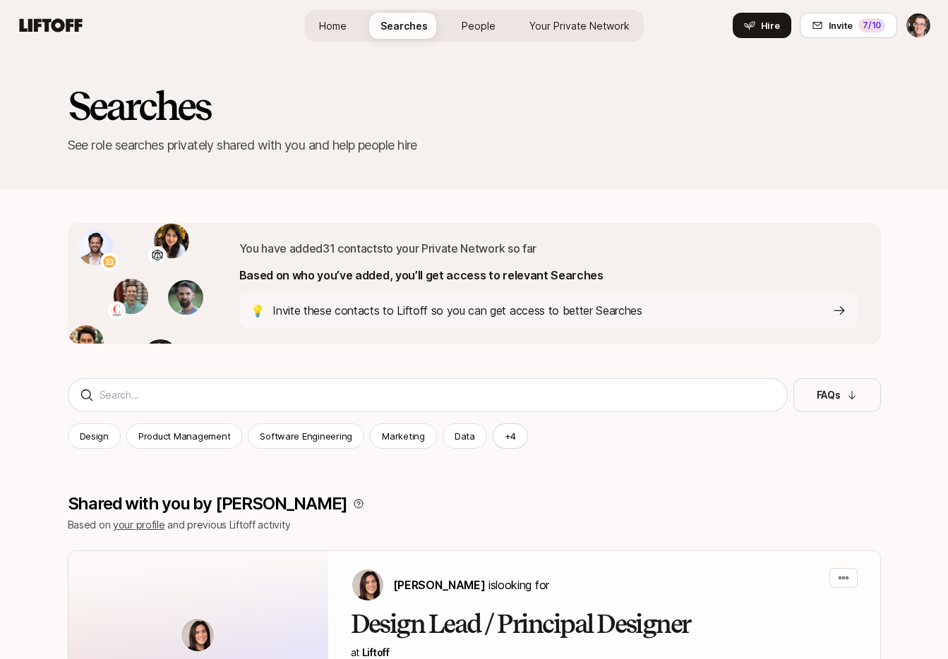
click at [330, 27] on span "Home" at bounding box center [333, 25] width 28 height 15
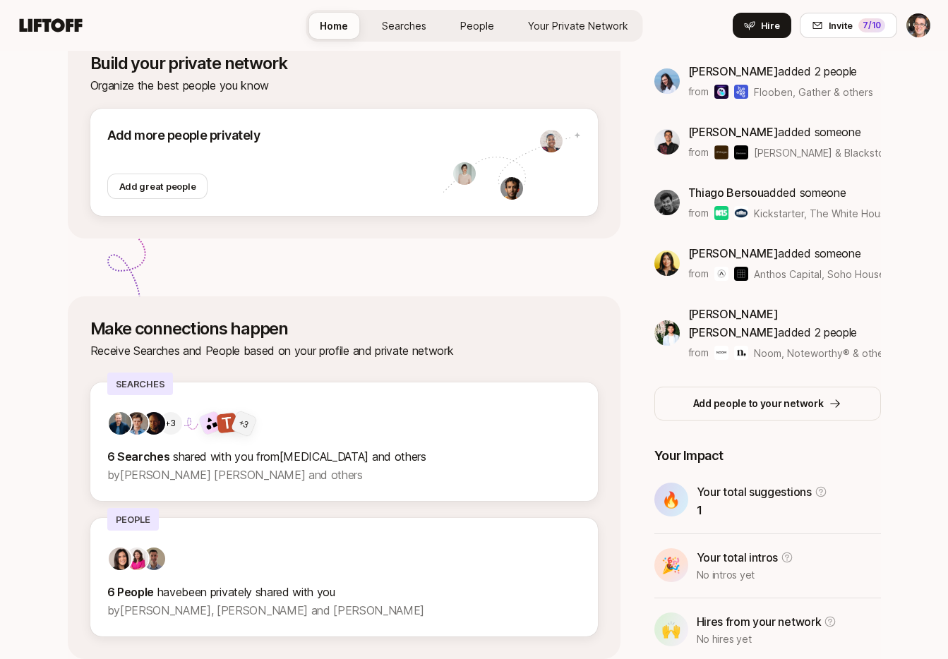
scroll to position [270, 0]
